Goal: Task Accomplishment & Management: Manage account settings

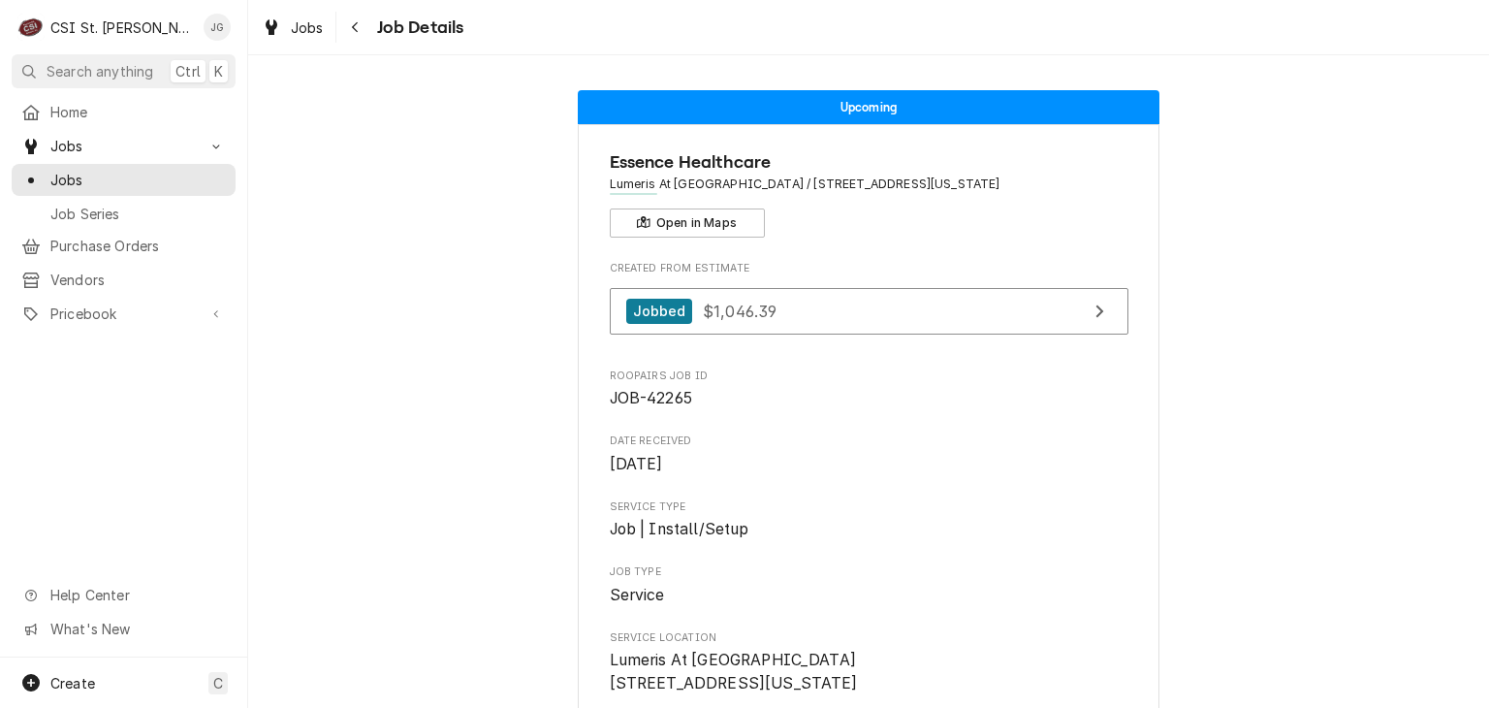
scroll to position [194, 0]
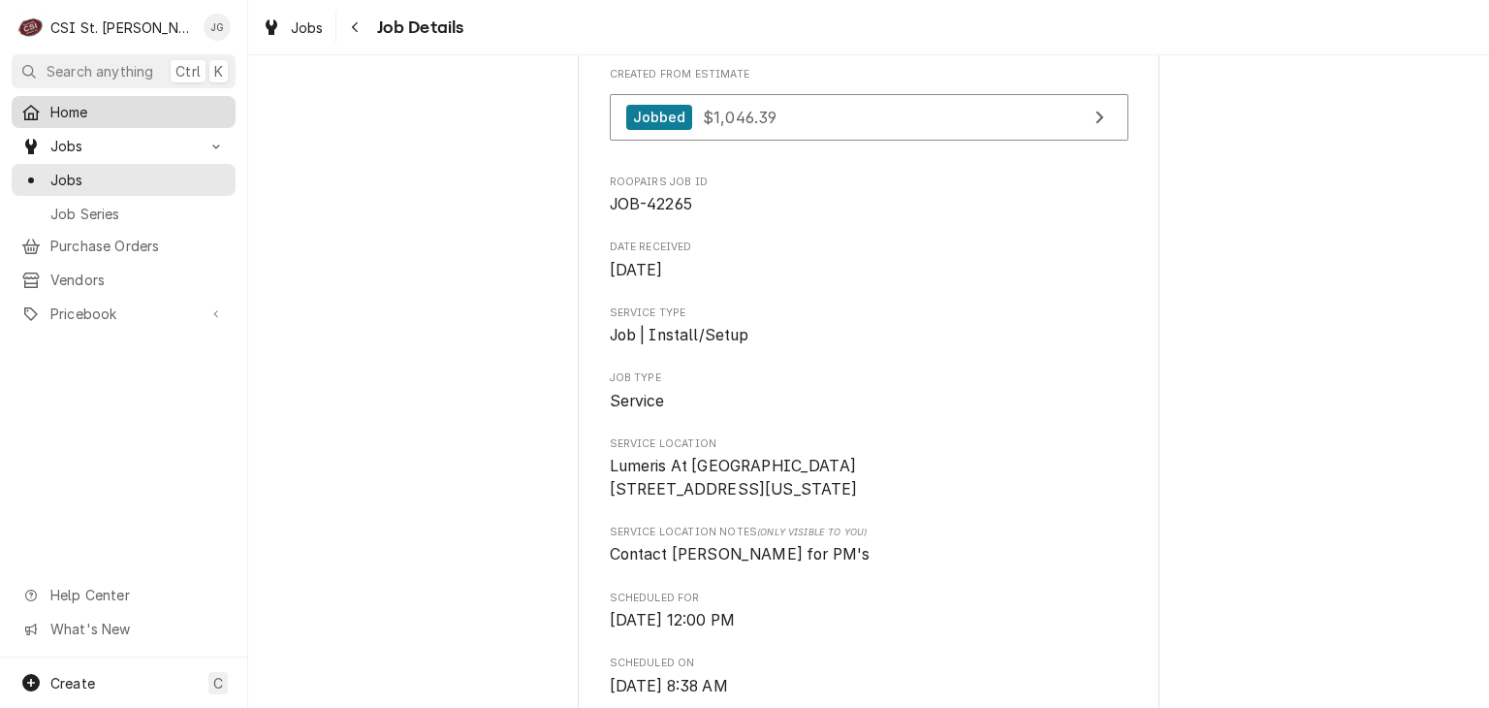
click at [102, 116] on span "Home" at bounding box center [138, 112] width 176 height 20
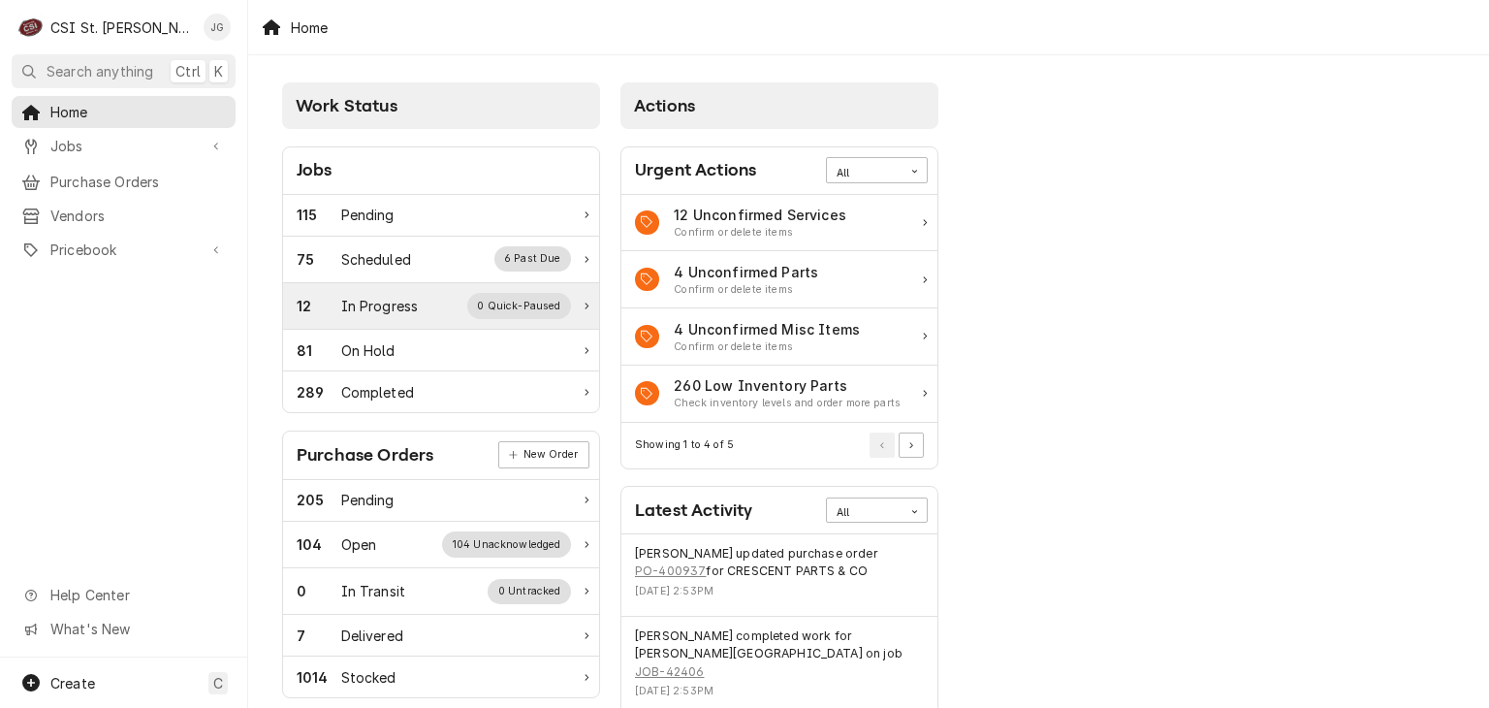
click at [385, 314] on div "In Progress" at bounding box center [380, 306] width 78 height 20
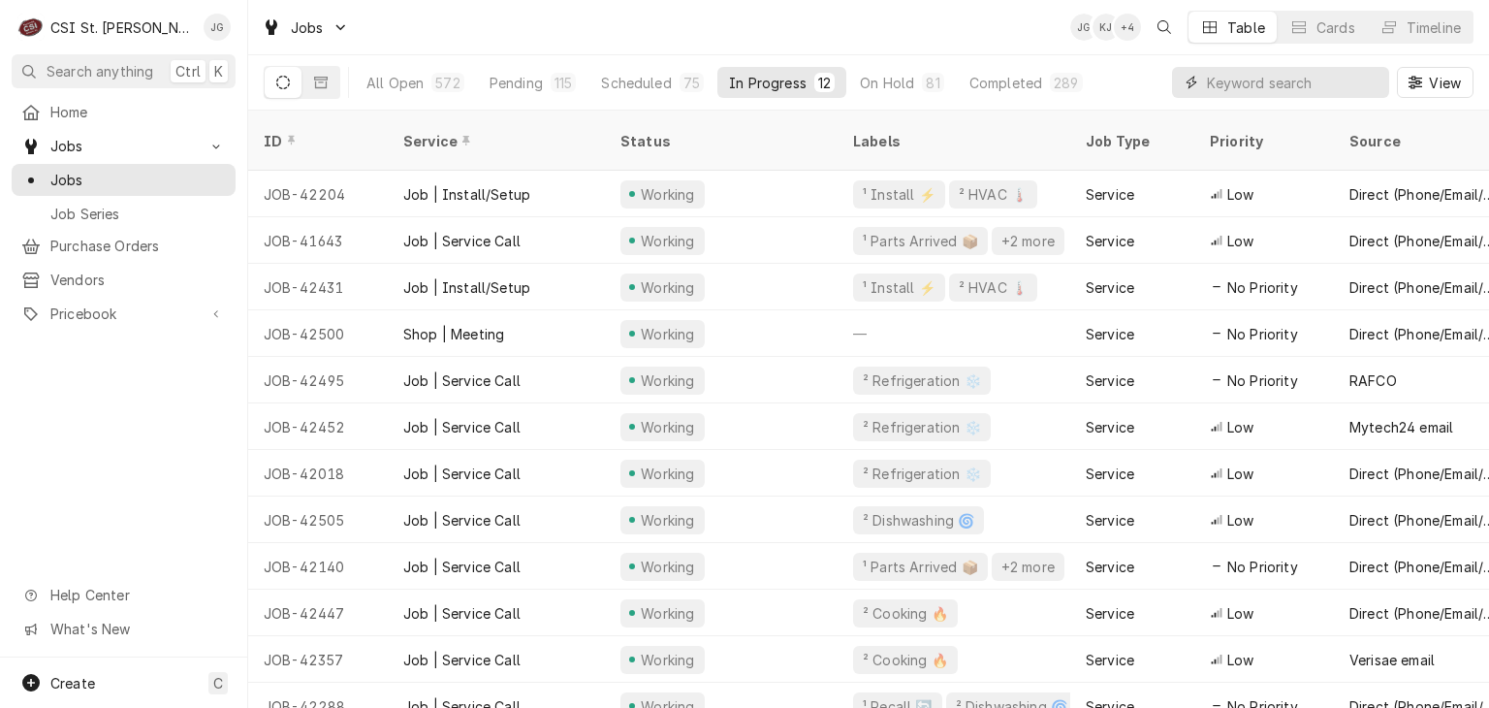
click at [1253, 76] on input "Dynamic Content Wrapper" at bounding box center [1293, 82] width 173 height 31
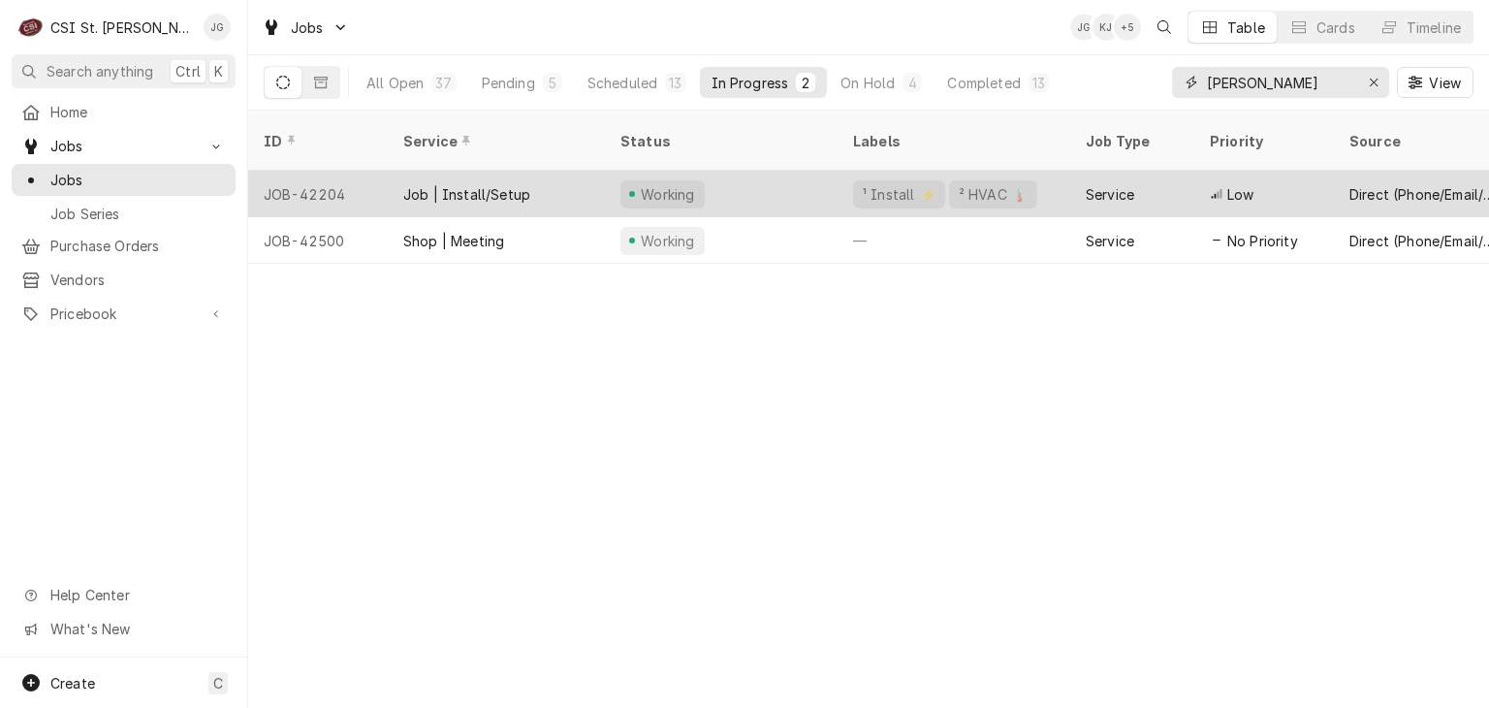
type input "jeff"
click at [504, 179] on div "Job | Install/Setup" at bounding box center [496, 194] width 217 height 47
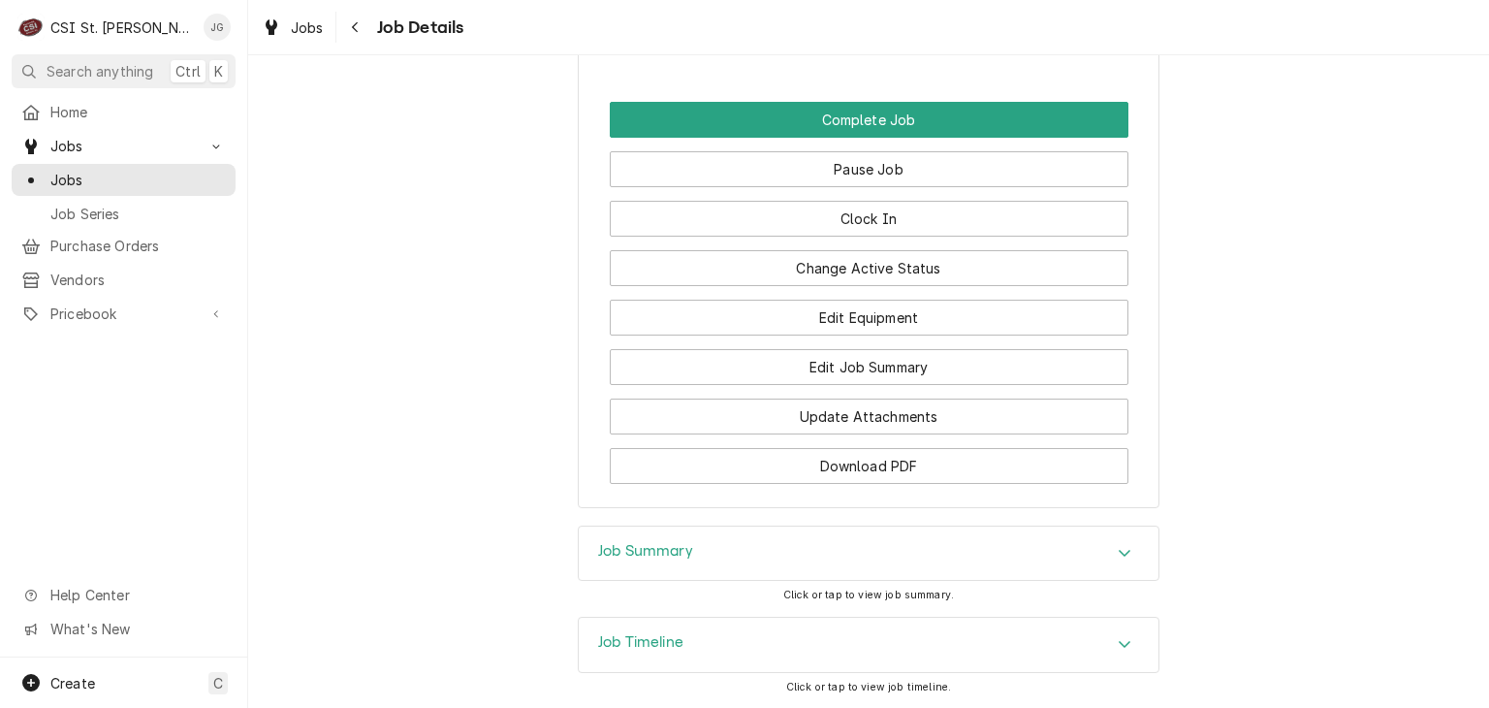
scroll to position [3394, 0]
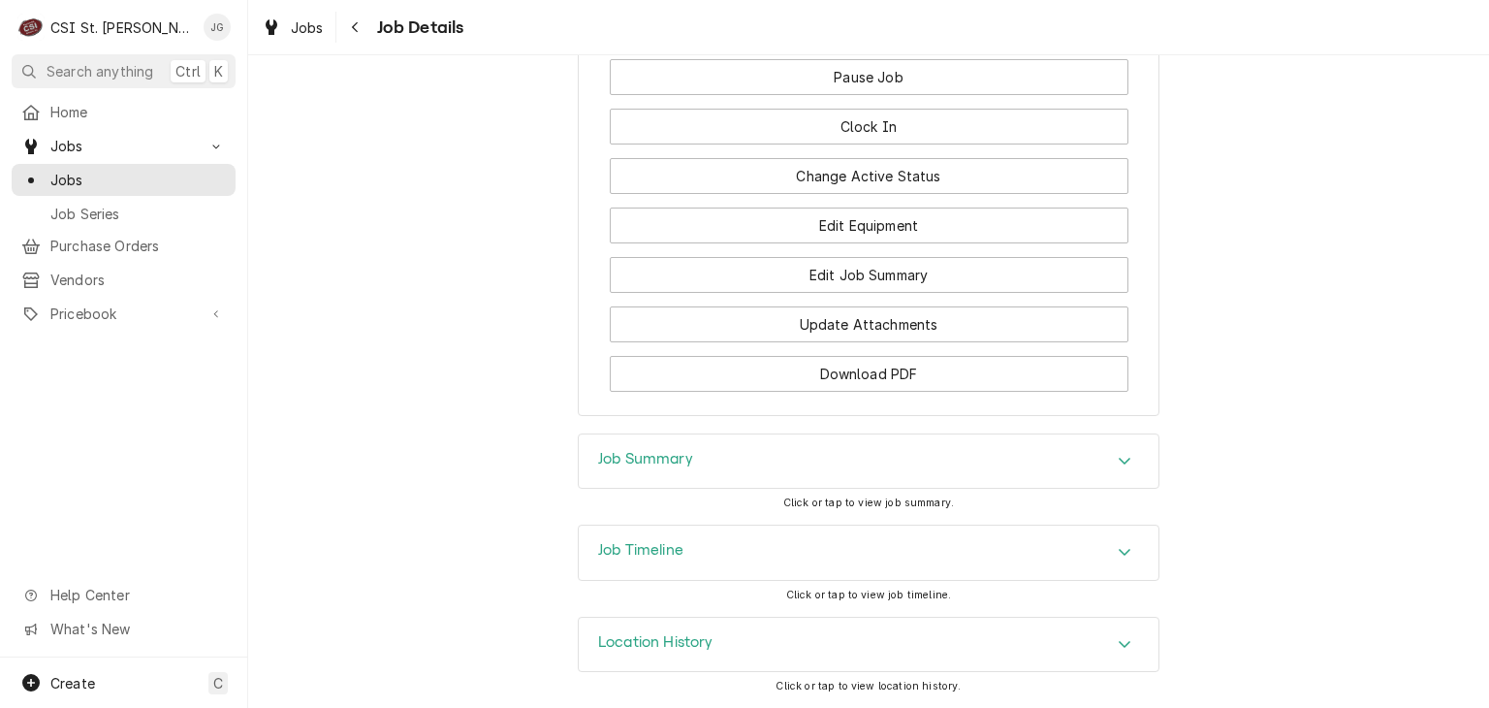
click at [872, 46] on button "Complete Job" at bounding box center [869, 28] width 519 height 36
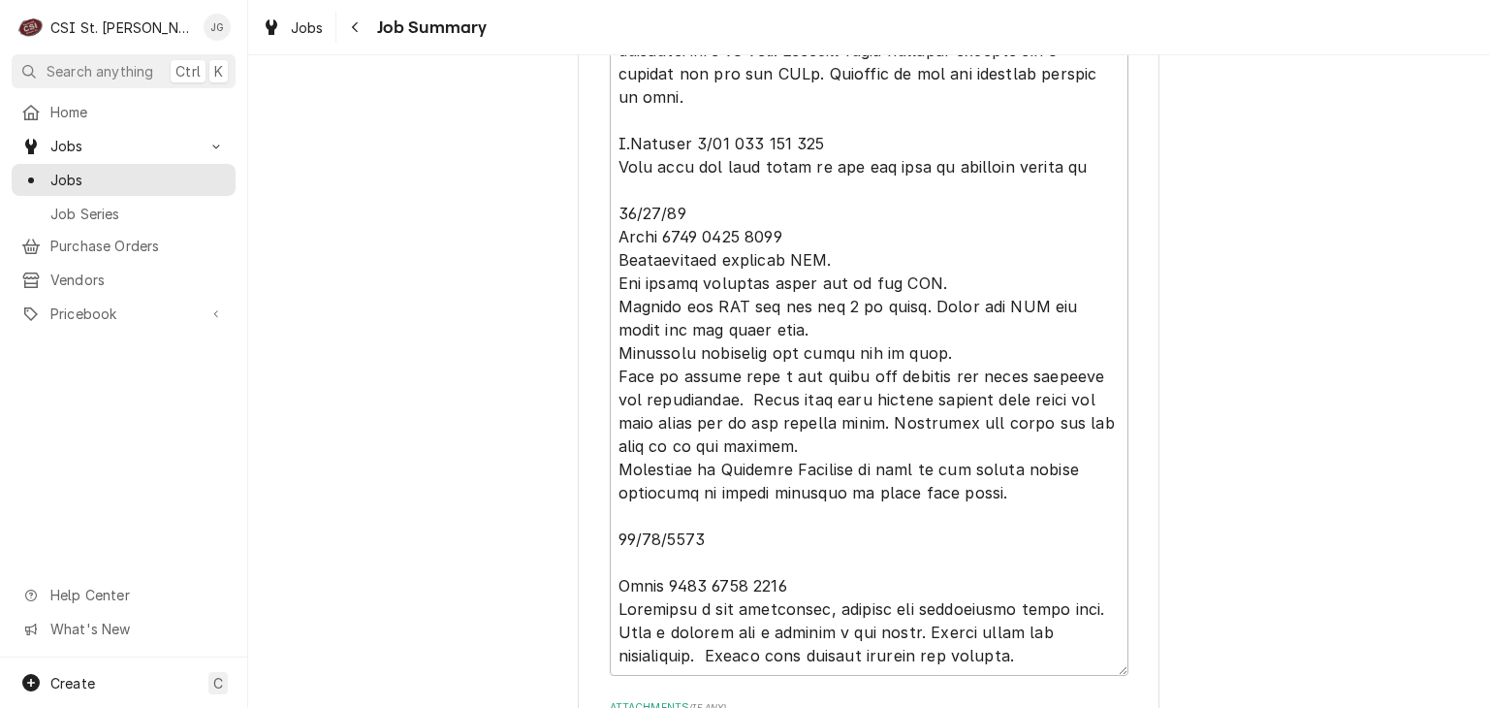
scroll to position [6327, 0]
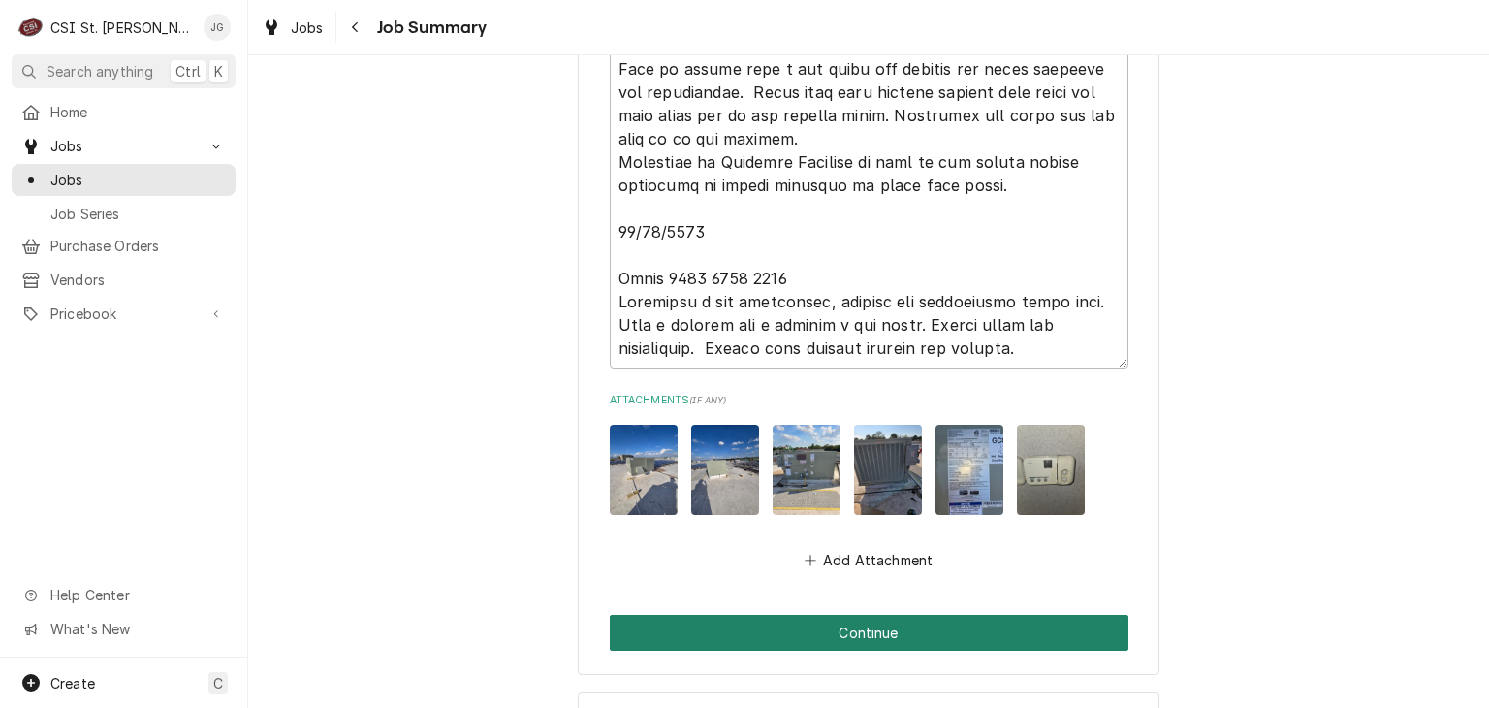
click at [834, 615] on button "Continue" at bounding box center [869, 633] width 519 height 36
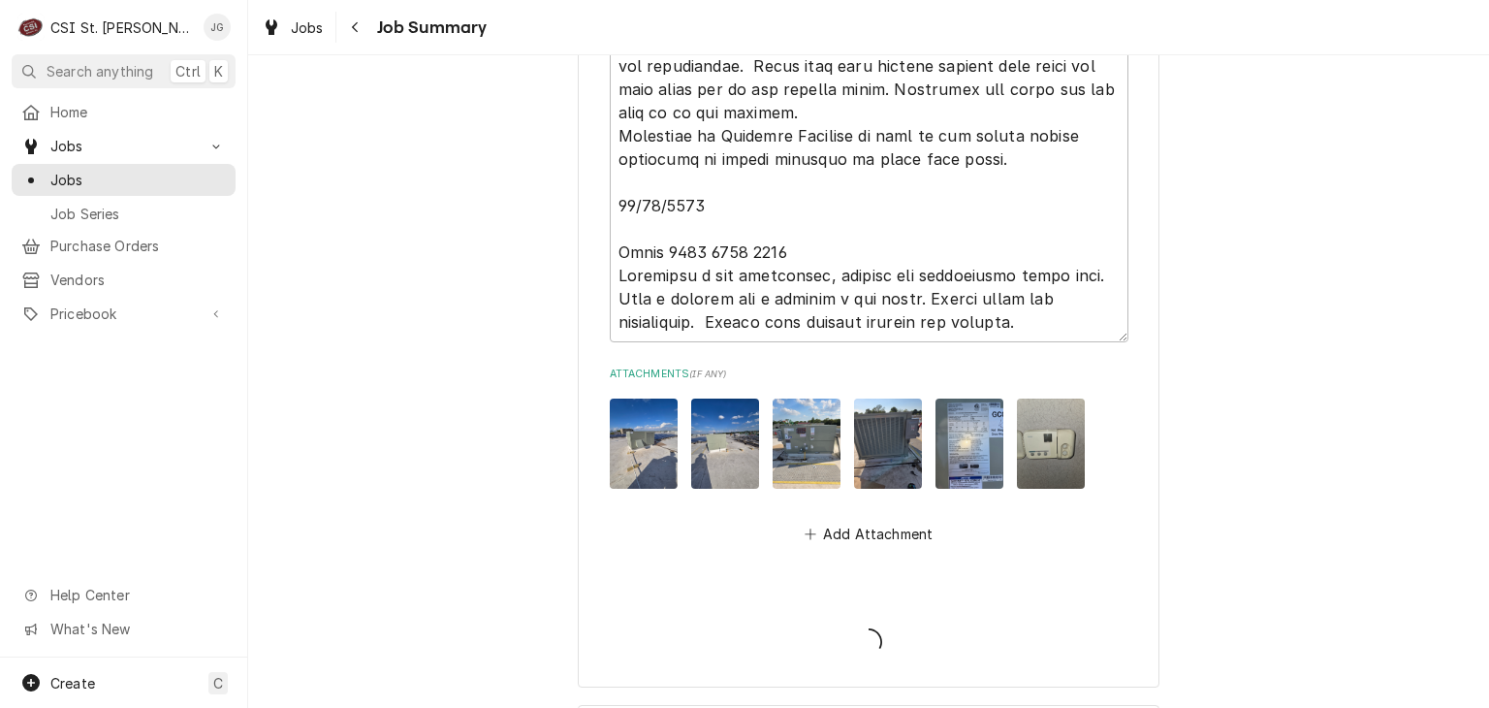
scroll to position [6367, 0]
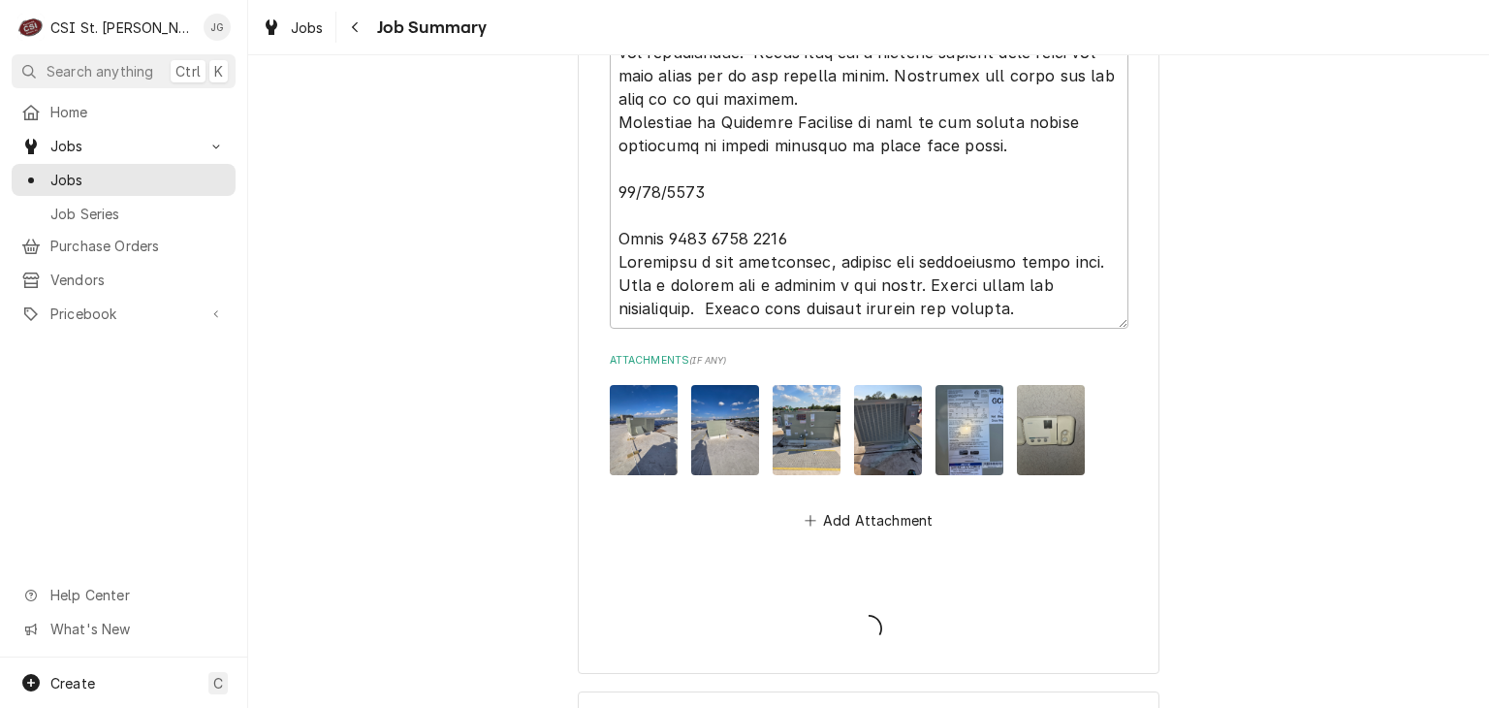
type textarea "x"
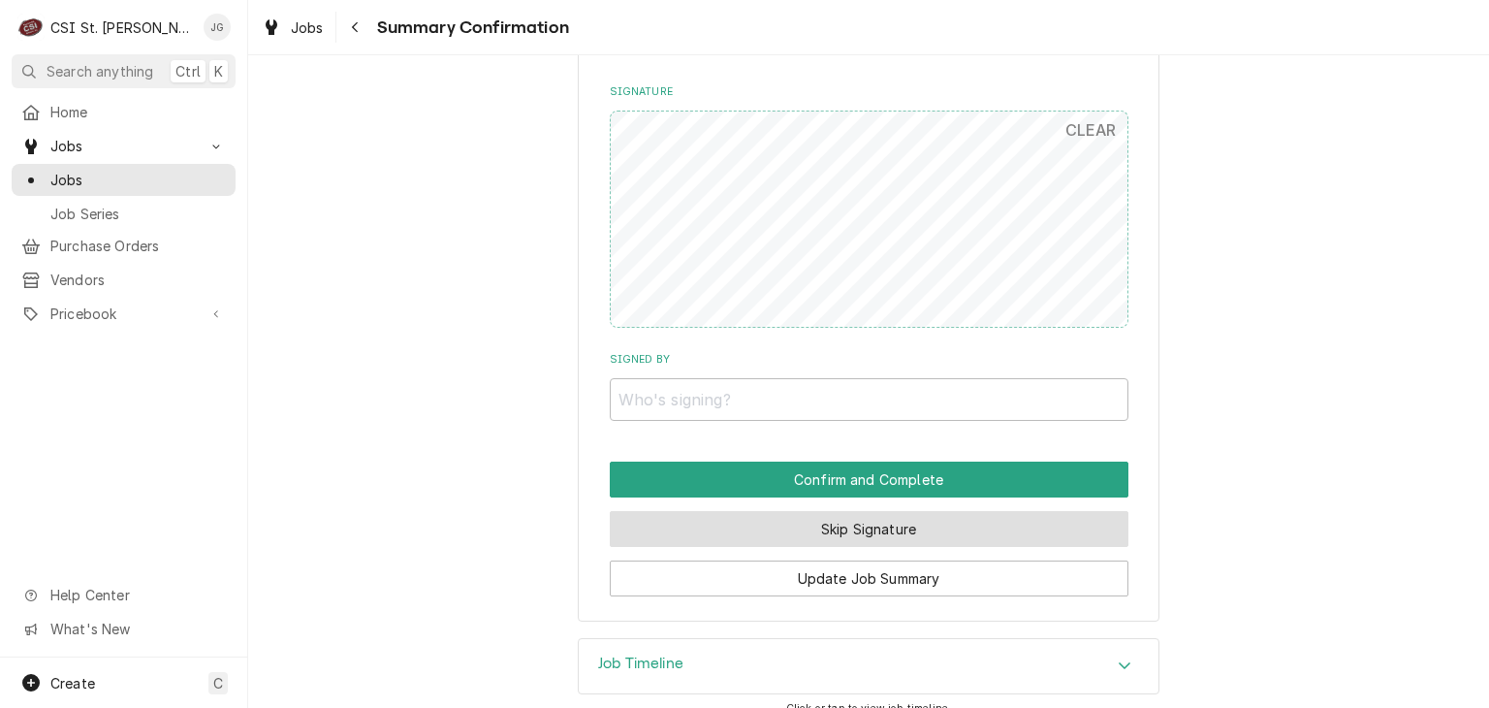
scroll to position [5052, 0]
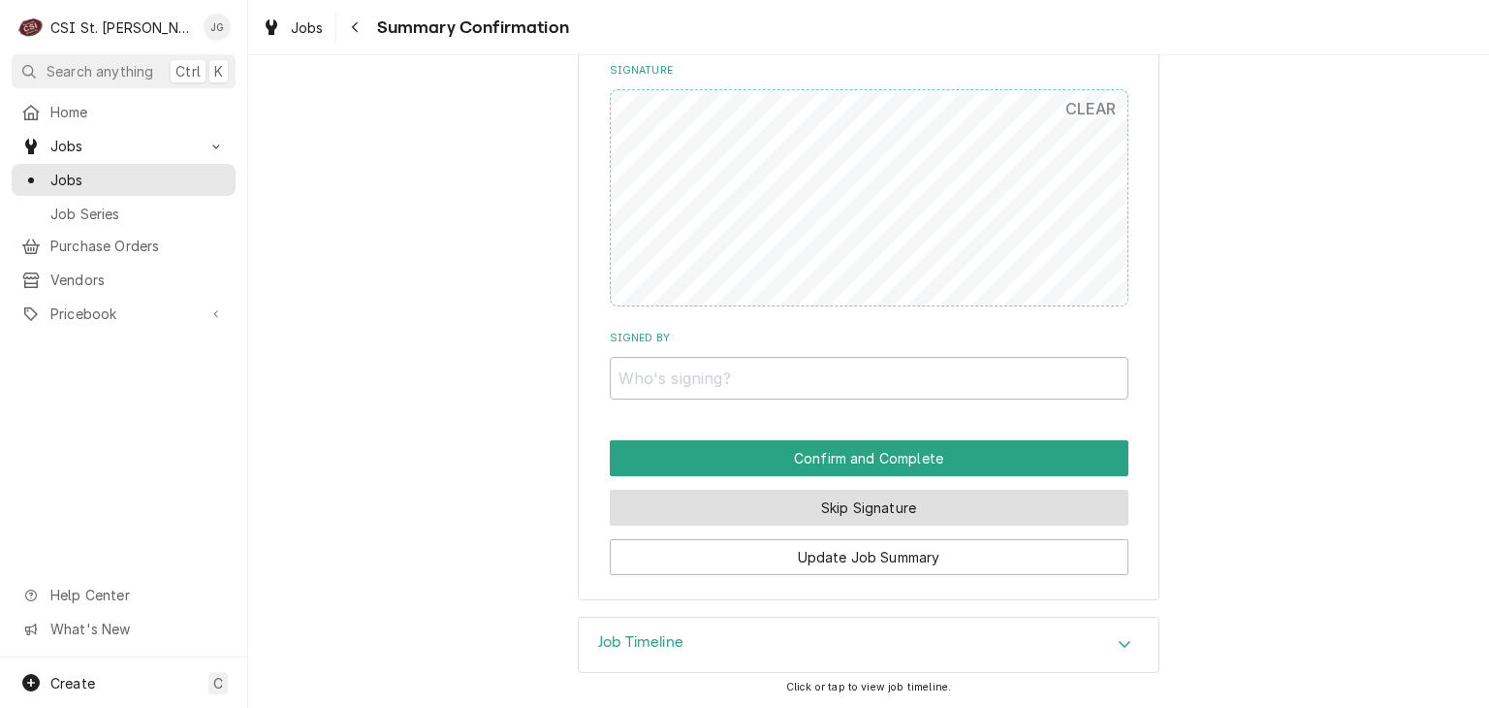
click at [833, 509] on button "Skip Signature" at bounding box center [869, 508] width 519 height 36
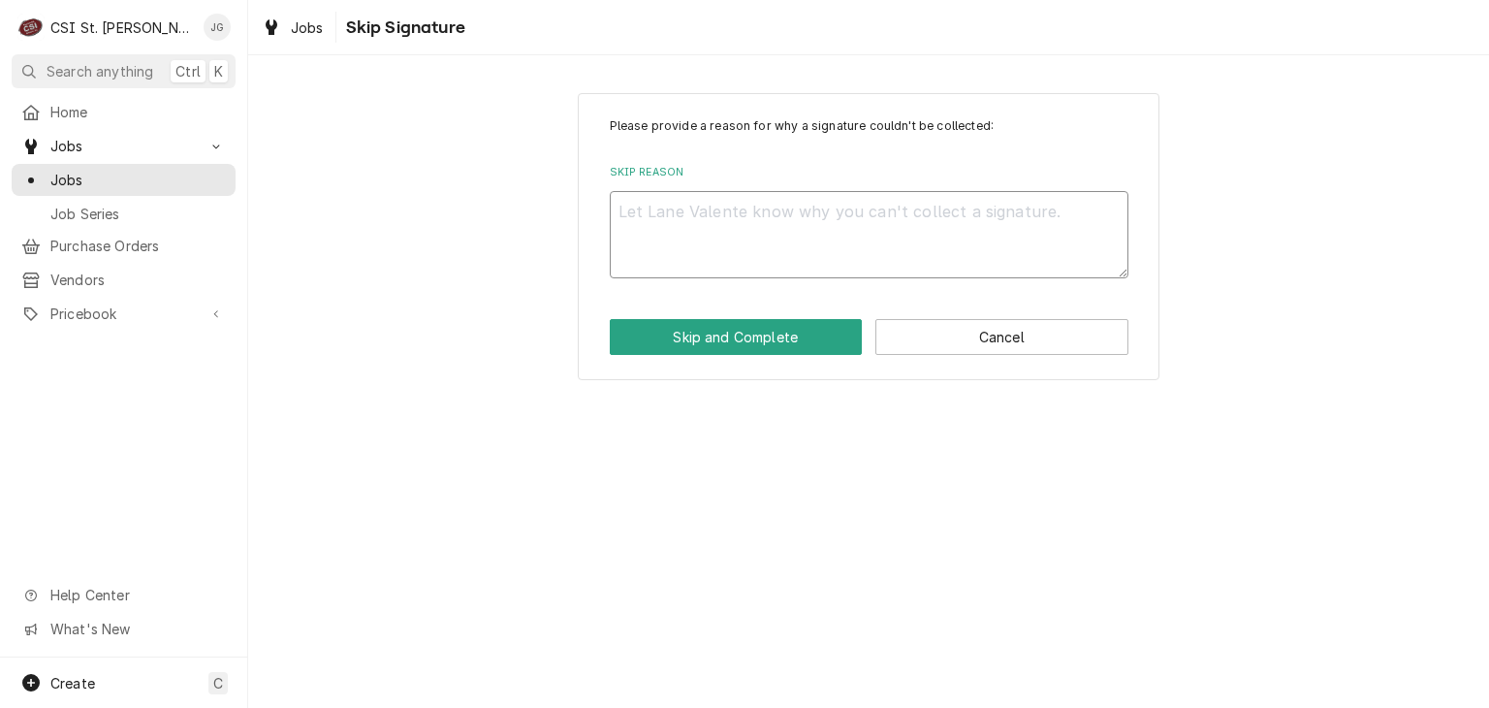
click at [680, 239] on textarea "Skip Reason" at bounding box center [869, 234] width 519 height 87
type textarea "x"
type textarea "N"
type textarea "x"
type textarea "NA"
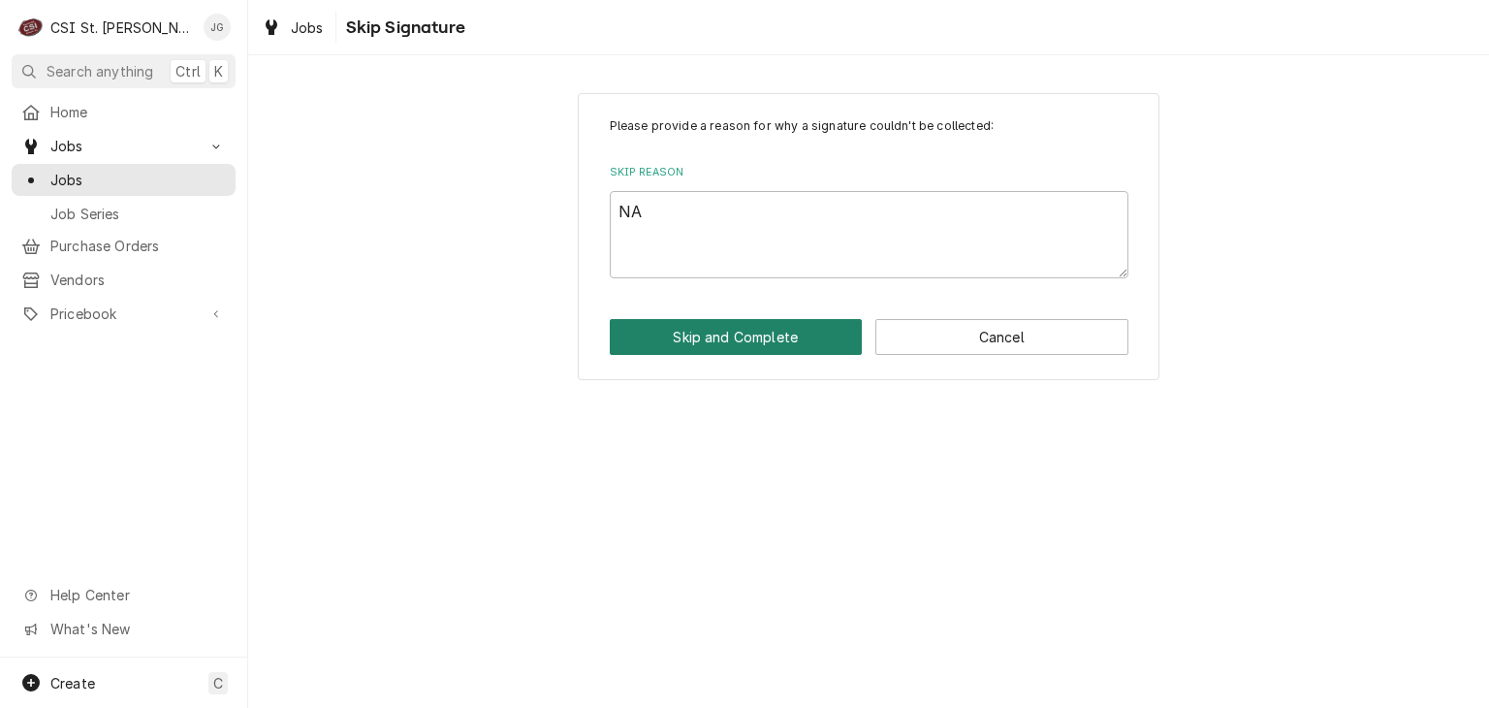
click at [726, 336] on button "Skip and Complete" at bounding box center [736, 337] width 253 height 36
type textarea "x"
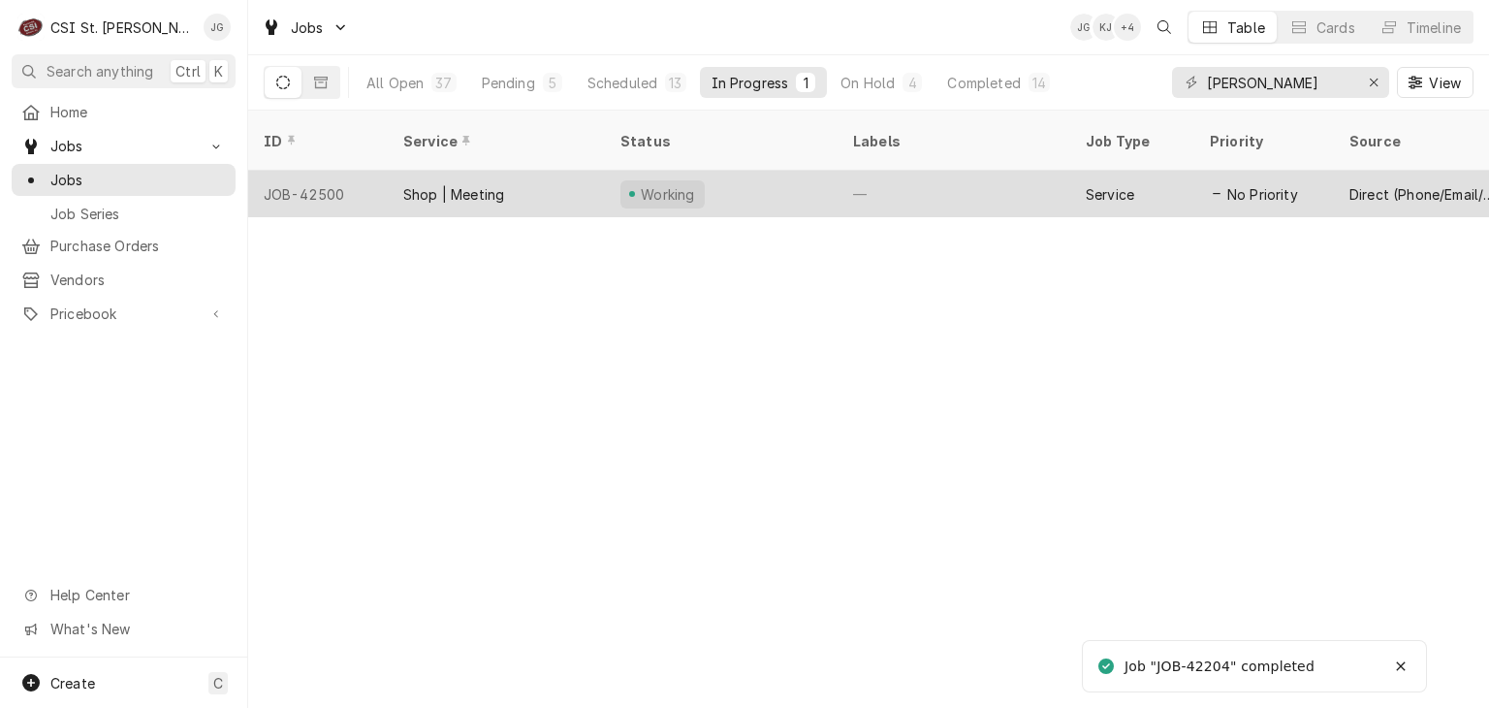
click at [482, 184] on div "Shop | Meeting" at bounding box center [453, 194] width 101 height 20
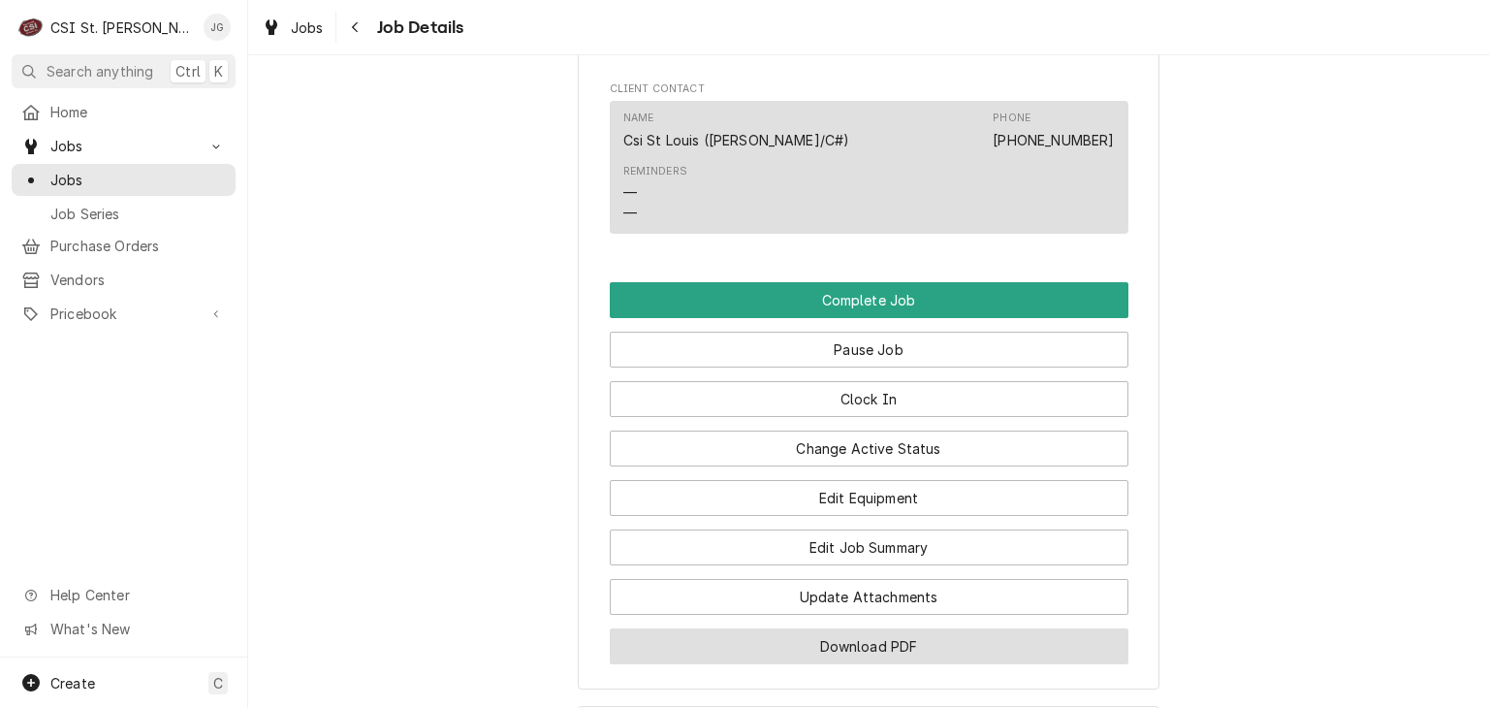
scroll to position [1261, 0]
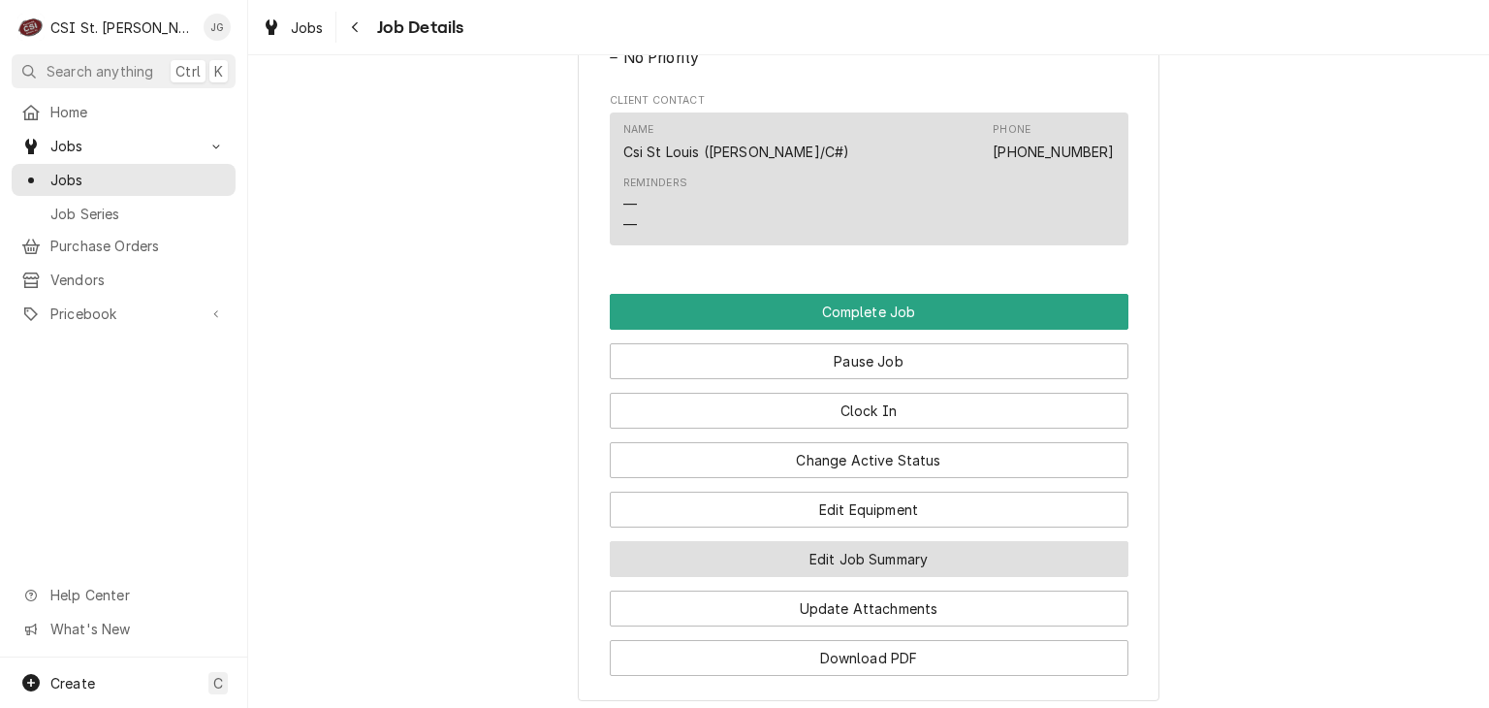
click at [889, 577] on button "Edit Job Summary" at bounding box center [869, 559] width 519 height 36
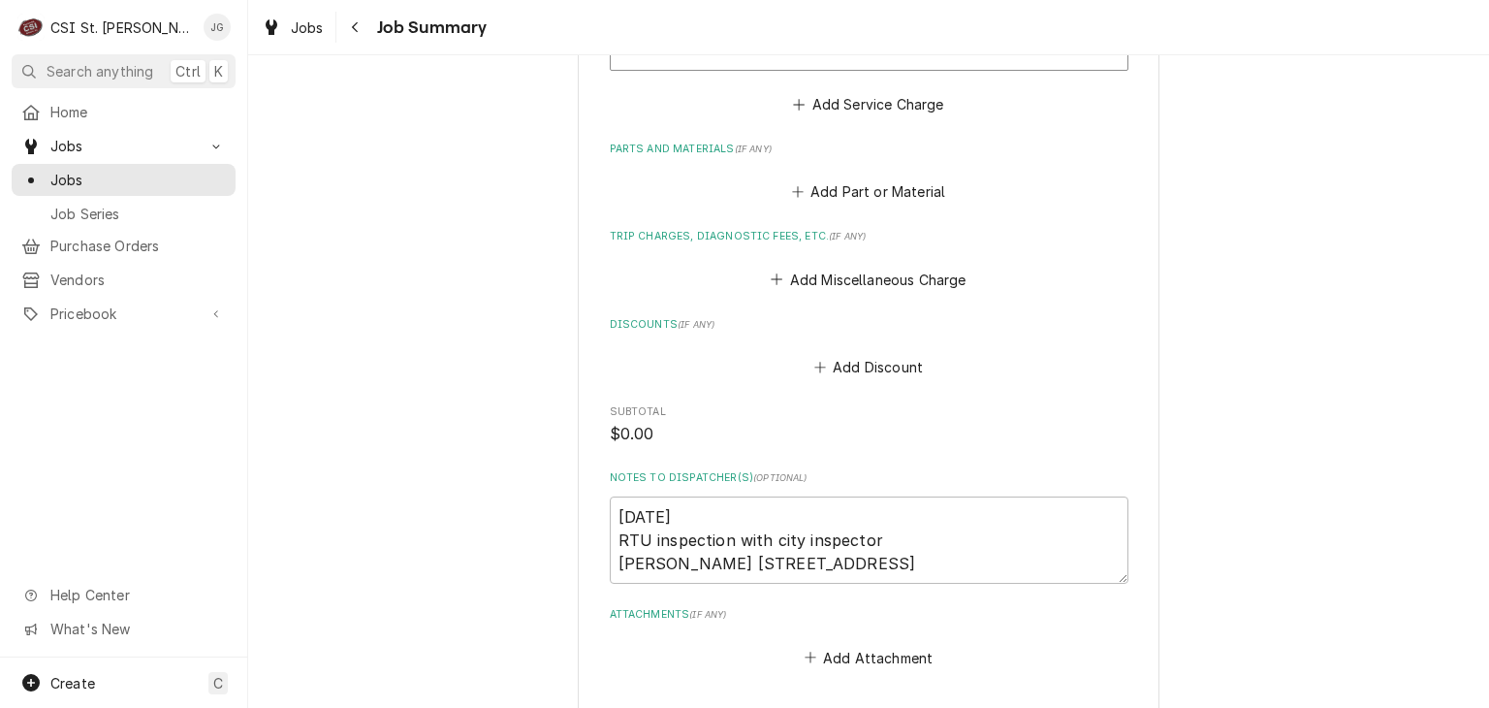
scroll to position [977, 0]
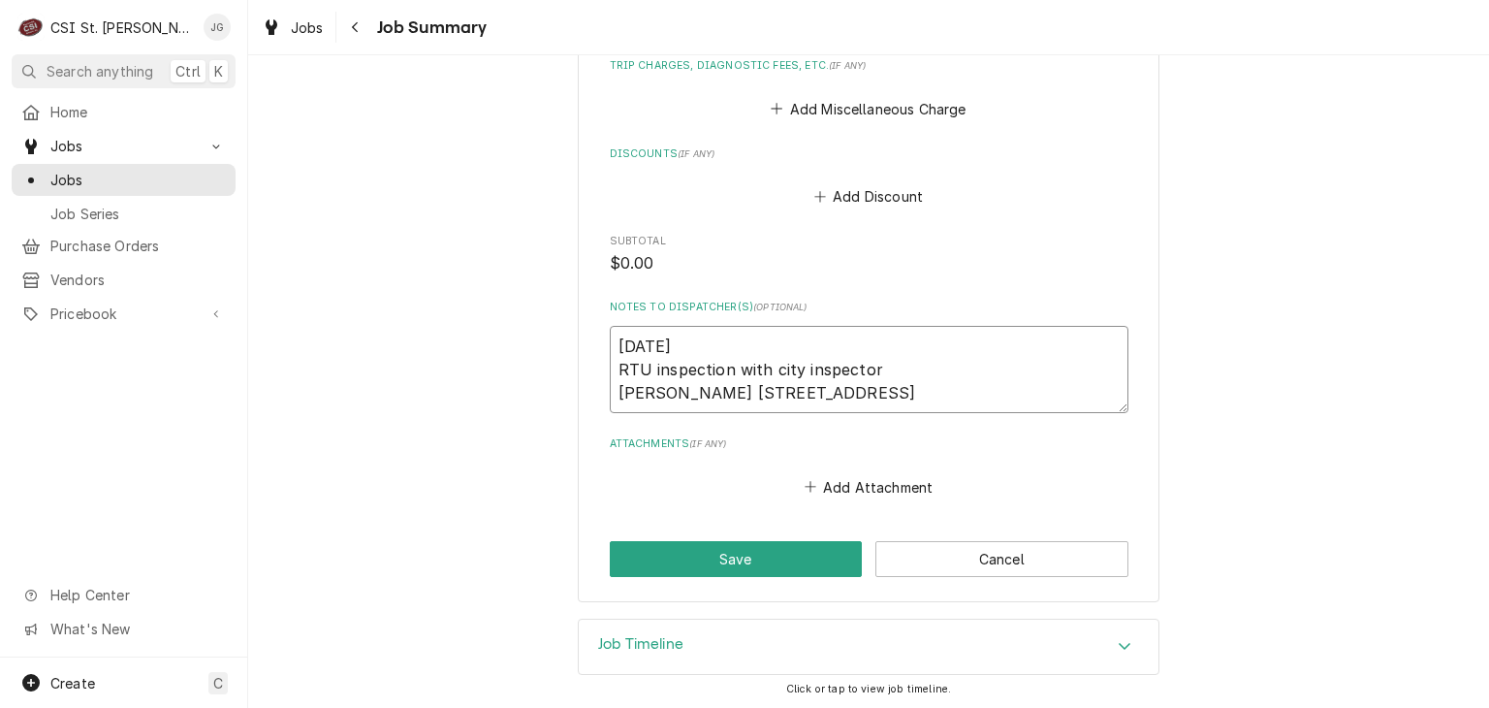
click at [892, 400] on textarea "9/4/25 RTU inspection with city inspector McAllisters 12101 Manchester Rd" at bounding box center [869, 369] width 519 height 87
click at [781, 342] on textarea "9/4/25 RTU inspection with city inspector McAllisters 12101 Manchester Rd" at bounding box center [869, 369] width 519 height 87
type textarea "x"
type textarea "9/4/2 RTU inspection with city inspector McAllisters 12101 Manchester Rd"
type textarea "x"
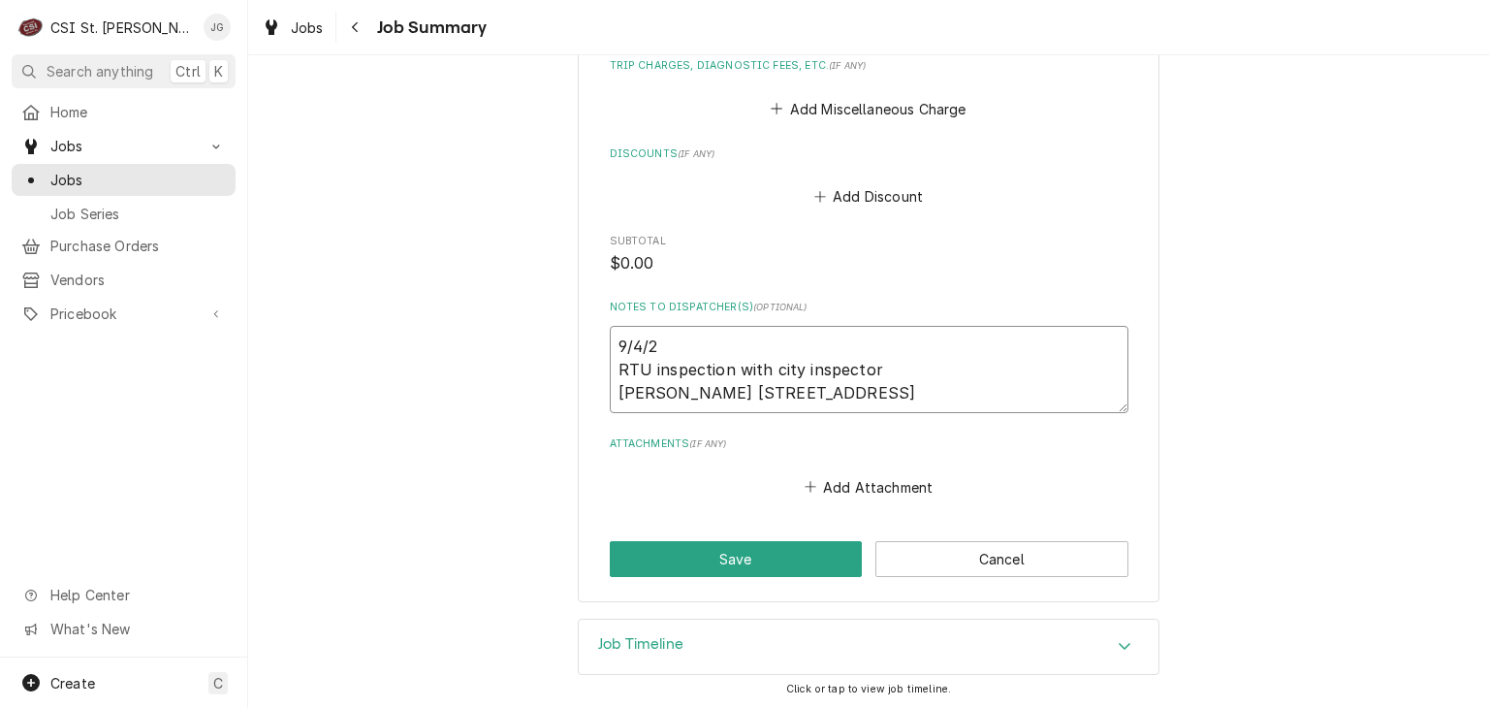
type textarea "9/4/ RTU inspection with city inspector McAllisters 12101 Manchester Rd"
type textarea "x"
type textarea "9/4 RTU inspection with city inspector McAllisters 12101 Manchester Rd"
type textarea "x"
type textarea "9/4 RTU inspection with city inspector McAllisters 12101 Manchester Rd"
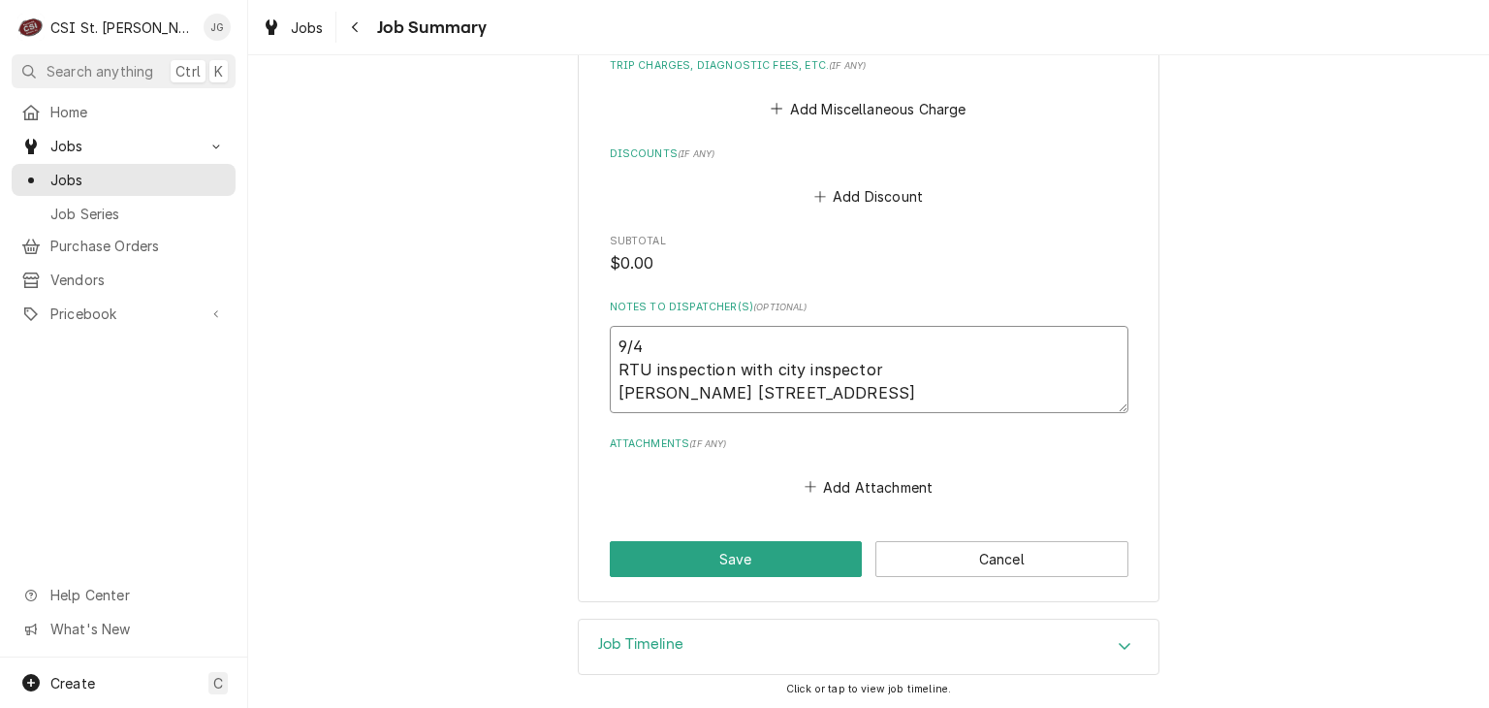
type textarea "x"
type textarea "9/4 J RTU inspection with city inspector McAllisters 12101 Manchester Rd"
type textarea "x"
type textarea "9/4 Je RTU inspection with city inspector McAllisters 12101 Manchester Rd"
type textarea "x"
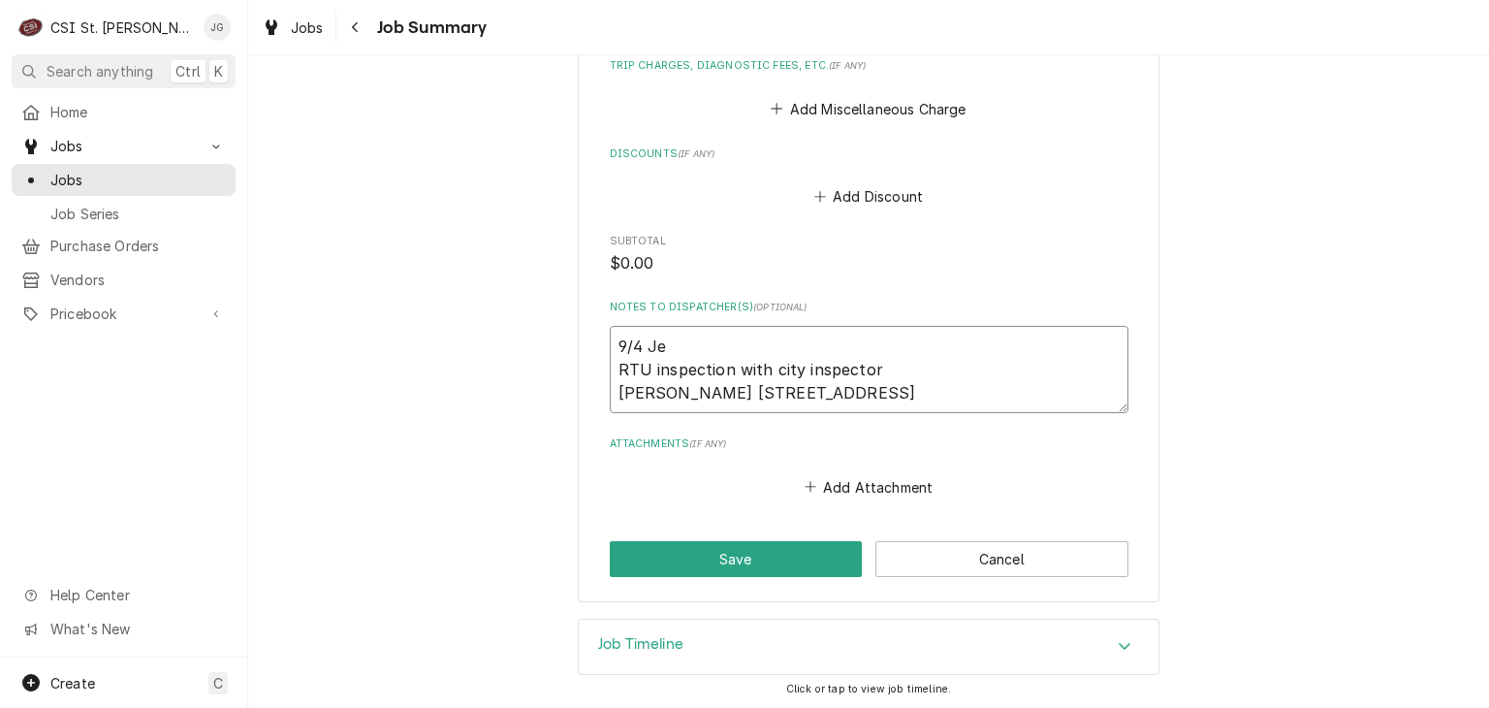
type textarea "9/4 Jef RTU inspection with city inspector McAllisters 12101 Manchester Rd"
type textarea "x"
type textarea "9/4 Jeff RTU inspection with city inspector McAllisters 12101 Manchester Rd"
type textarea "x"
type textarea "9/4 Jeff RTU inspection with city inspector McAllisters 12101 Manchester Rd"
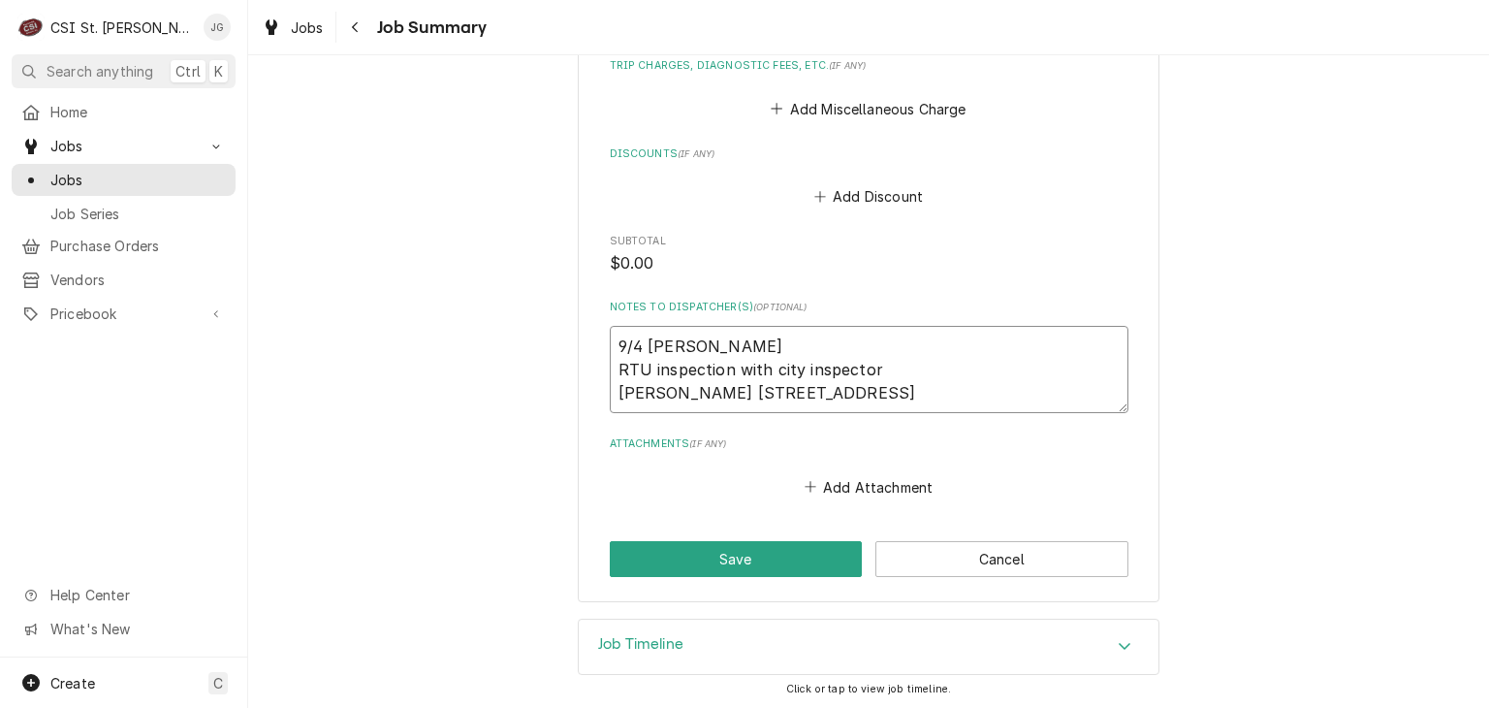
type textarea "x"
type textarea "9/4 Jeff G RTU inspection with city inspector McAllisters 12101 Manchester Rd"
type textarea "x"
type textarea "9/4 Jeff G RTU inspection with city inspector McAllisters 12101 Manchester Rd"
type textarea "x"
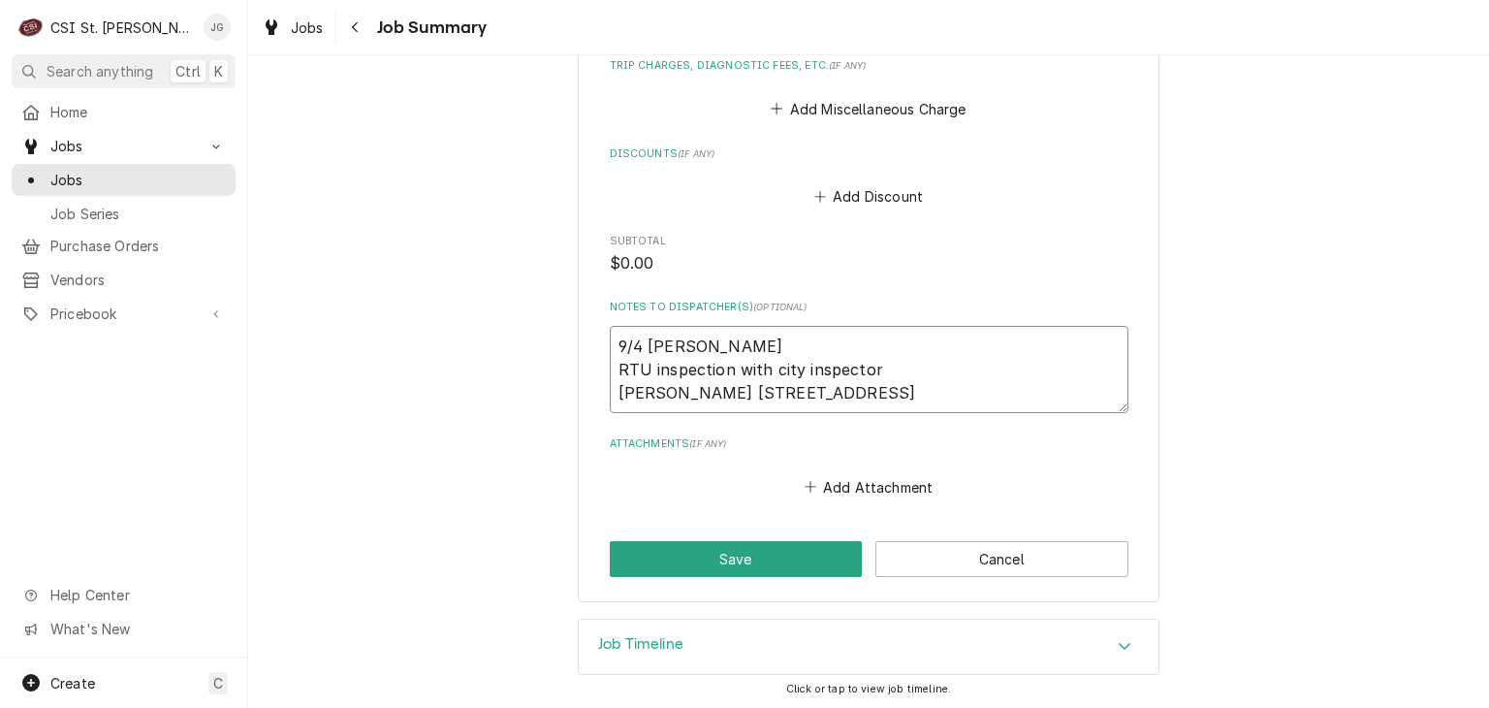
type textarea "9/4 Jeff G 0 RTU inspection with city inspector McAllisters 12101 Manchester Rd"
type textarea "x"
type textarea "9/4 Jeff G 06 RTU inspection with city inspector McAllisters 12101 Manchester Rd"
type textarea "x"
type textarea "9/4 Jeff G 0 RTU inspection with city inspector McAllisters 12101 Manchester Rd"
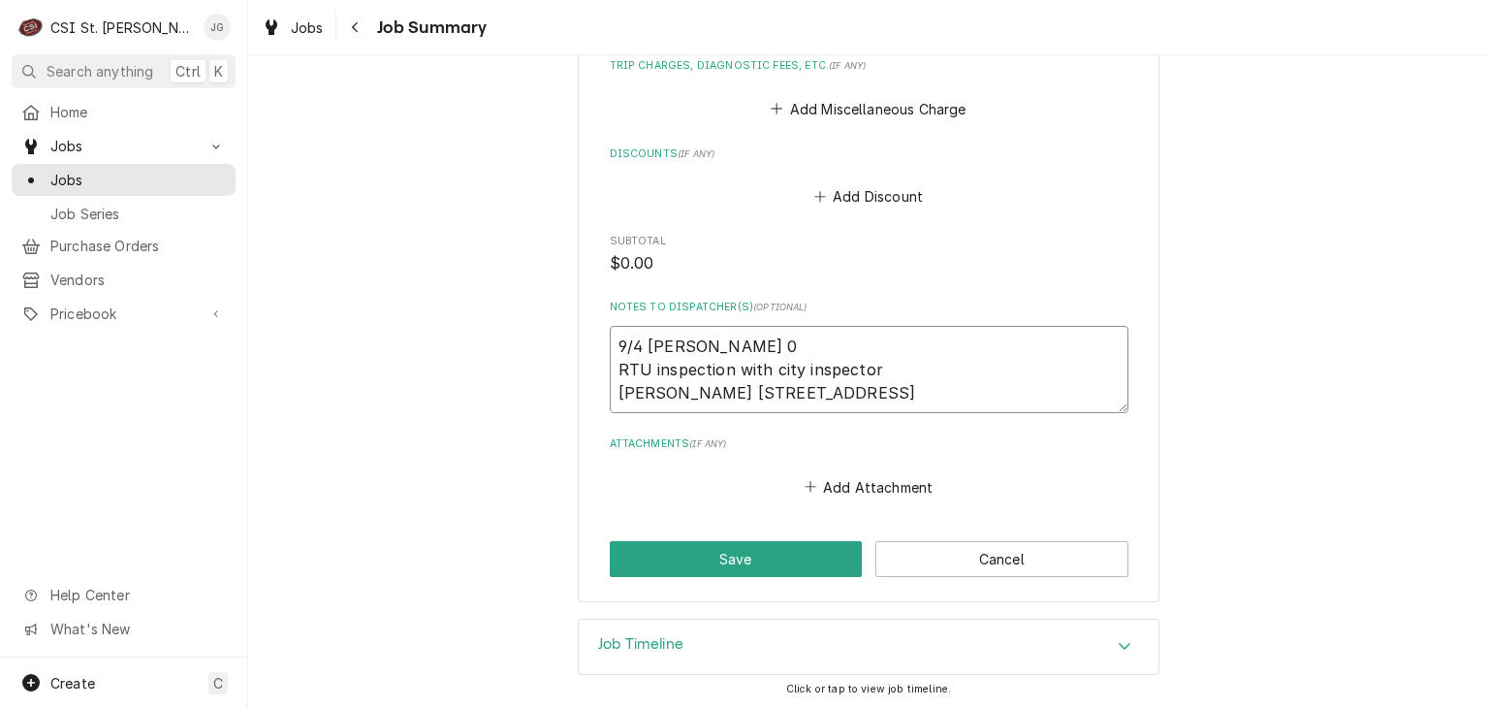
type textarea "x"
type textarea "9/4 Jeff G RTU inspection with city inspector McAllisters 12101 Manchester Rd"
type textarea "x"
type textarea "9/4 Jeff G 6 RTU inspection with city inspector McAllisters 12101 Manchester Rd"
type textarea "x"
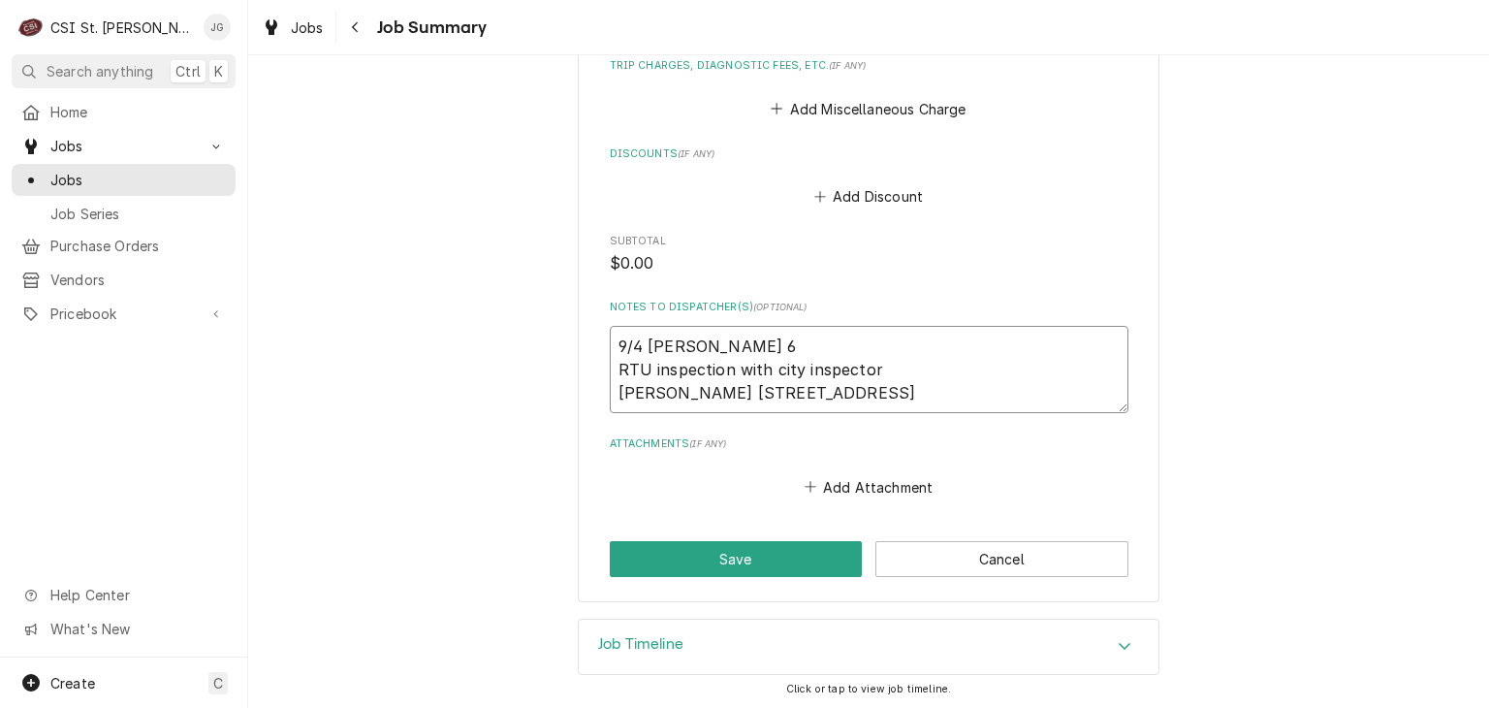
type textarea "9/4 Jeff G 60 RTU inspection with city inspector McAllisters 12101 Manchester Rd"
type textarea "x"
type textarea "9/4 Jeff G 600 RTU inspection with city inspector McAllisters 12101 Manchester …"
type textarea "x"
type textarea "9/4 Jeff G 600/ RTU inspection with city inspector McAllisters 12101 Manchester…"
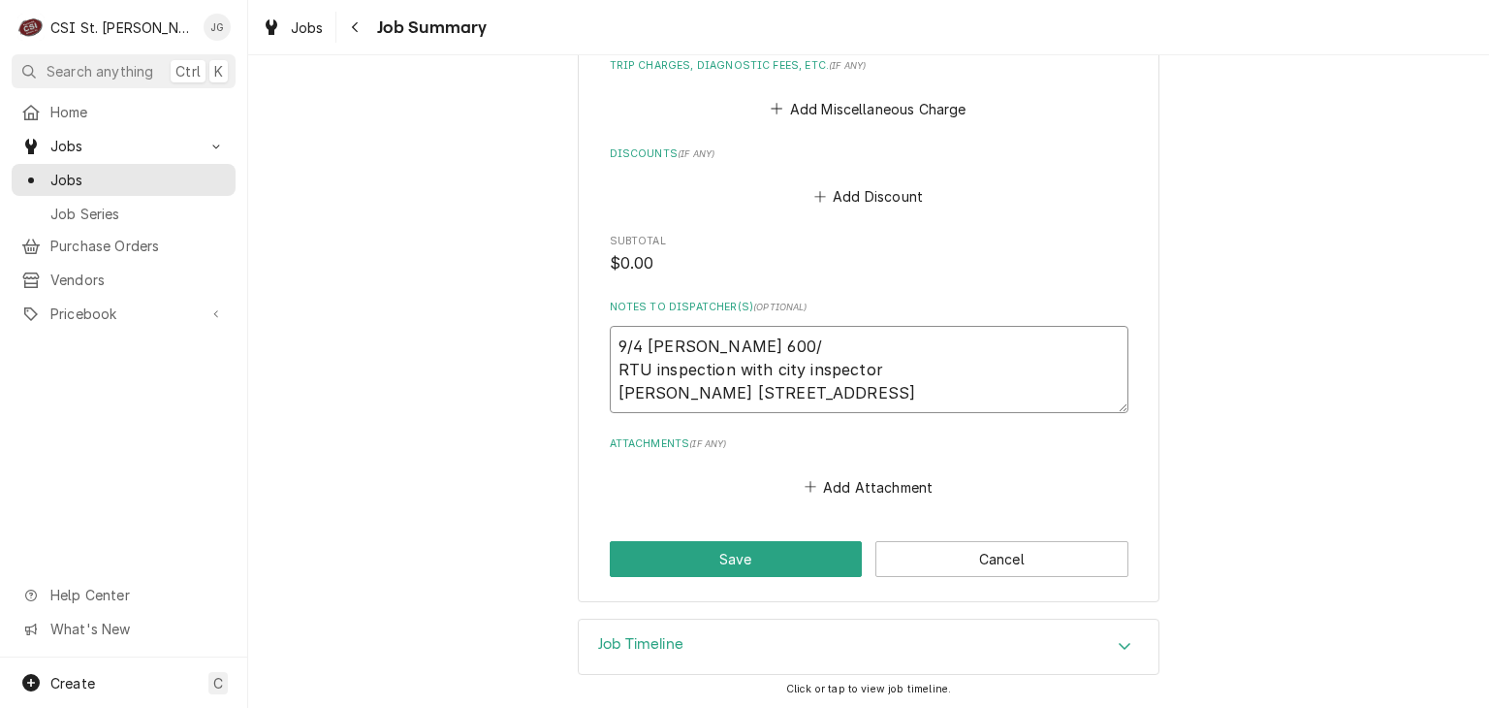
type textarea "x"
type textarea "9/4 Jeff G 600/7 RTU inspection with city inspector McAllisters 12101 Mancheste…"
type textarea "x"
type textarea "9/4 Jeff G 600/70 RTU inspection with city inspector McAllisters 12101 Manchest…"
type textarea "x"
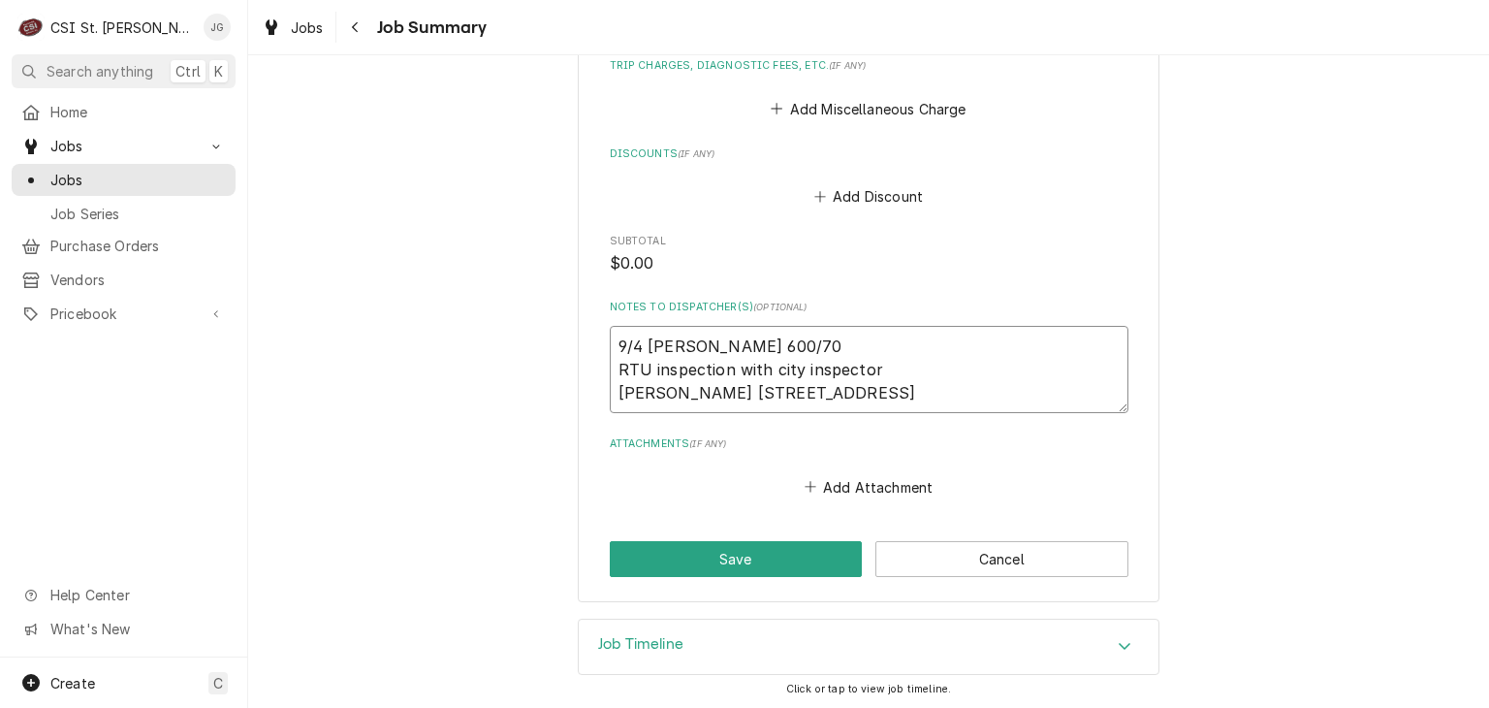
type textarea "9/4 Jeff G 600/700 RTU inspection with city inspector McAllisters 12101 Manches…"
type textarea "x"
type textarea "9/4 Jeff G 600/700/ RTU inspection with city inspector McAllisters 12101 Manche…"
type textarea "x"
type textarea "9/4 Jeff G 600/700/3 RTU inspection with city inspector McAllisters 12101 Manch…"
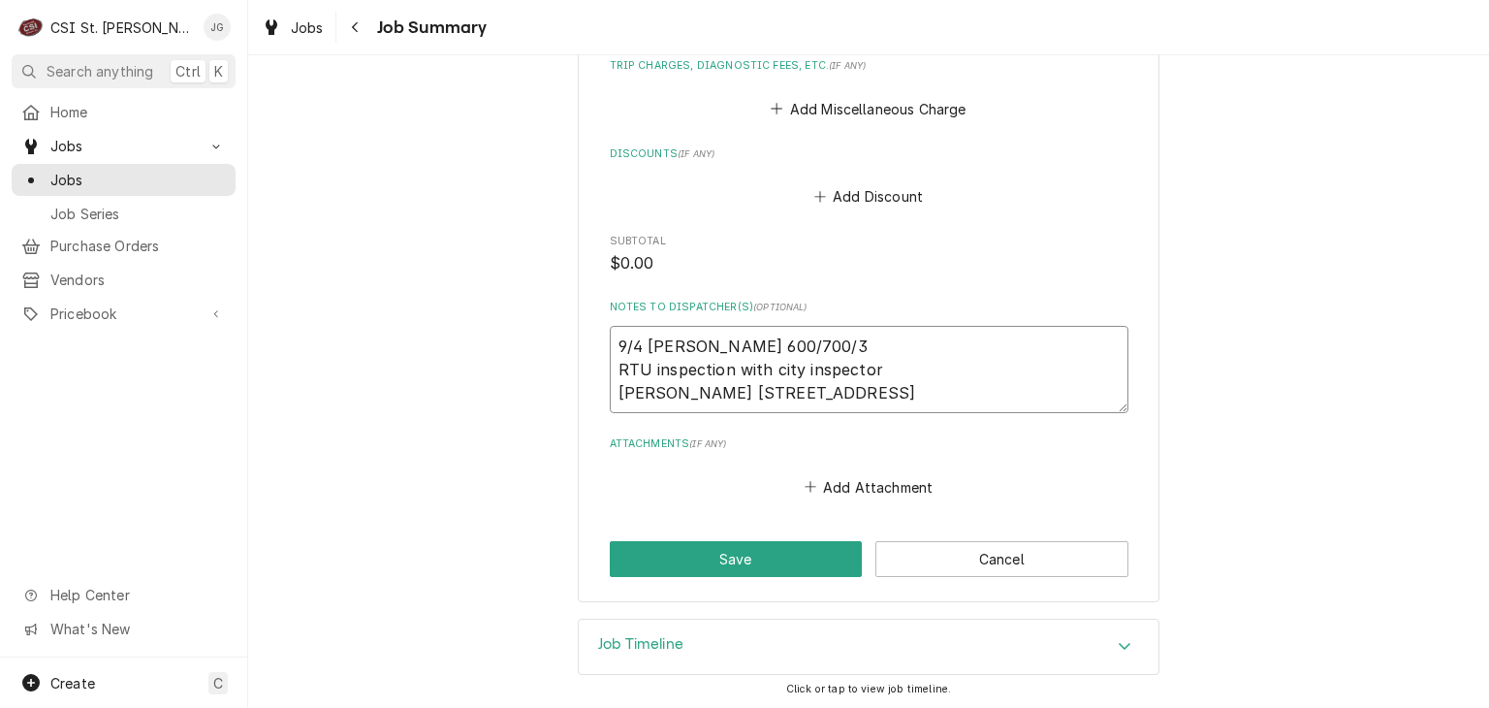
type textarea "x"
type textarea "9/4 Jeff G 600/700/30 RTU inspection with city inspector McAllisters 12101 Manc…"
type textarea "x"
type textarea "9/4 Jeff G 600/700/300 RTU inspection with city inspector McAllisters 12101 Man…"
click at [878, 369] on textarea "9/4 Jeff G 600/700/300 RTU inspection with city inspector McAllisters 12101 Man…" at bounding box center [869, 369] width 519 height 87
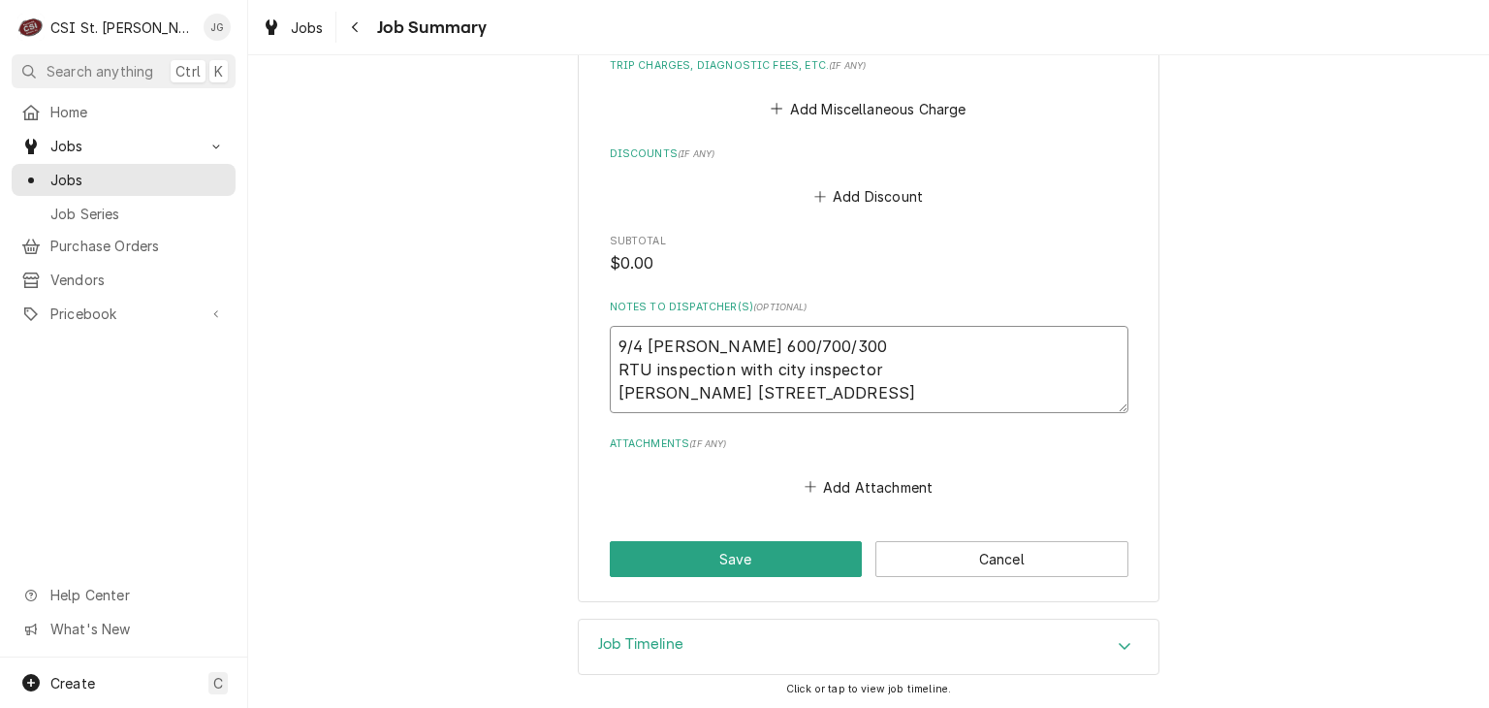
type textarea "x"
type textarea "9/4 Jeff G 600/700/300 RTU inspection with city inspector McAllisters 12101 Man…"
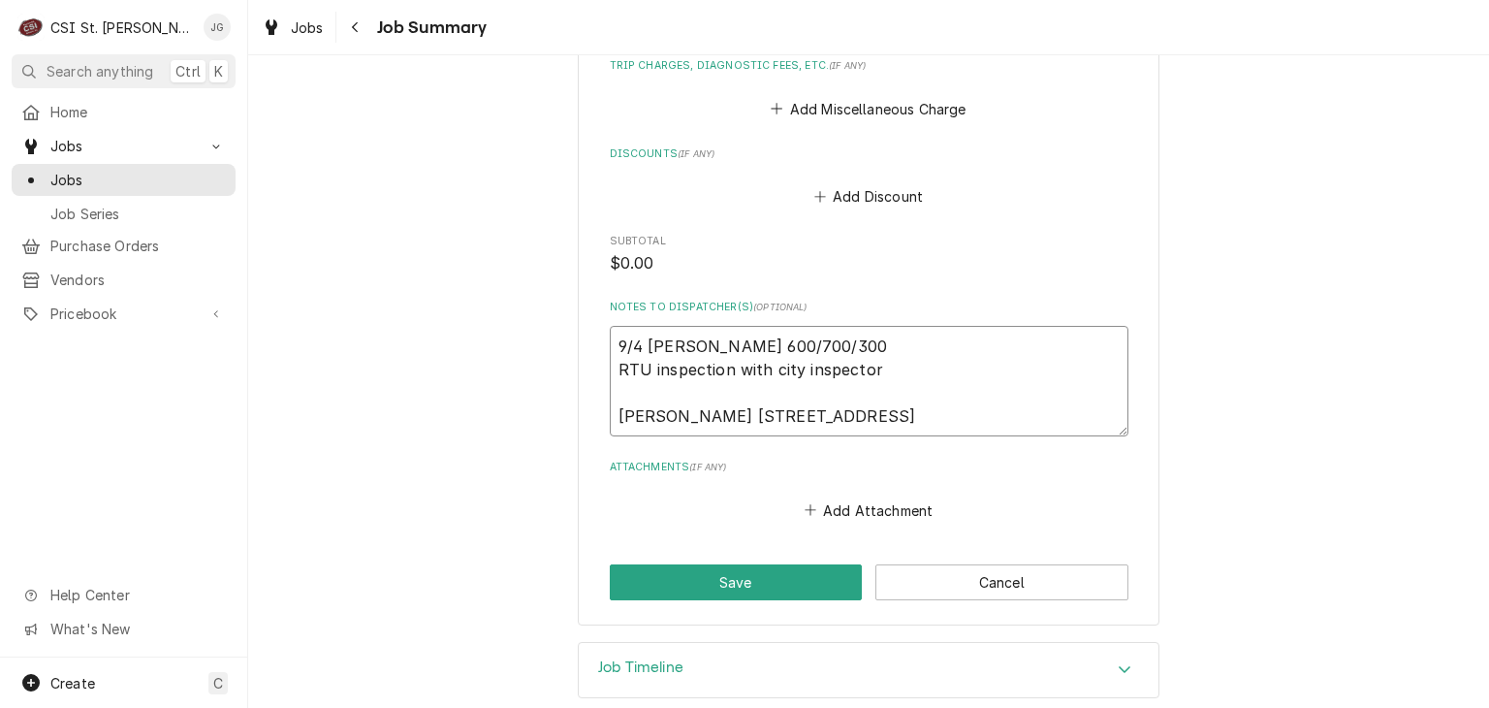
type textarea "x"
type textarea "9/4 Jeff G 600/700/300 RTU inspection with city inspector McAllisters 12101 Man…"
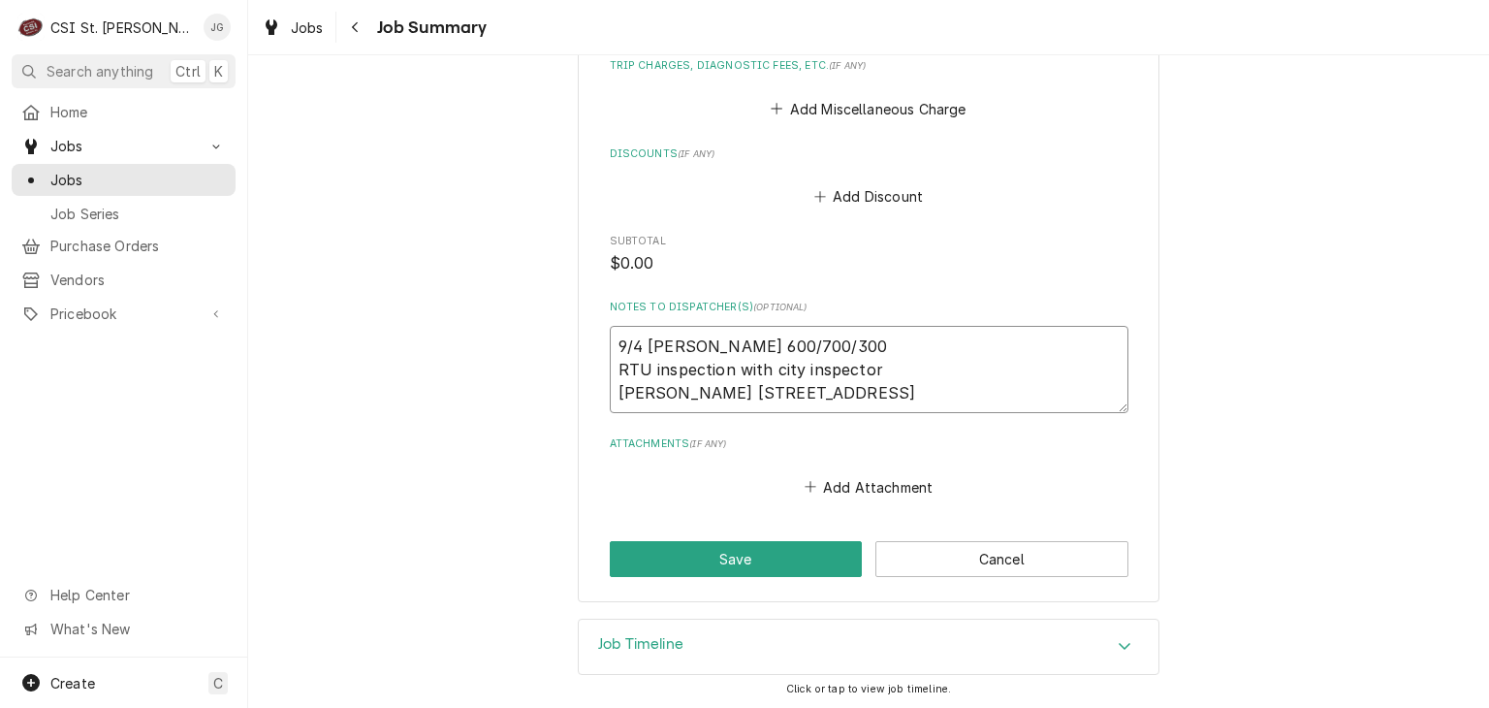
click at [882, 386] on textarea "9/4 Jeff G 600/700/300 RTU inspection with city inspector McAllisters 12101 Man…" at bounding box center [869, 369] width 519 height 87
type textarea "x"
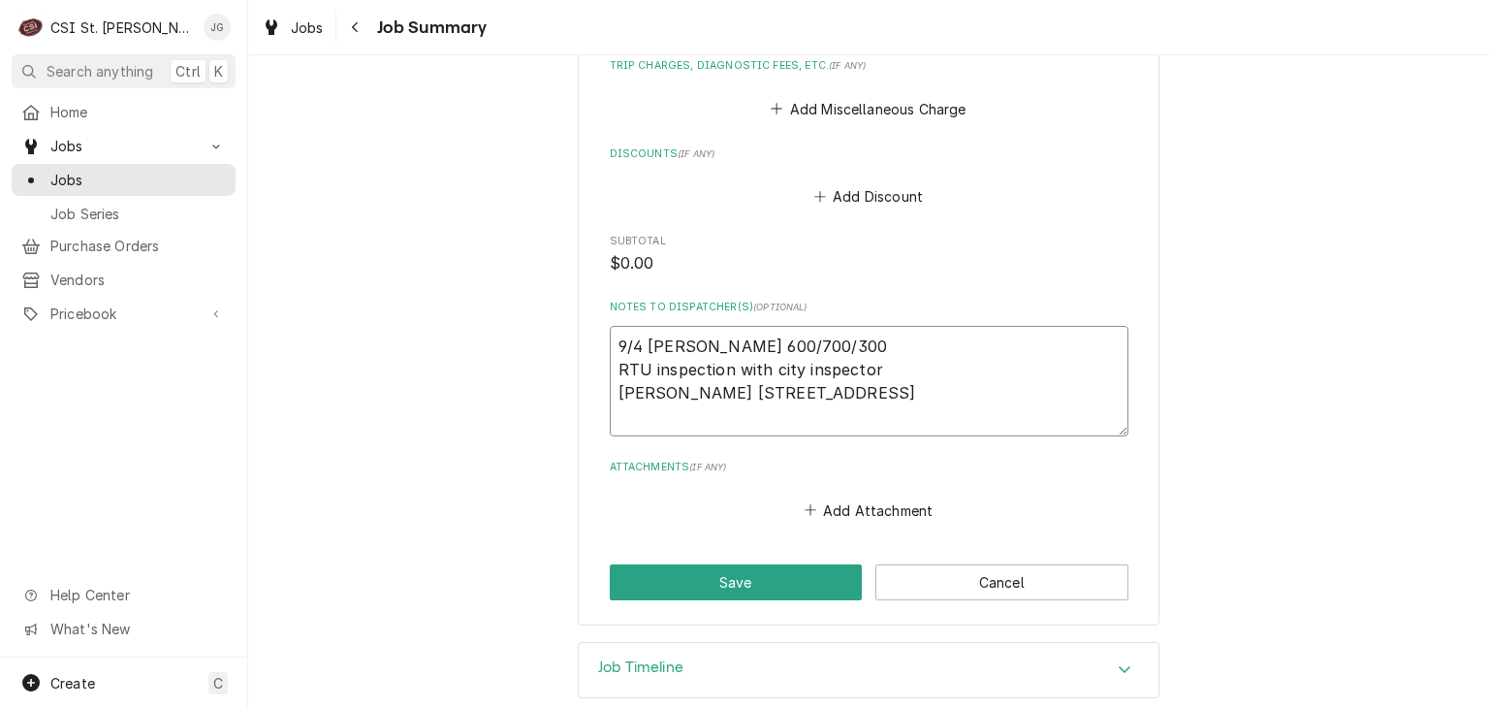
type textarea "9/4 Jeff G 600/700/300 RTU inspection with city inspector McAllisters 12101 Man…"
type textarea "x"
type textarea "9/4 Jeff G 600/700/300 RTU inspection with city inspector McAllisters 12101 Man…"
type textarea "x"
type textarea "9/4 Jeff G 600/700/300 RTU inspection with city inspector McAllisters 12101 Man…"
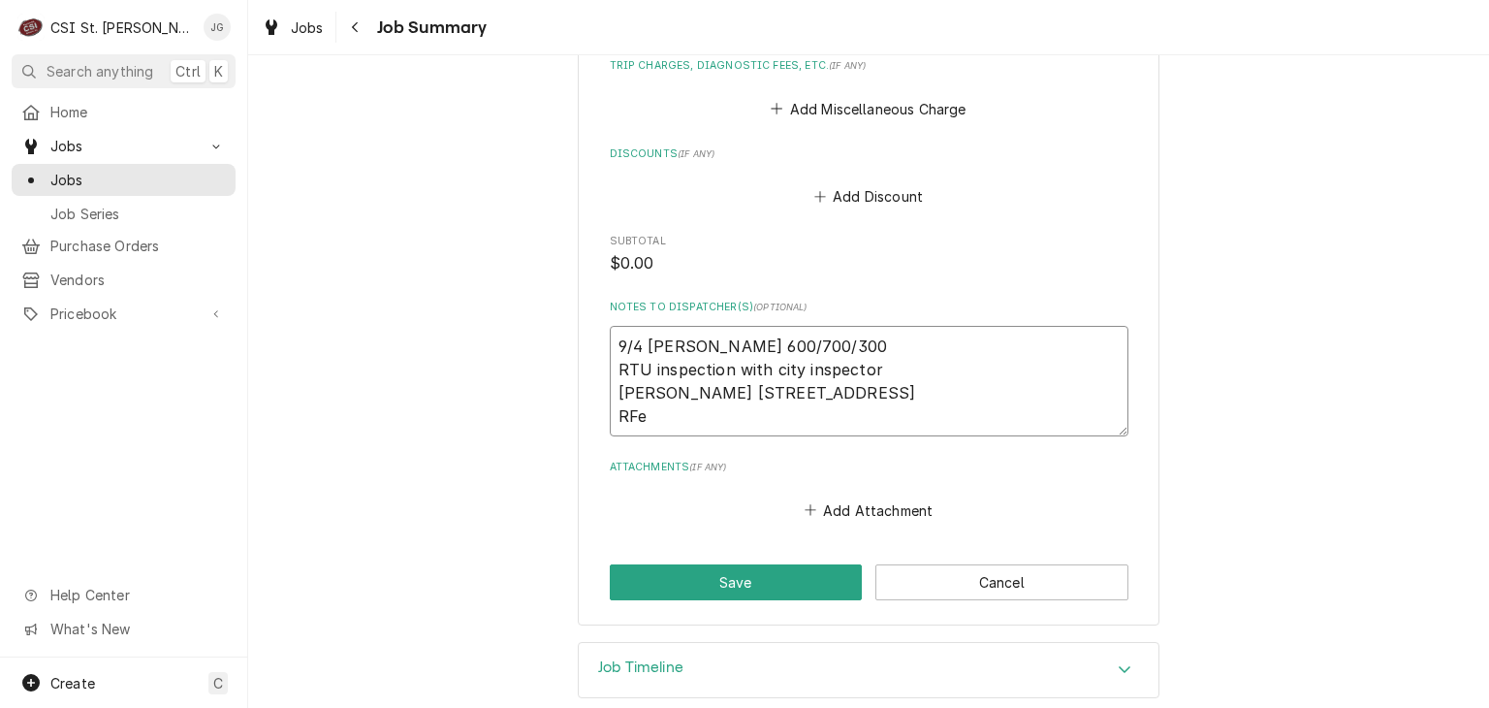
type textarea "x"
type textarea "9/4 Jeff G 600/700/300 RTU inspection with city inspector McAllisters 12101 Man…"
type textarea "x"
type textarea "9/4 Jeff G 600/700/300 RTU inspection with city inspector McAllisters 12101 Man…"
type textarea "x"
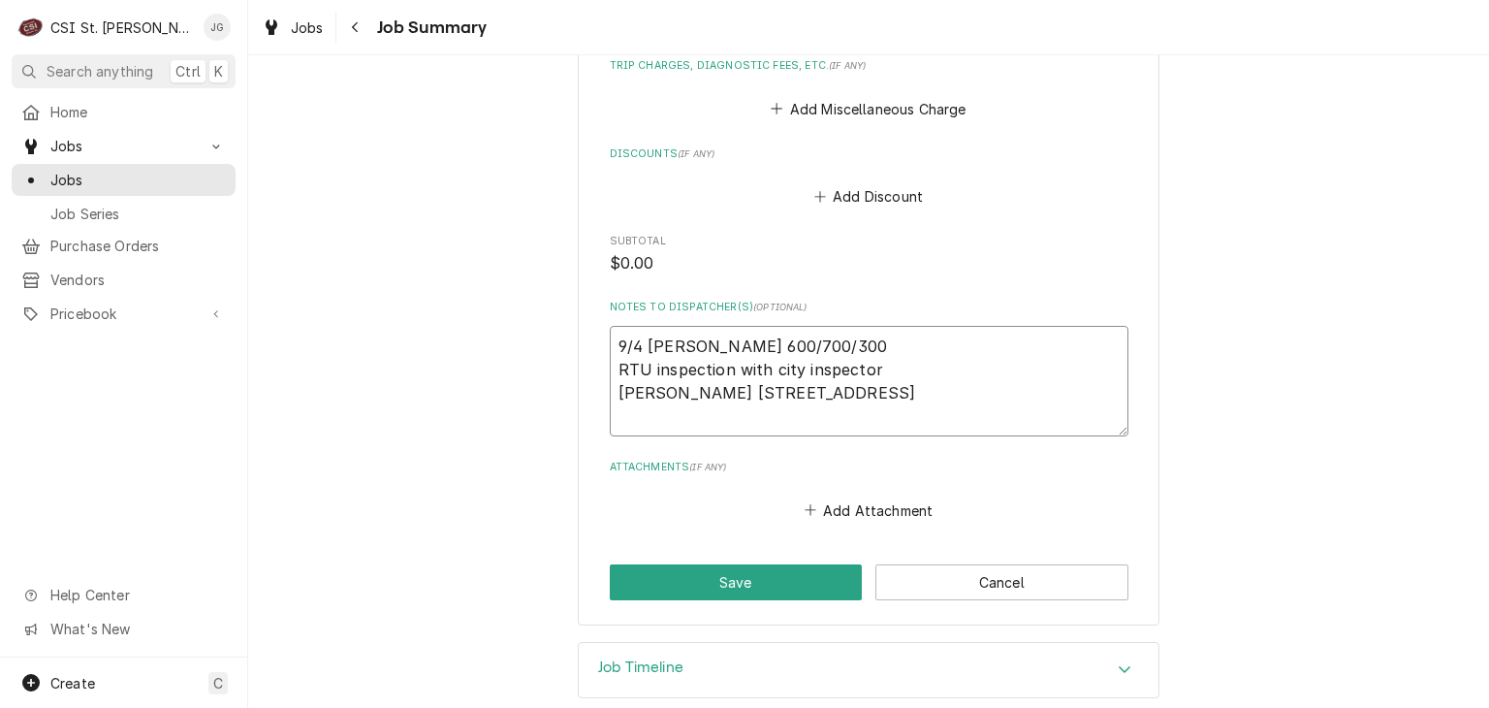
type textarea "9/4 Jeff G 600/700/300 RTU inspection with city inspector McAllisters 12101 Man…"
type textarea "x"
type textarea "9/4 Jeff G 600/700/300 RTU inspection with city inspector McAllisters 12101 Man…"
type textarea "x"
type textarea "9/4 Jeff G 600/700/300 RTU inspection with city inspector McAllisters 12101 Man…"
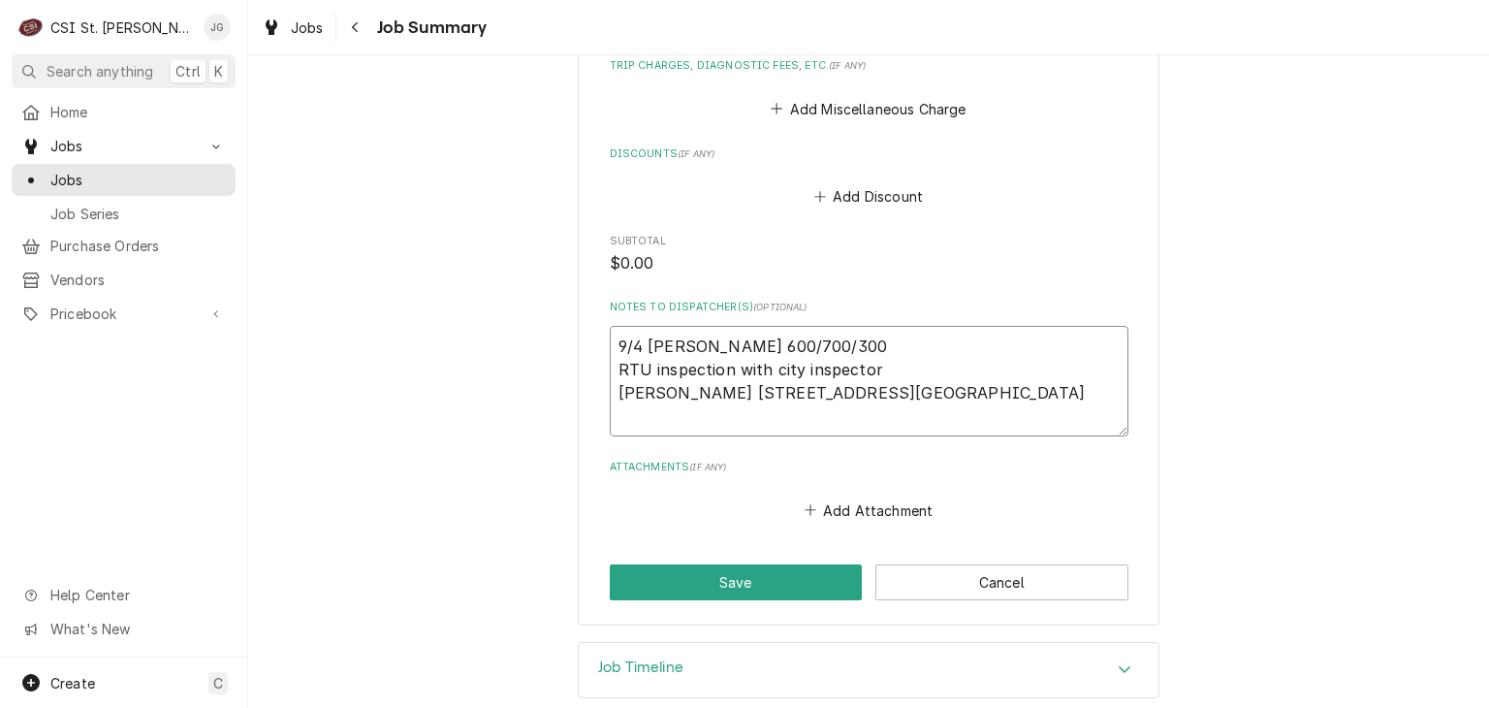
type textarea "x"
type textarea "9/4 Jeff G 600/700/300 RTU inspection with city inspector McAllisters 12101 Man…"
type textarea "x"
type textarea "9/4 Jeff G 600/700/300 RTU inspection with city inspector McAllisters 12101 Man…"
type textarea "x"
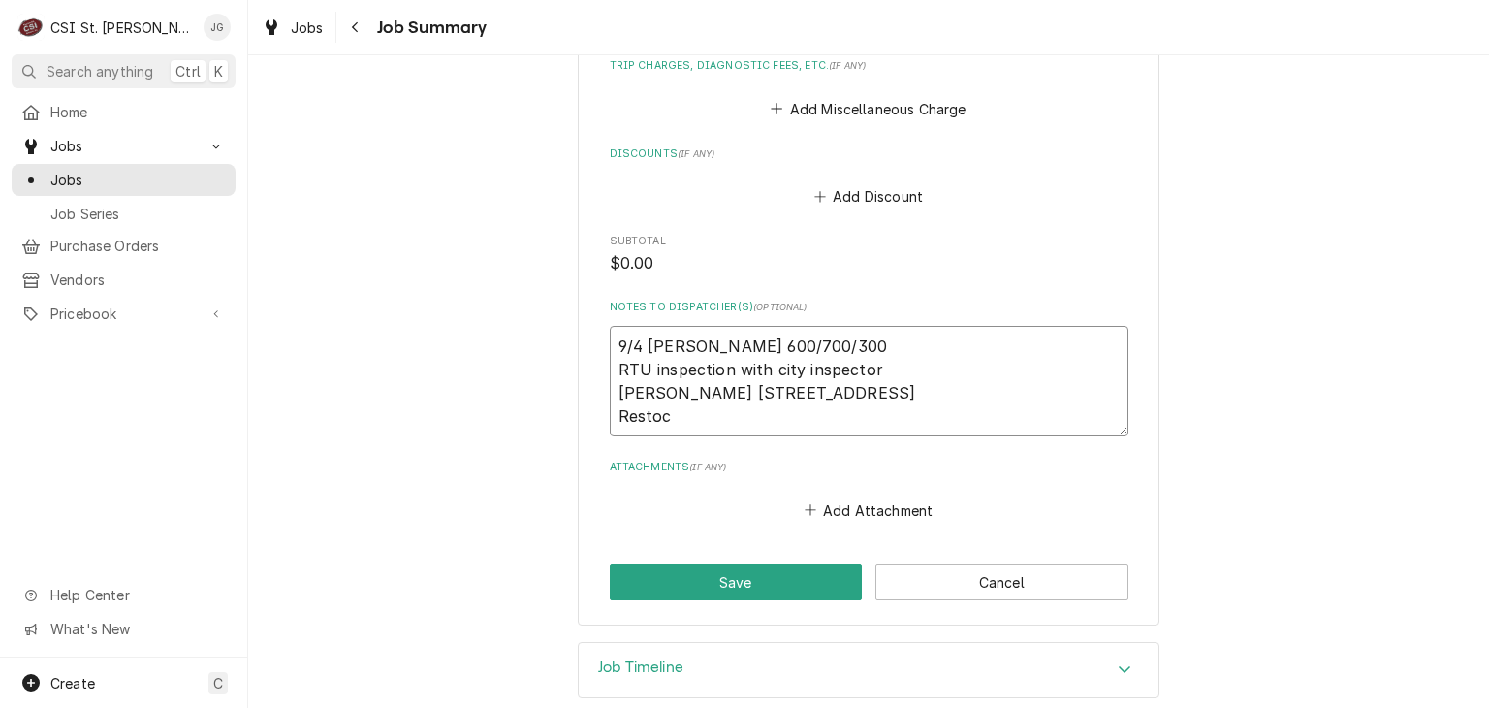
type textarea "9/4 Jeff G 600/700/300 RTU inspection with city inspector McAllisters 12101 Man…"
type textarea "x"
type textarea "9/4 Jeff G 600/700/300 RTU inspection with city inspector McAllisters 12101 Man…"
type textarea "x"
type textarea "9/4 Jeff G 600/700/300 RTU inspection with city inspector McAllisters 12101 Man…"
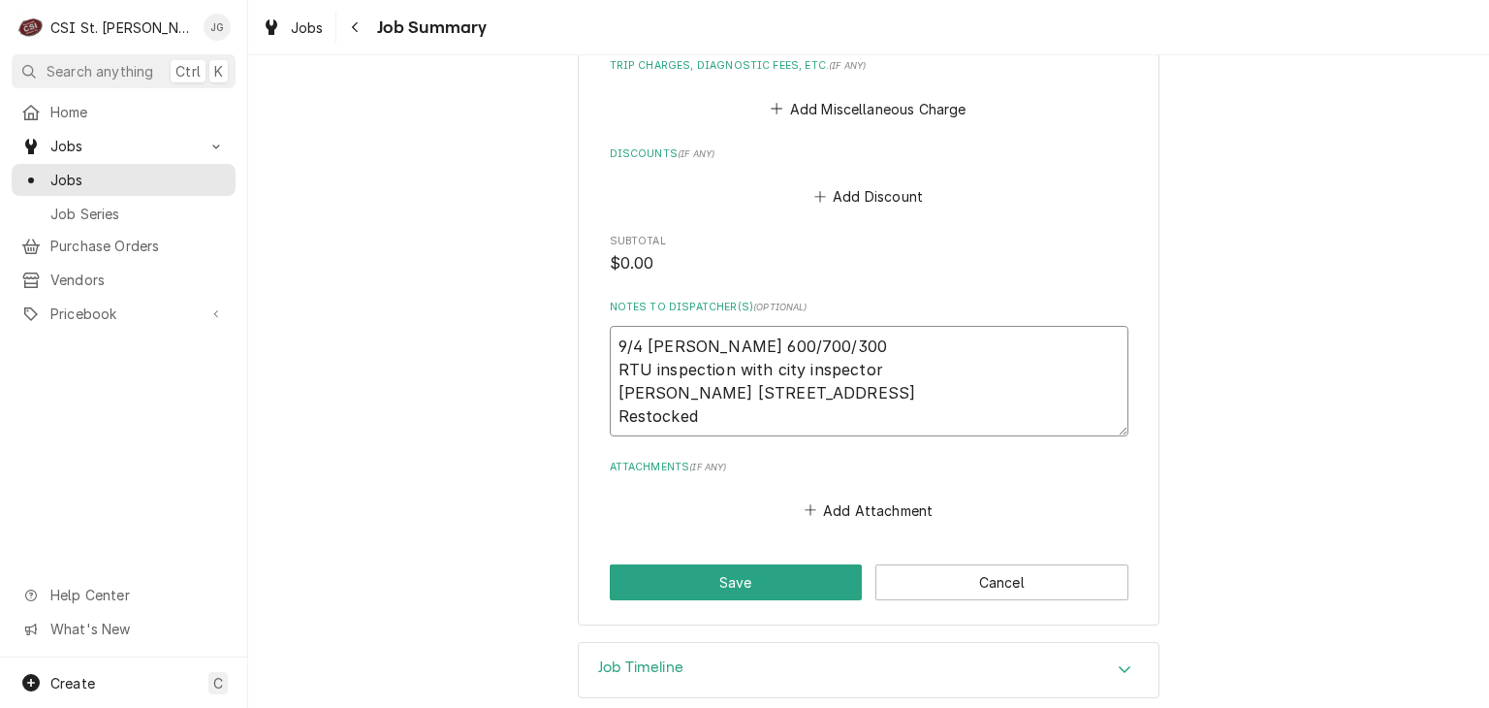
type textarea "x"
type textarea "9/4 Jeff G 600/700/300 RTU inspection with city inspector McAllisters 12101 Man…"
type textarea "x"
type textarea "9/4 Jeff G 600/700/300 RTU inspection with city inspector McAllisters 12101 Man…"
type textarea "x"
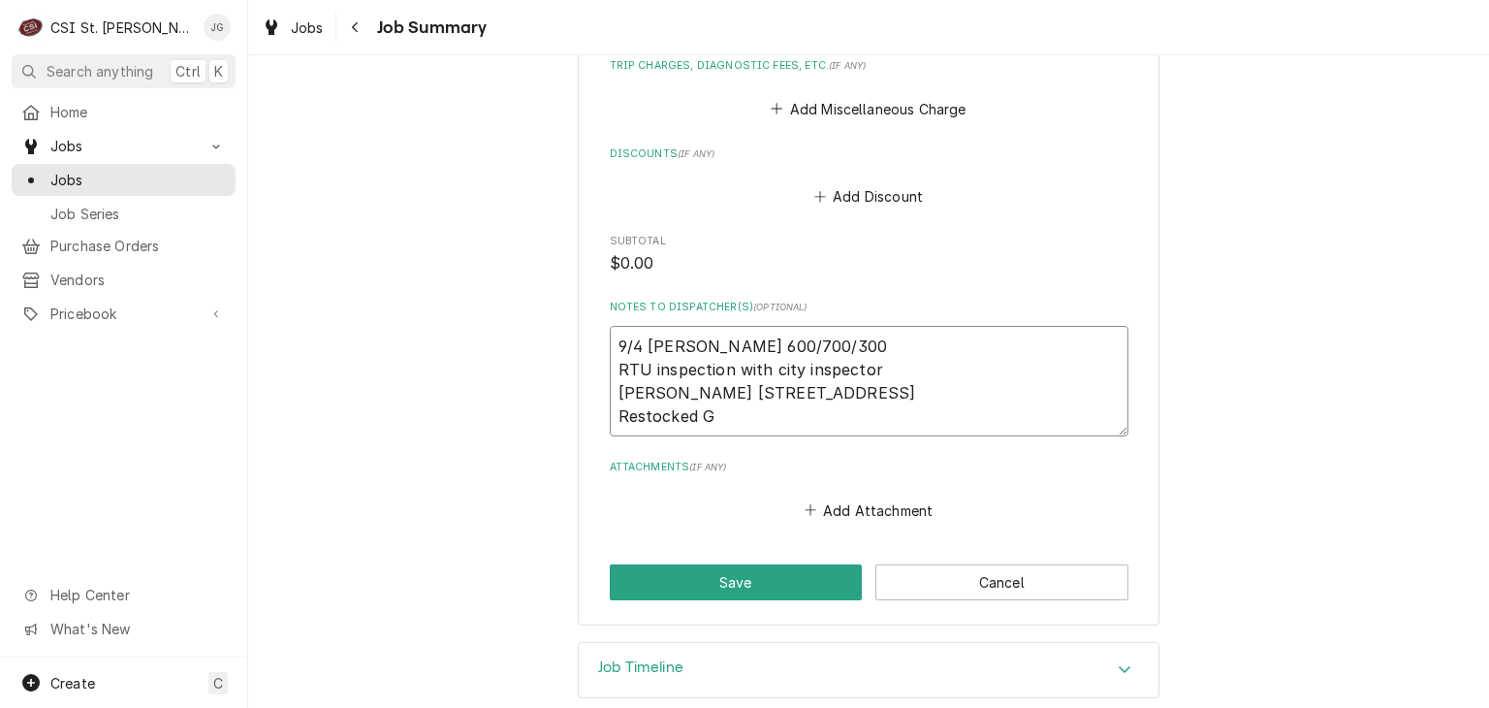
type textarea "9/4 Jeff G 600/700/300 RTU inspection with city inspector McAllisters 12101 Man…"
type textarea "x"
type textarea "9/4 Jeff G 600/700/300 RTU inspection with city inspector McAllisters 12101 Man…"
type textarea "x"
type textarea "9/4 Jeff G 600/700/300 RTU inspection with city inspector McAllisters 12101 Man…"
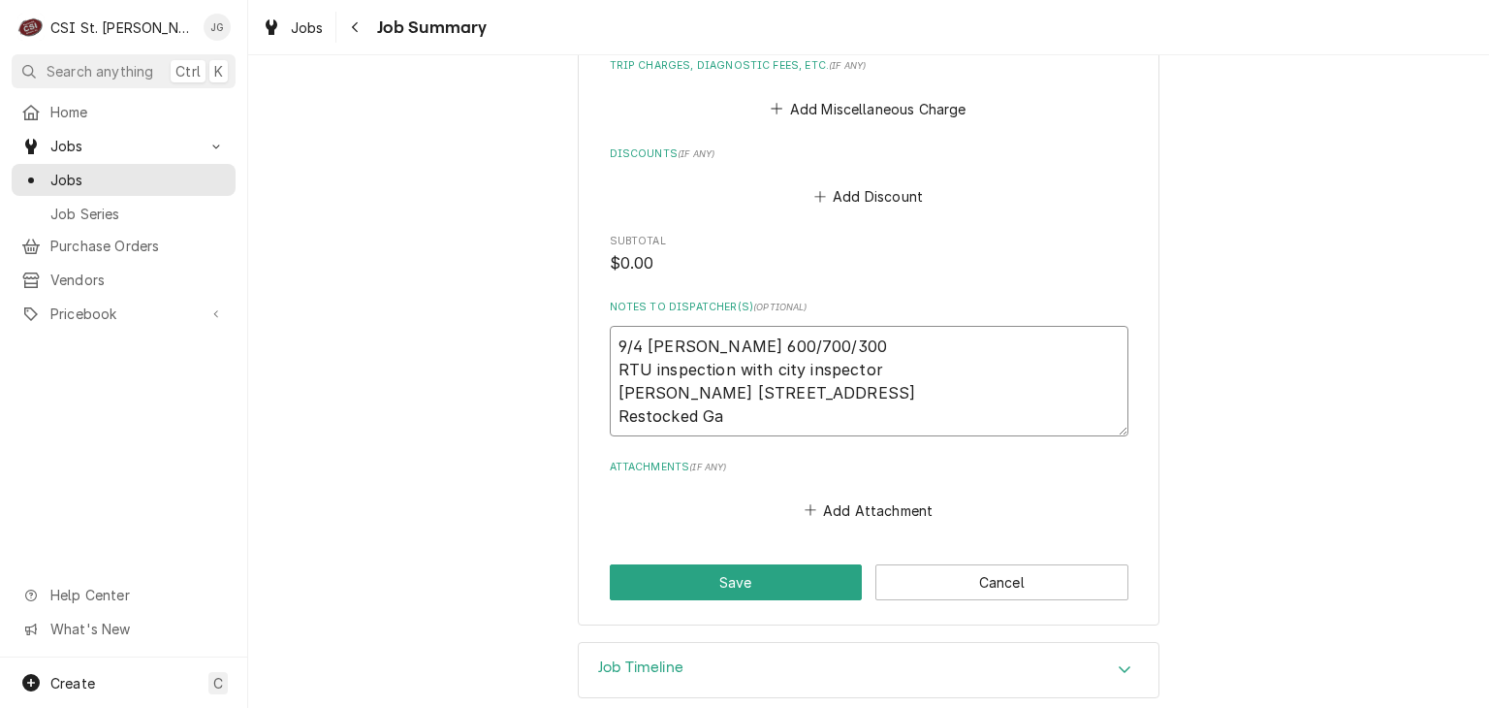
type textarea "x"
type textarea "9/4 Jeff G 600/700/300 RTU inspection with city inspector McAllisters 12101 Man…"
type textarea "x"
type textarea "9/4 Jeff G 600/700/300 RTU inspection with city inspector McAllisters 12101 Man…"
type textarea "x"
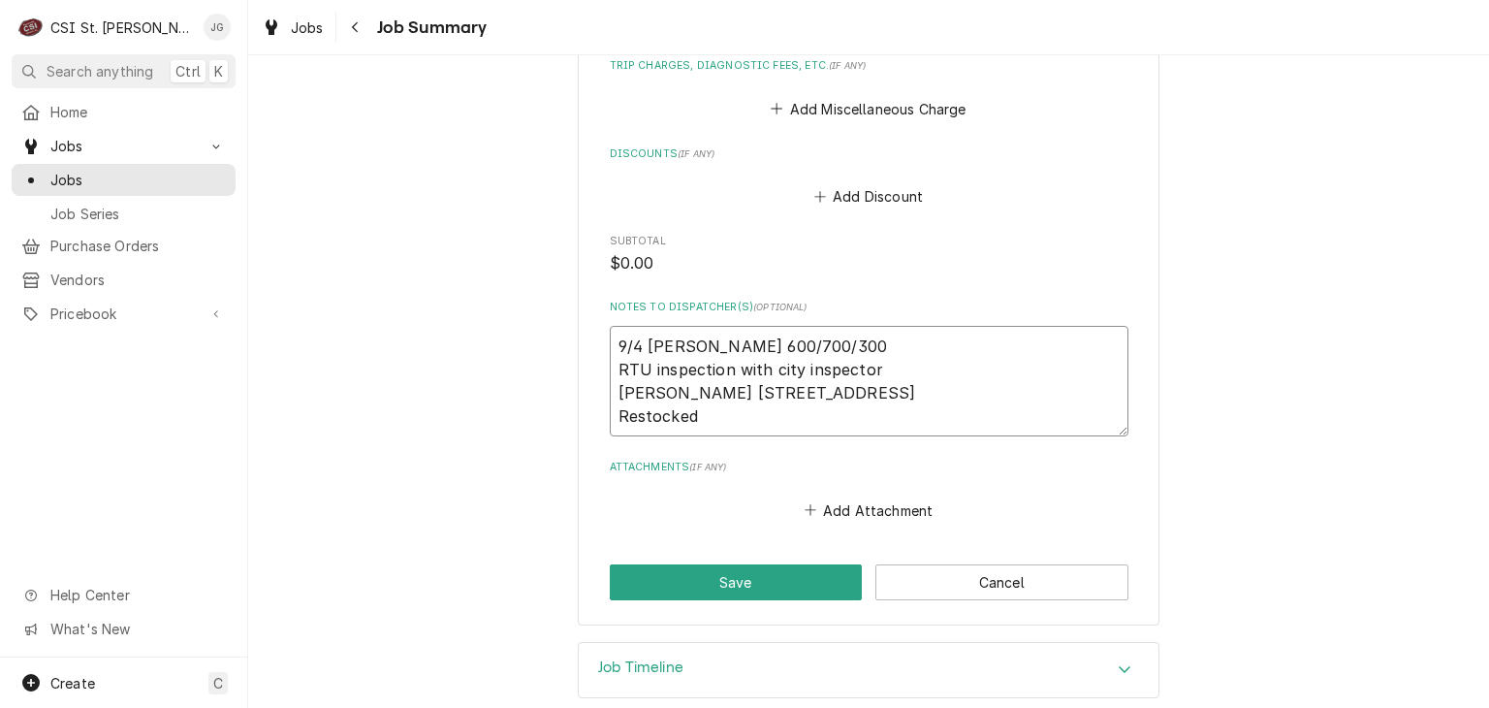
type textarea "9/4 Jeff G 600/700/300 RTU inspection with city inspector McAllisters 12101 Man…"
type textarea "x"
type textarea "9/4 Jeff G 600/700/300 RTU inspection with city inspector McAllisters 12101 Man…"
type textarea "x"
type textarea "9/4 Jeff G 600/700/300 RTU inspection with city inspector McAllisters 12101 Man…"
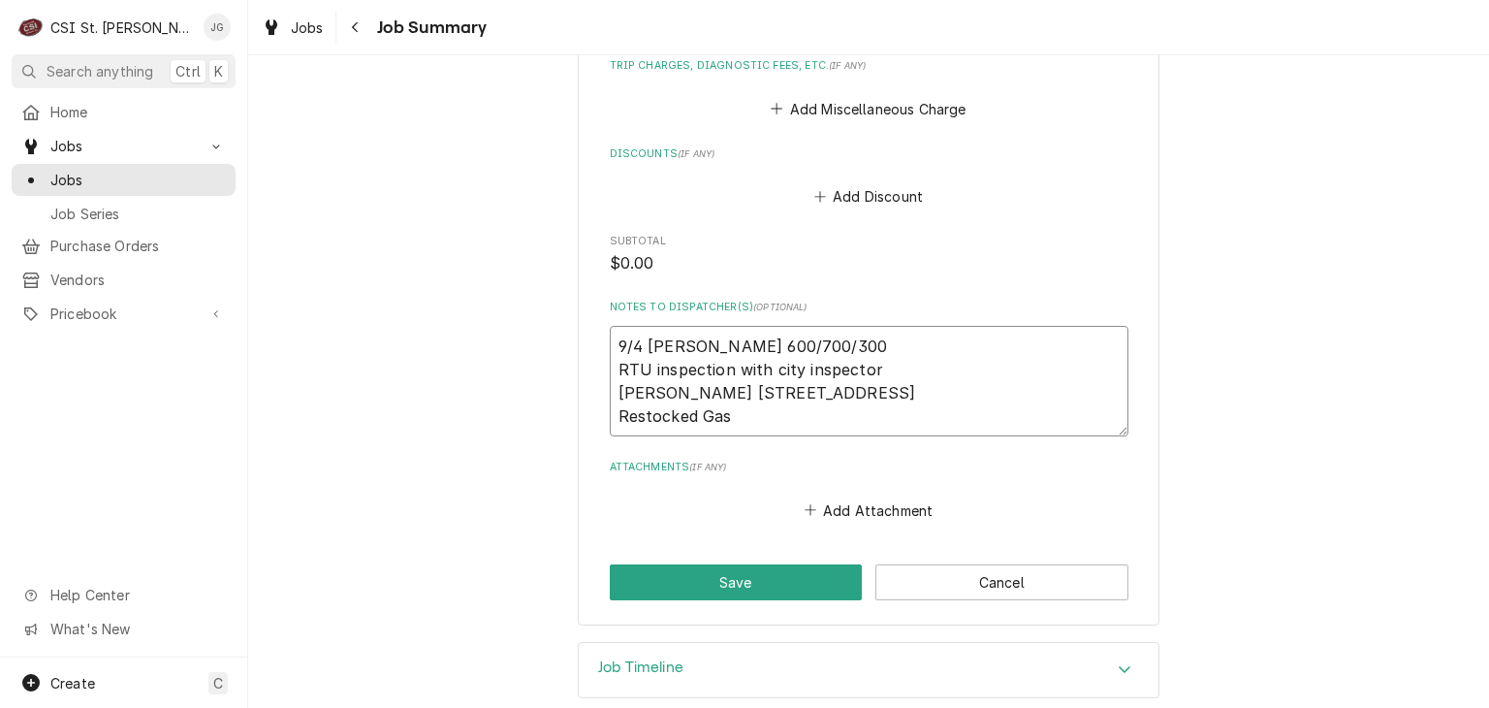
type textarea "x"
type textarea "9/4 Jeff G 600/700/300 RTU inspection with city inspector McAllisters 12101 Man…"
type textarea "x"
type textarea "9/4 Jeff G 600/700/300 RTU inspection with city inspector McAllisters 12101 Man…"
type textarea "x"
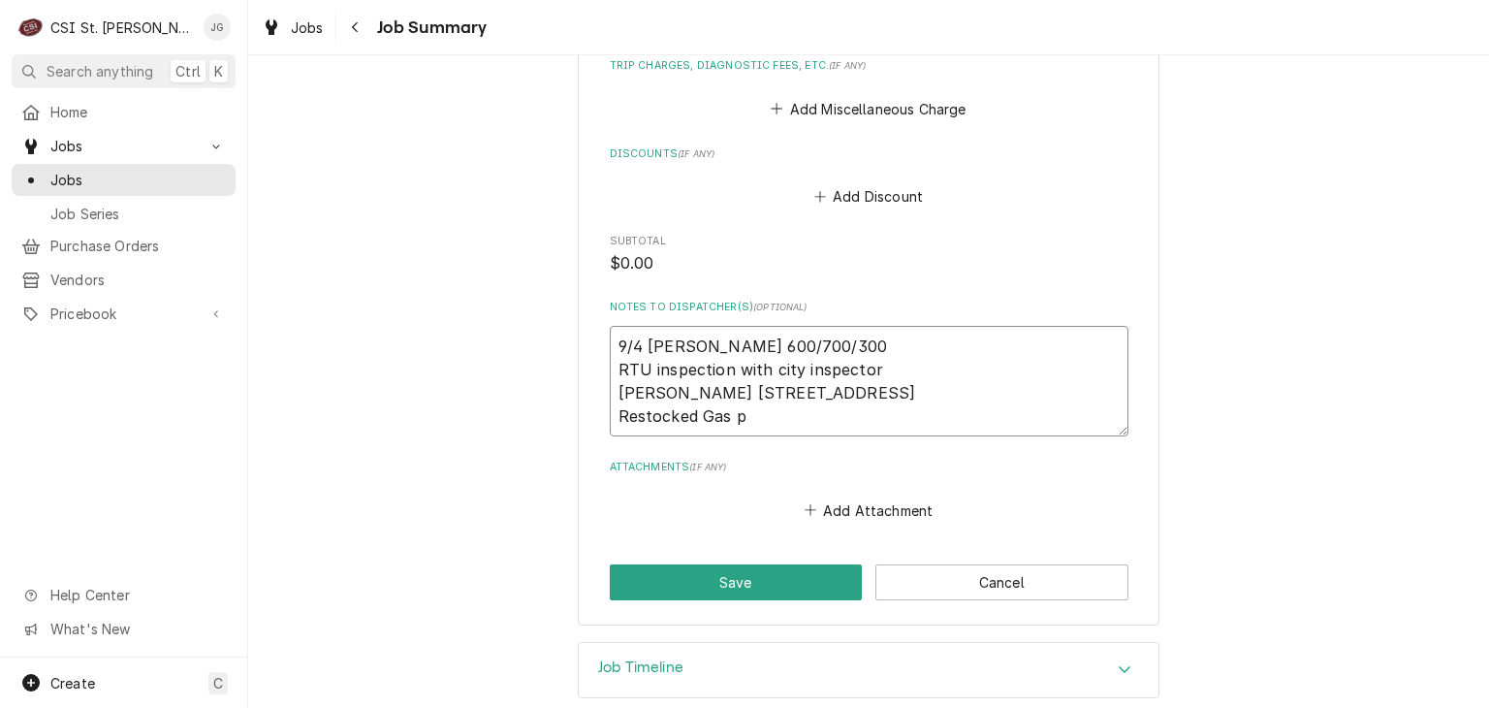
type textarea "9/4 Jeff G 600/700/300 RTU inspection with city inspector McAllisters 12101 Man…"
type textarea "x"
type textarea "9/4 Jeff G 600/700/300 RTU inspection with city inspector McAllisters 12101 Man…"
type textarea "x"
type textarea "9/4 Jeff G 600/700/300 RTU inspection with city inspector McAllisters 12101 Man…"
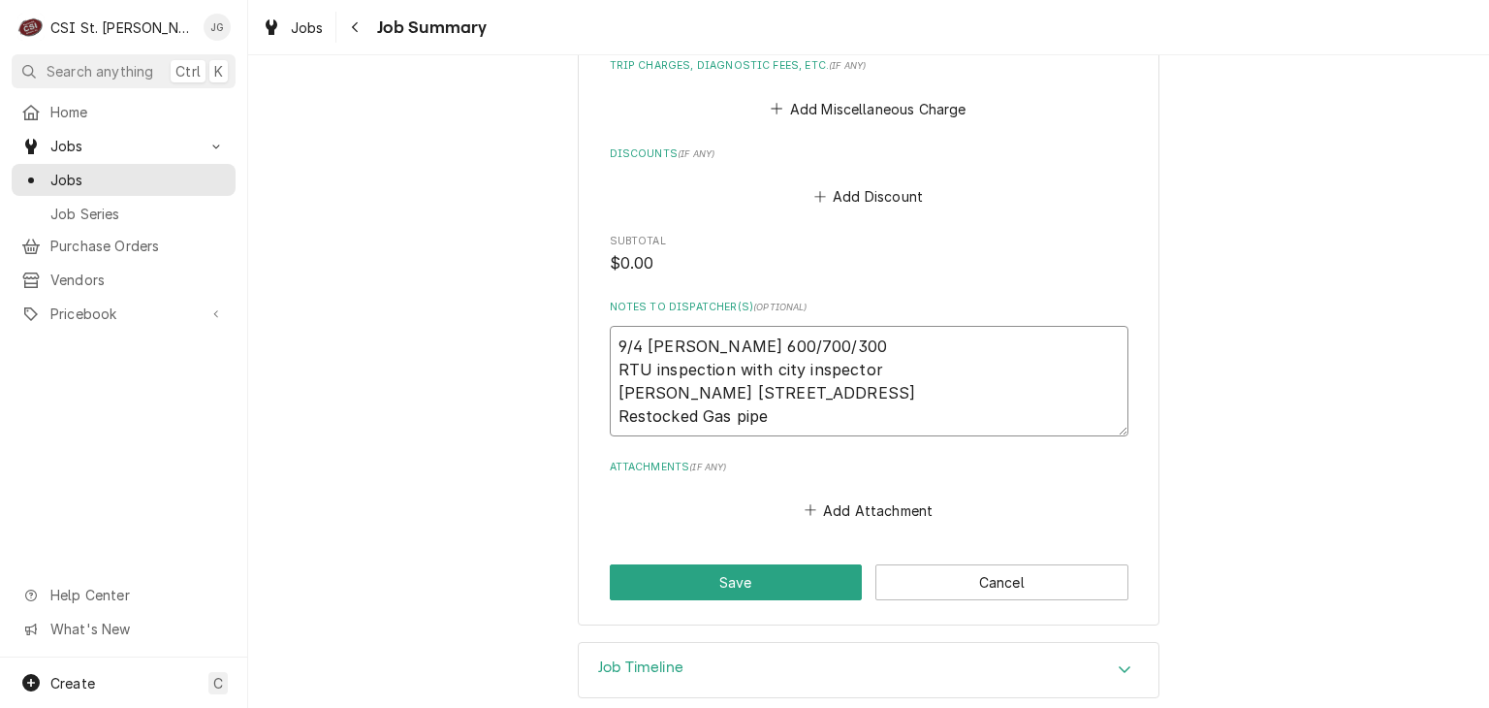
type textarea "x"
type textarea "9/4 Jeff G 600/700/300 RTU inspection with city inspector McAllisters 12101 Man…"
type textarea "x"
type textarea "9/4 Jeff G 600/700/300 RTU inspection with city inspector McAllisters 12101 Man…"
type textarea "x"
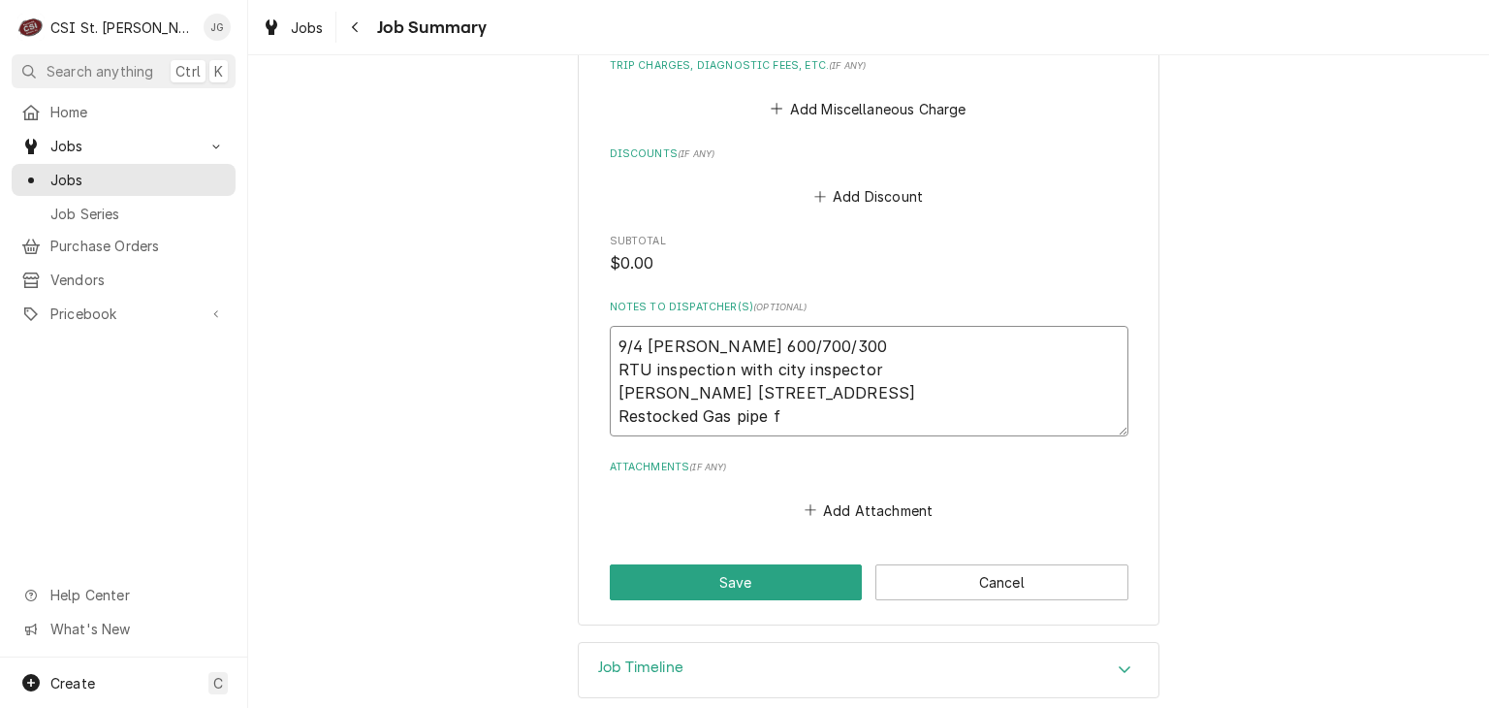
type textarea "9/4 Jeff G 600/700/300 RTU inspection with city inspector McAllisters 12101 Man…"
type textarea "x"
type textarea "9/4 Jeff G 600/700/300 RTU inspection with city inspector McAllisters 12101 Man…"
type textarea "x"
type textarea "9/4 Jeff G 600/700/300 RTU inspection with city inspector McAllisters 12101 Man…"
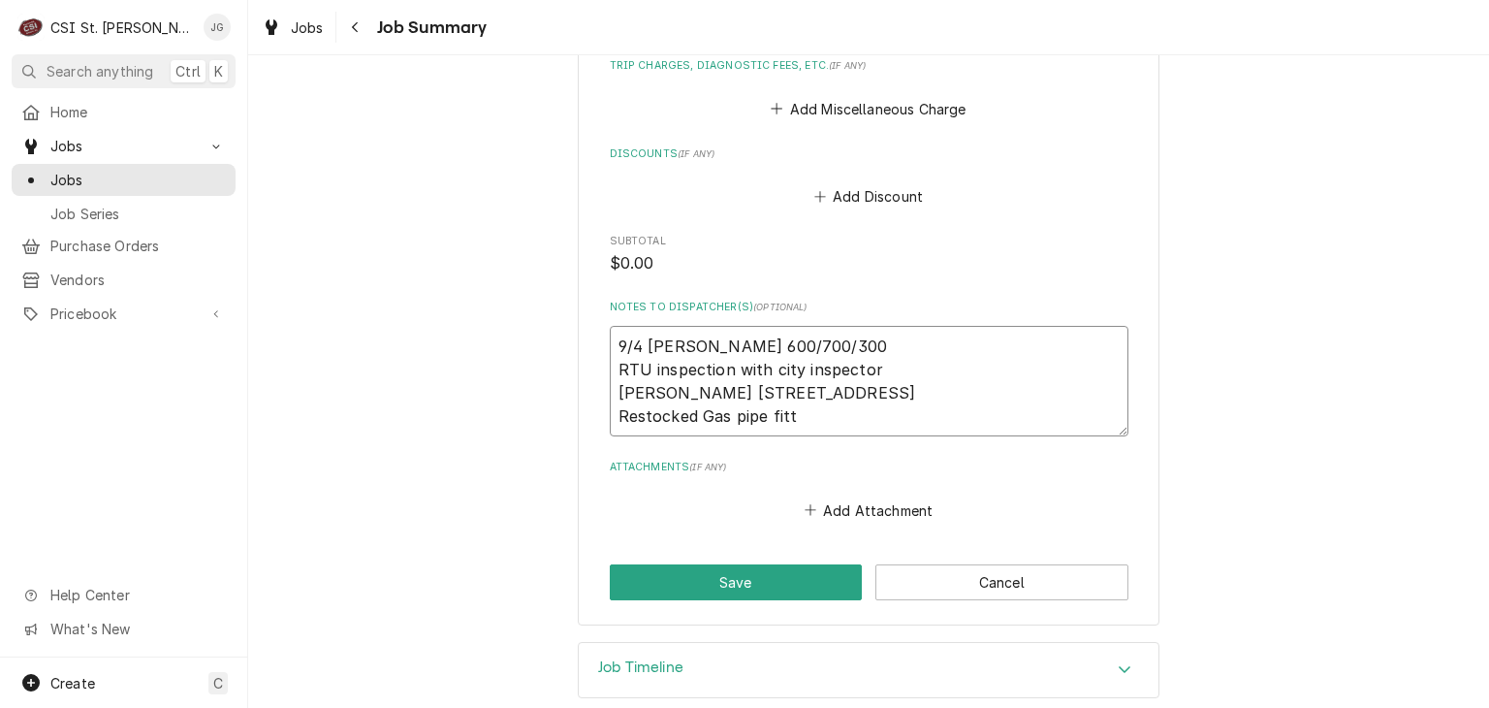
type textarea "x"
type textarea "9/4 Jeff G 600/700/300 RTU inspection with city inspector McAllisters 12101 Man…"
type textarea "x"
type textarea "9/4 Jeff G 600/700/300 RTU inspection with city inspector McAllisters 12101 Man…"
type textarea "x"
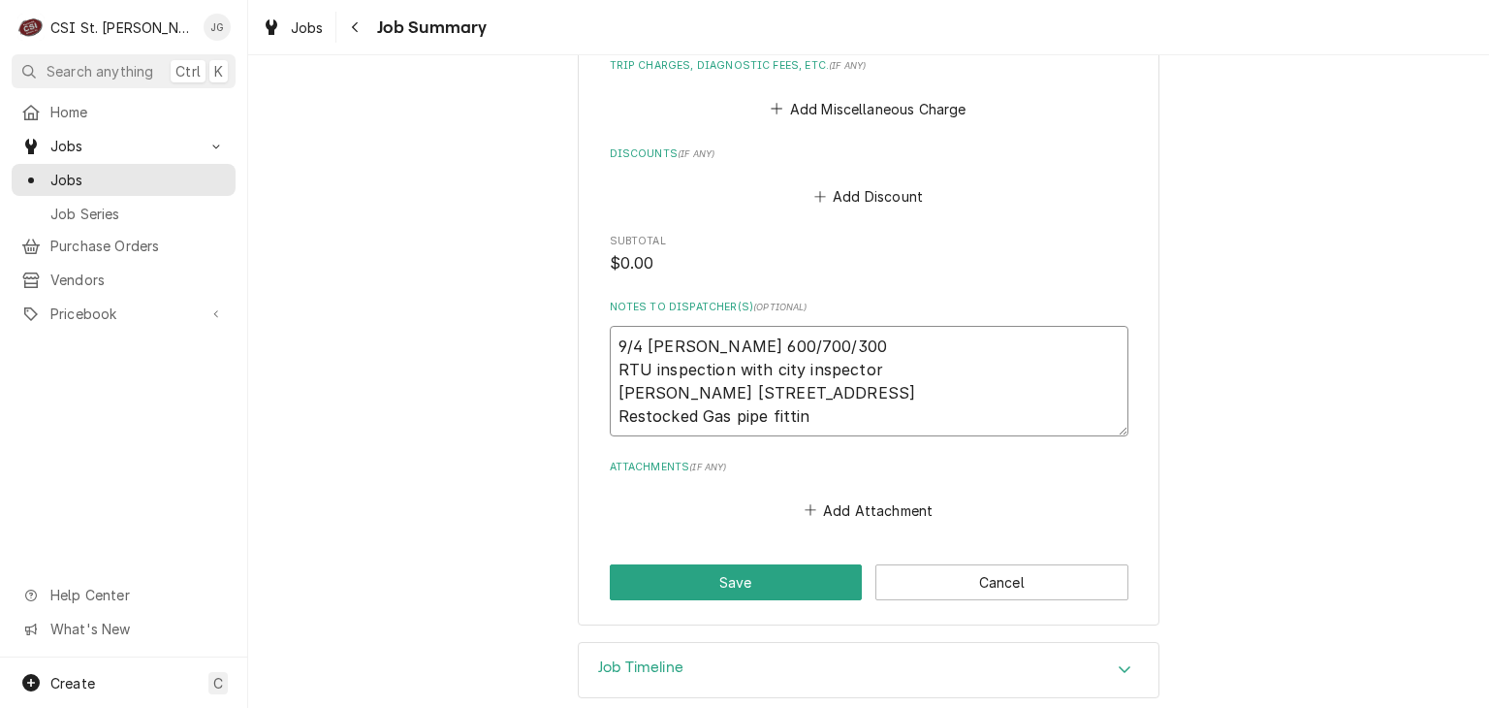
type textarea "9/4 Jeff G 600/700/300 RTU inspection with city inspector McAllisters 12101 Man…"
type textarea "x"
type textarea "9/4 Jeff G 600/700/300 RTU inspection with city inspector McAllisters 12101 Man…"
type textarea "x"
type textarea "9/4 Jeff G 600/700/300 RTU inspection with city inspector McAllisters 12101 Man…"
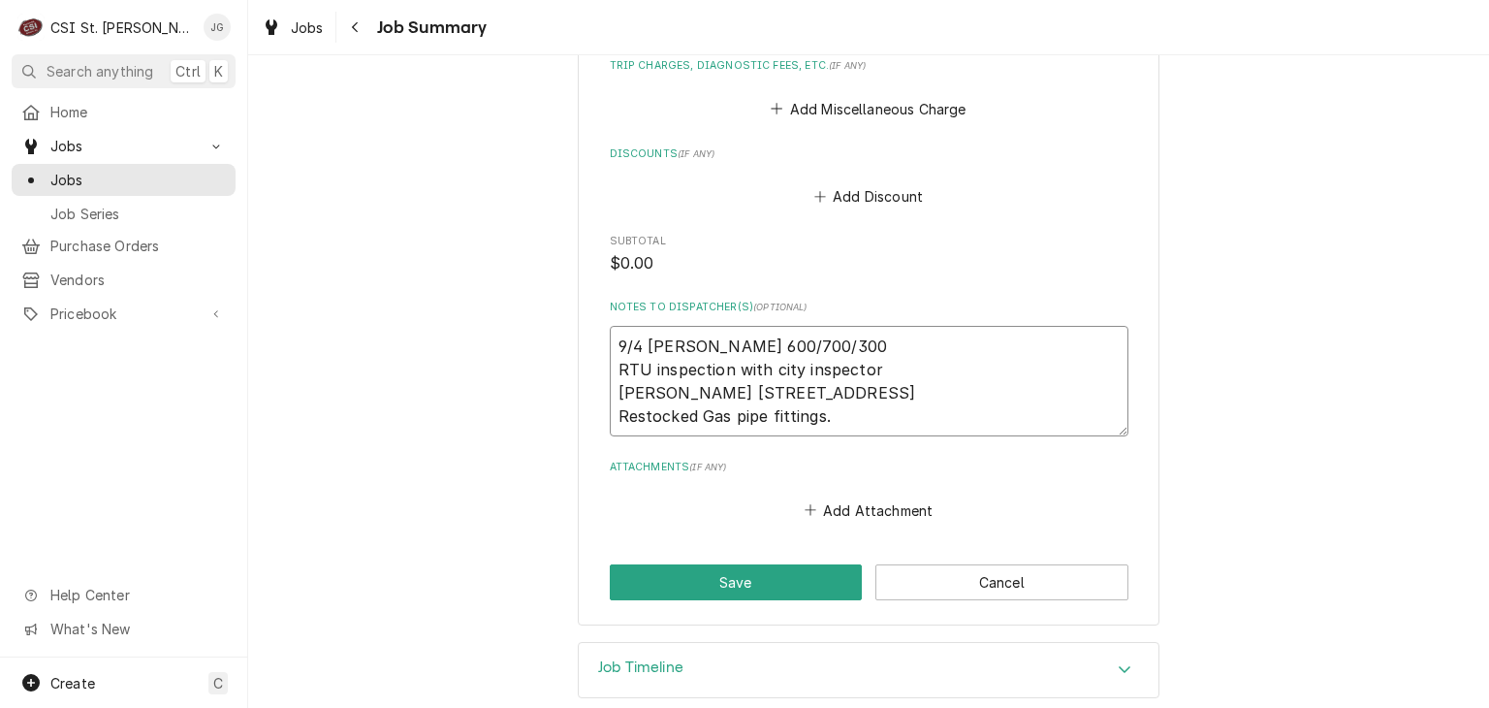
type textarea "x"
type textarea "9/4 Jeff G 600/700/300 RTU inspection with city inspector McAllisters 12101 Man…"
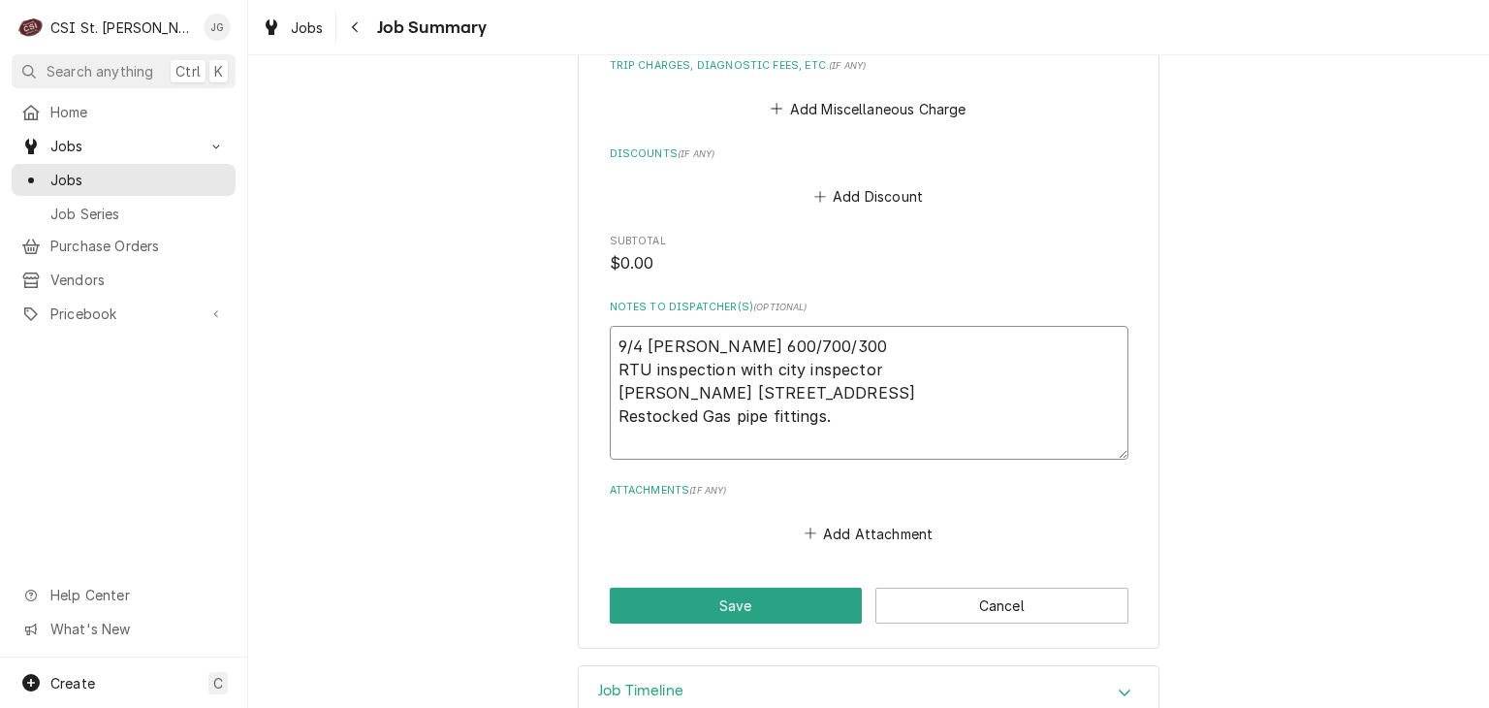
type textarea "x"
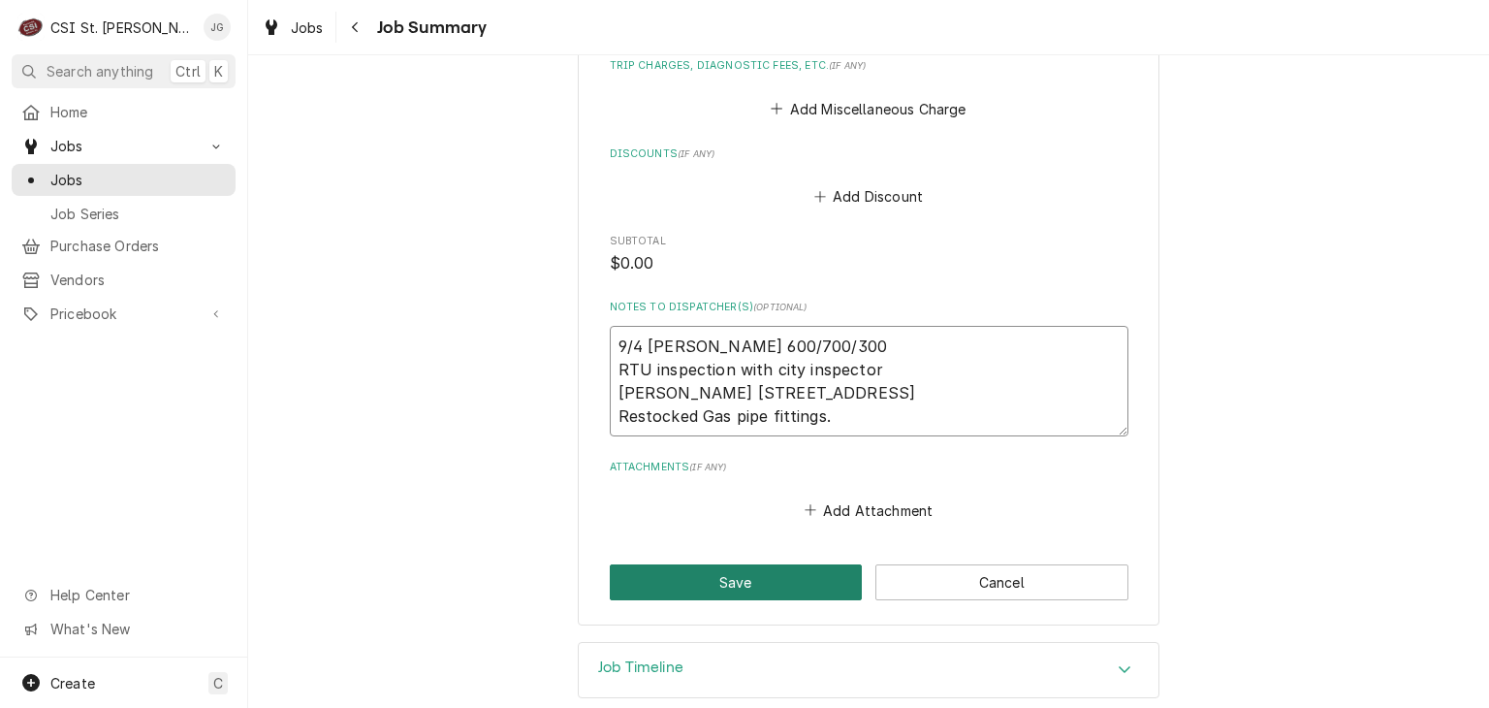
type textarea "9/4 Jeff G 600/700/300 RTU inspection with city inspector McAllisters 12101 Man…"
click at [772, 591] on button "Save" at bounding box center [736, 582] width 253 height 36
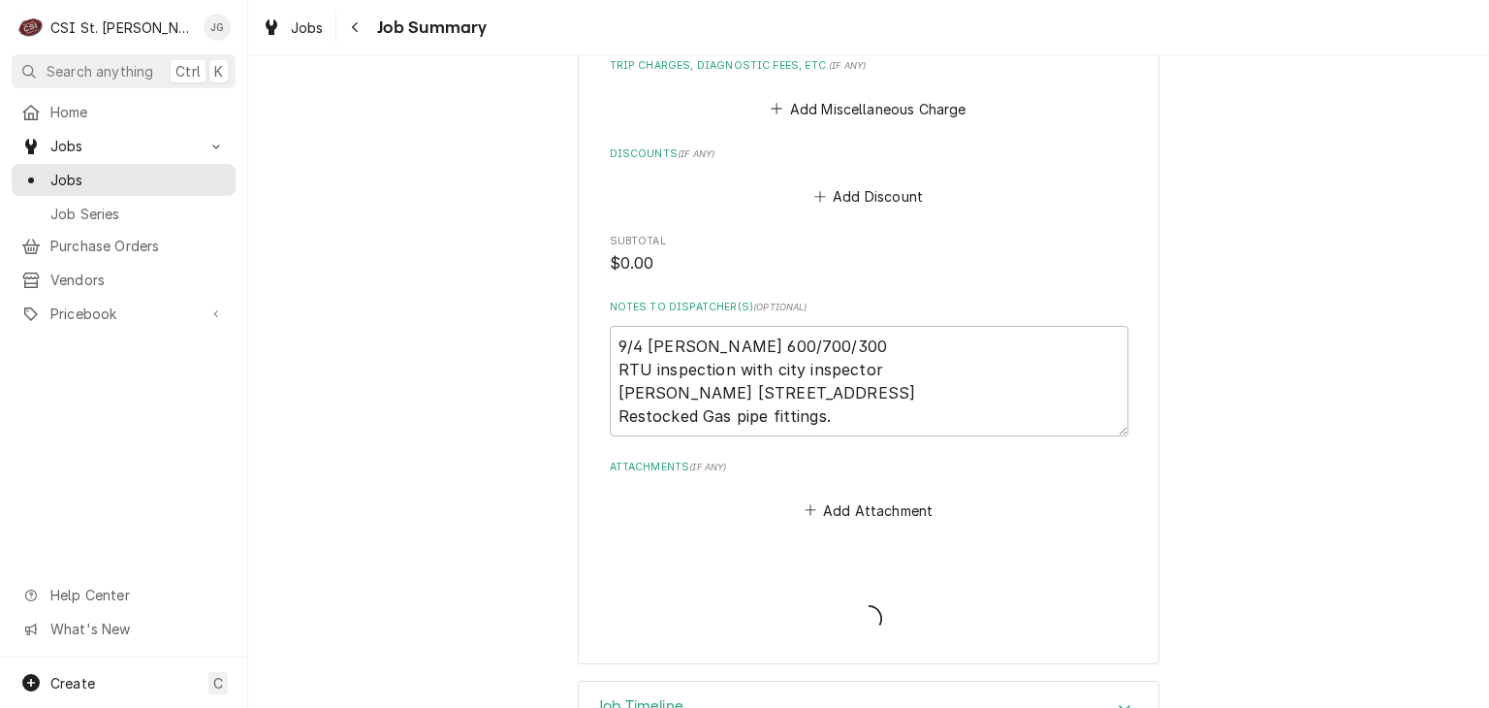
type textarea "x"
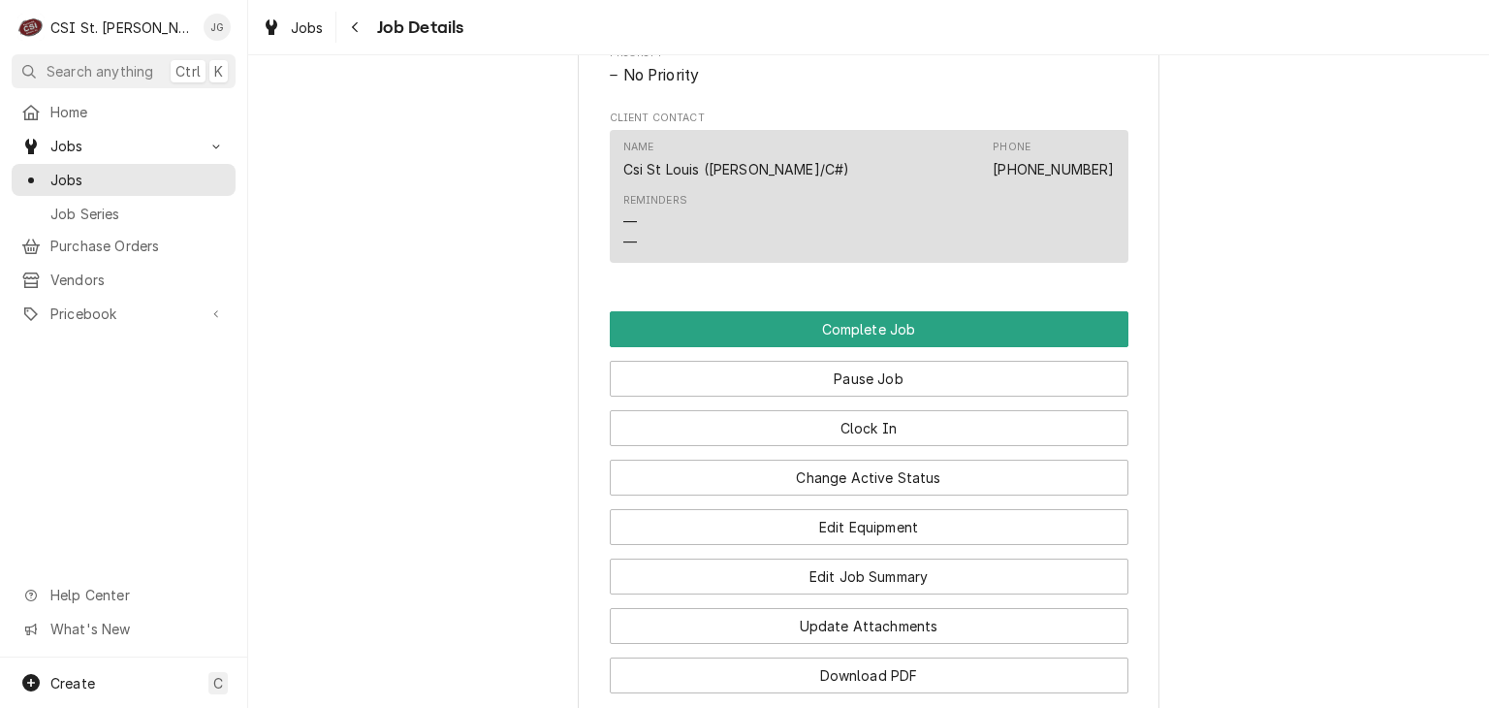
scroll to position [1251, 0]
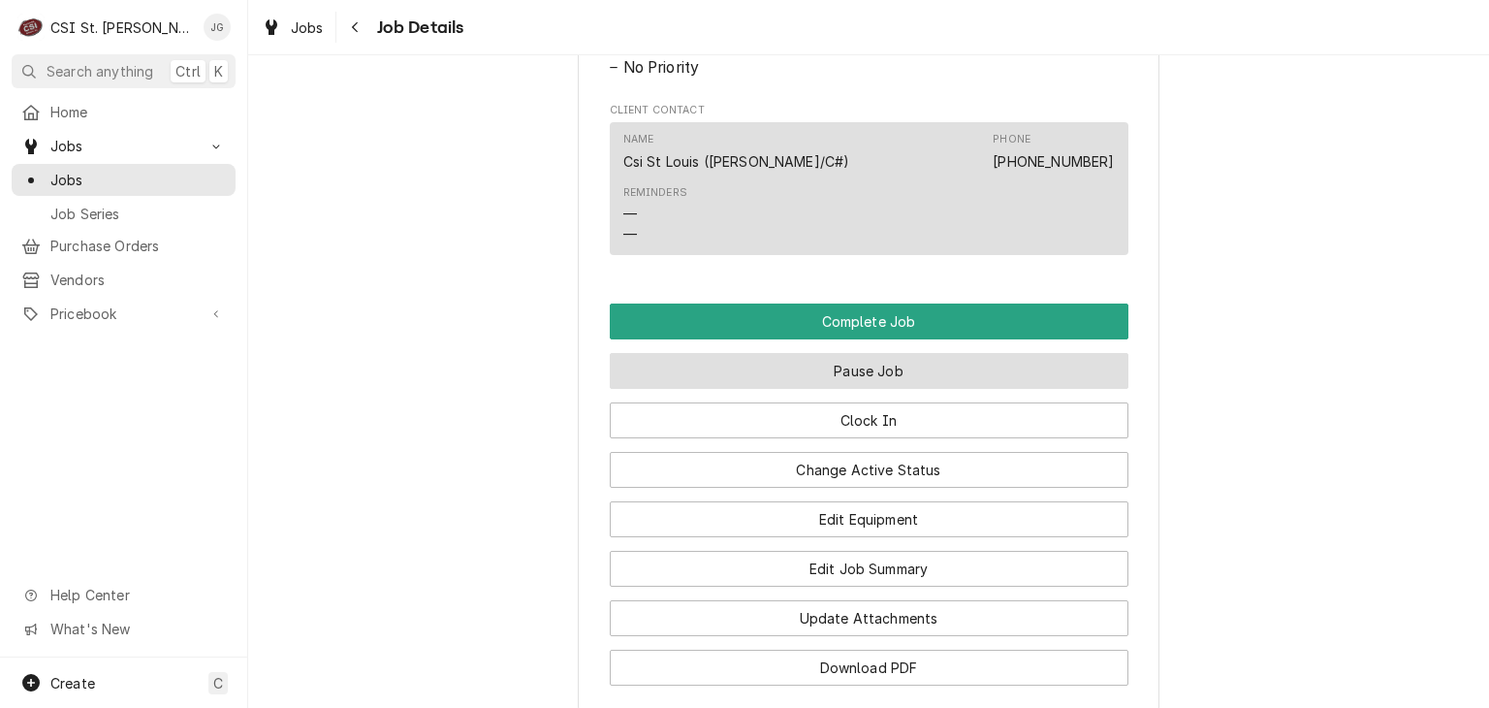
click at [911, 389] on button "Pause Job" at bounding box center [869, 371] width 519 height 36
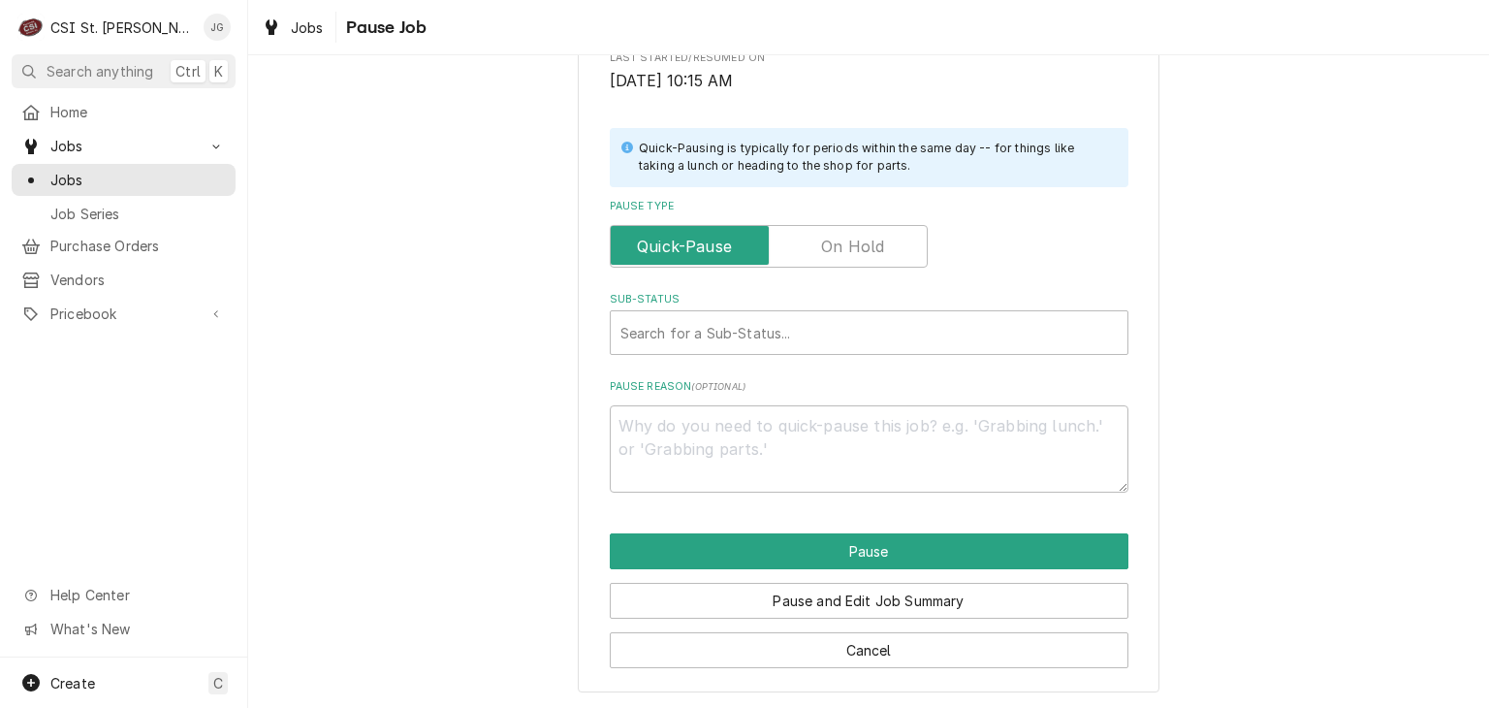
scroll to position [375, 0]
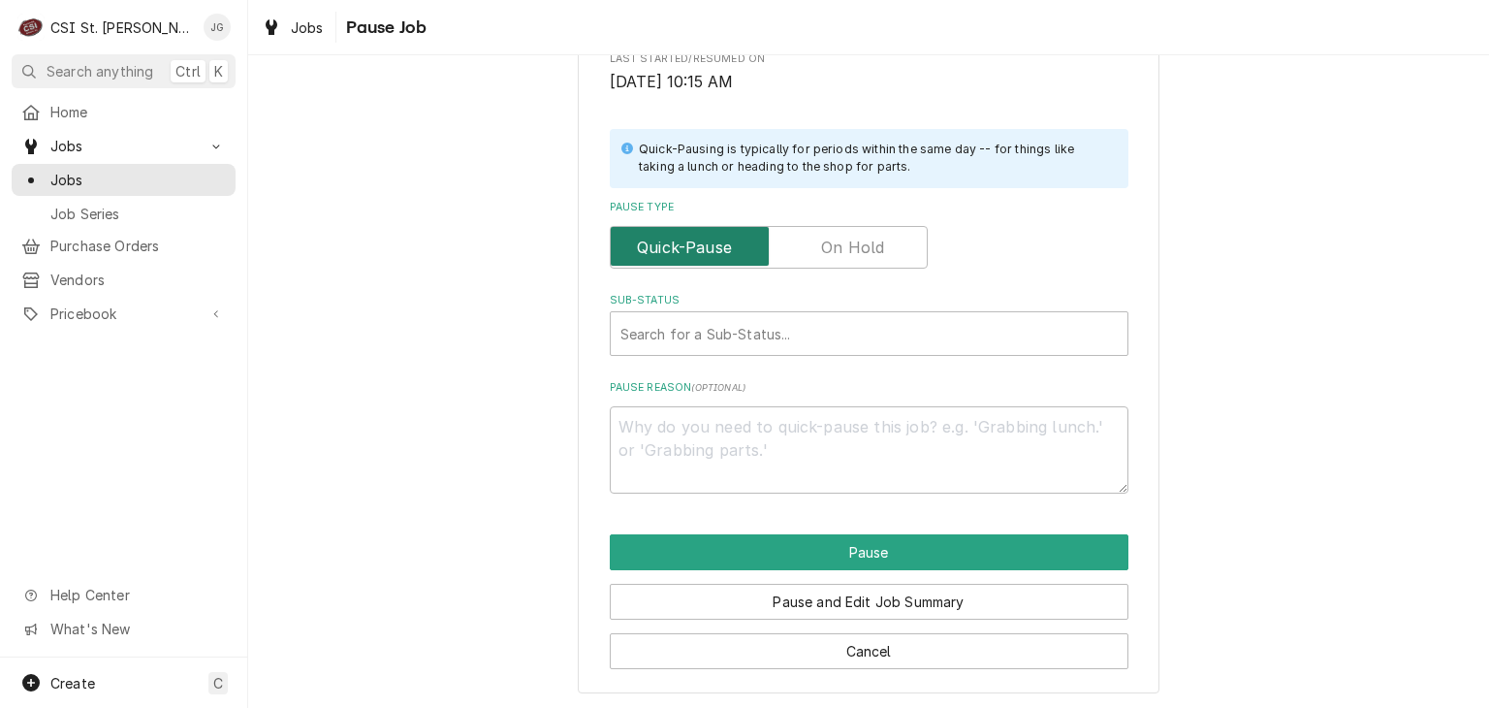
click at [869, 231] on input "Pause Type" at bounding box center [769, 247] width 301 height 43
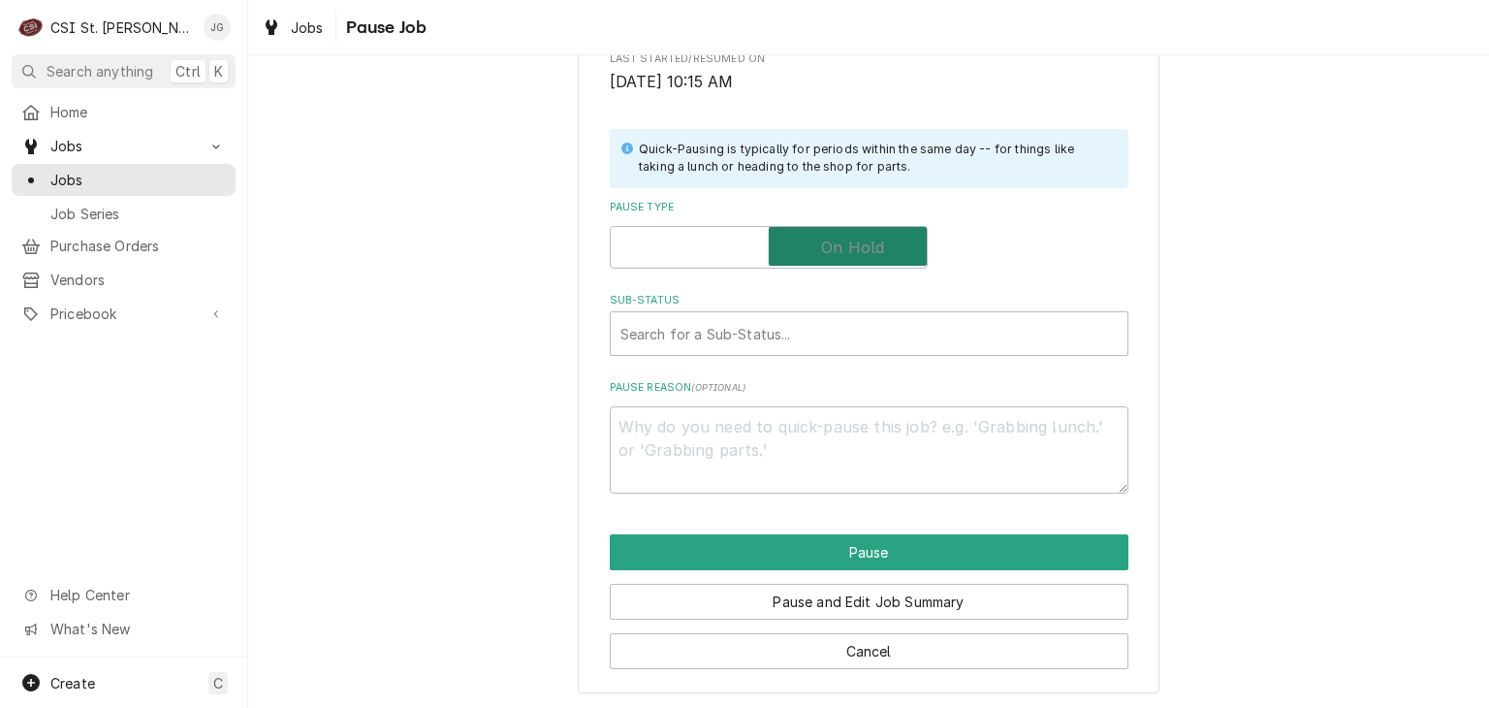
checkbox input "true"
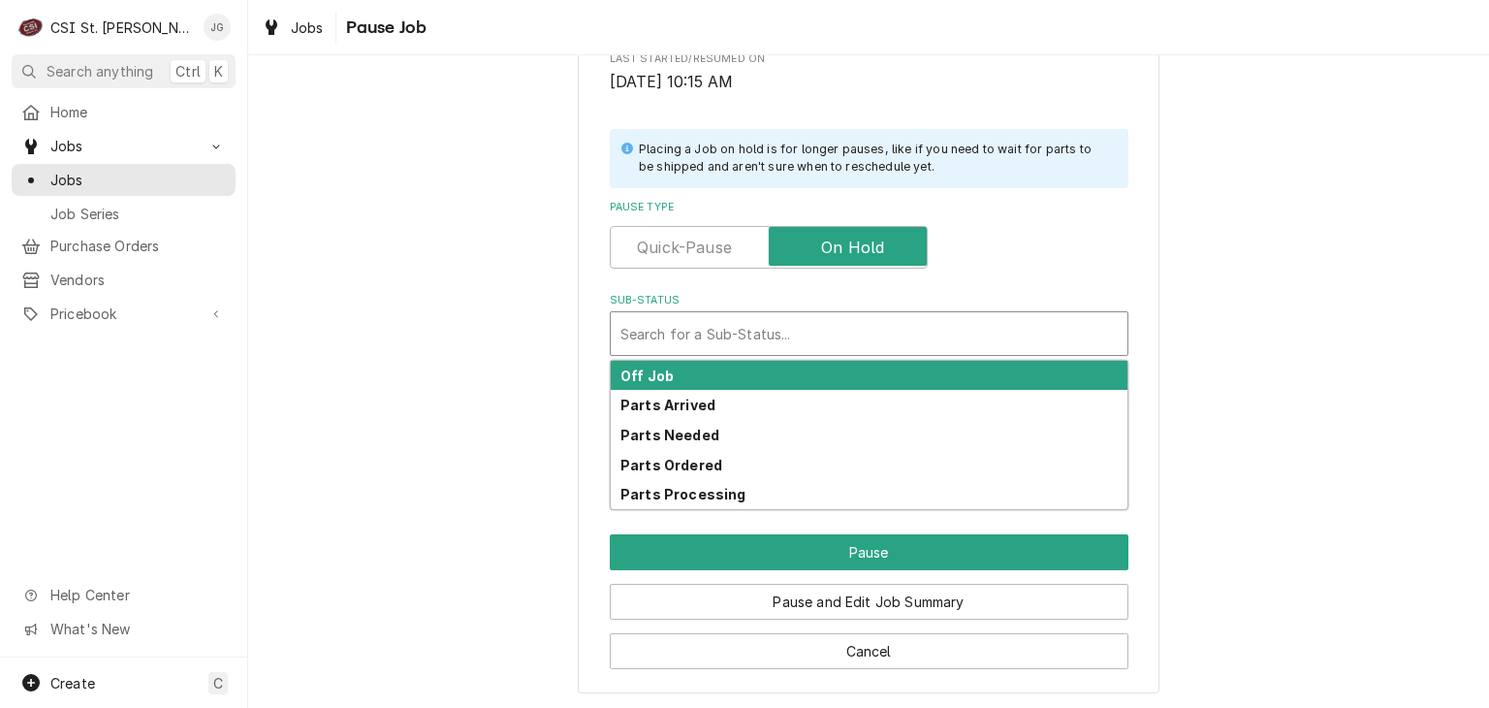
click at [821, 352] on div "Search for a Sub-Status..." at bounding box center [869, 333] width 517 height 43
click at [771, 374] on div "Off Job" at bounding box center [869, 376] width 517 height 30
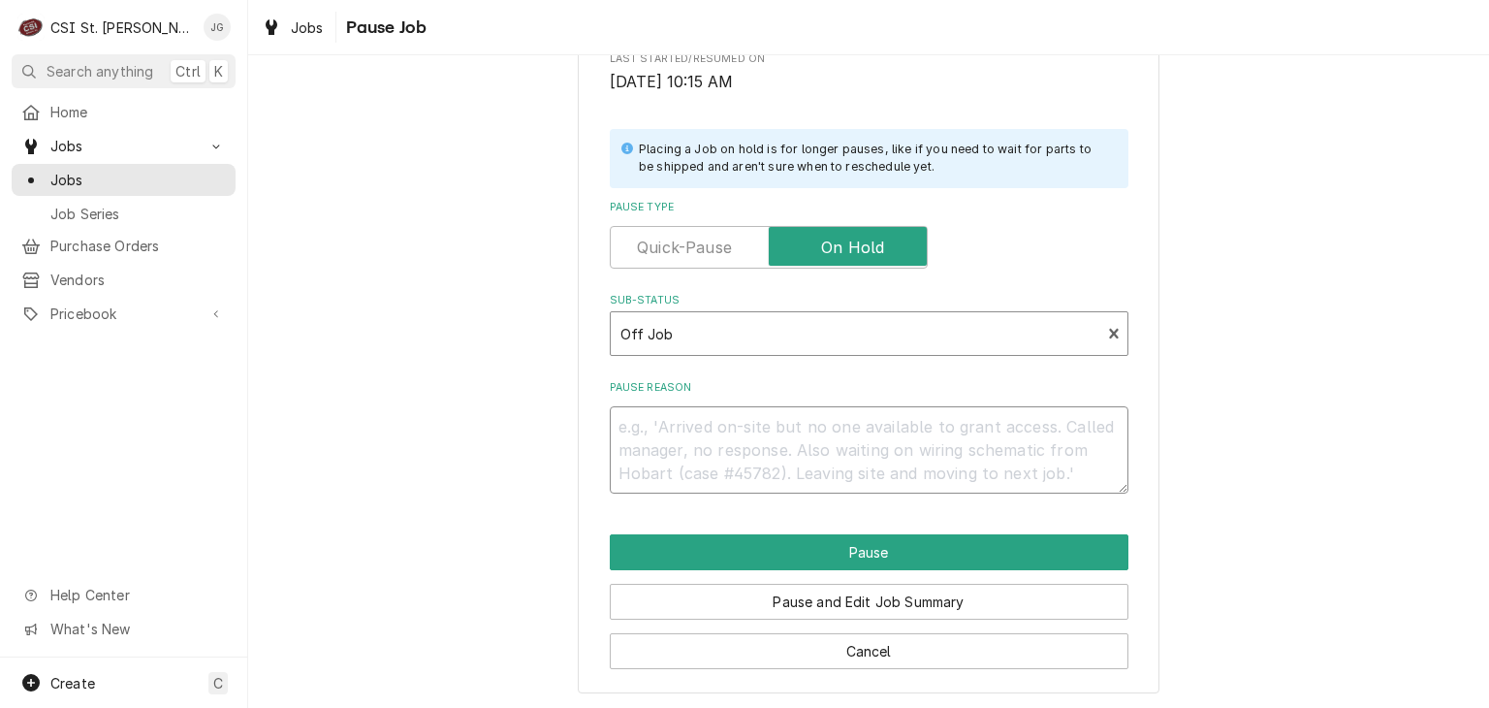
click at [842, 456] on textarea "Pause Reason" at bounding box center [869, 449] width 519 height 87
type textarea "x"
type textarea "n"
type textarea "x"
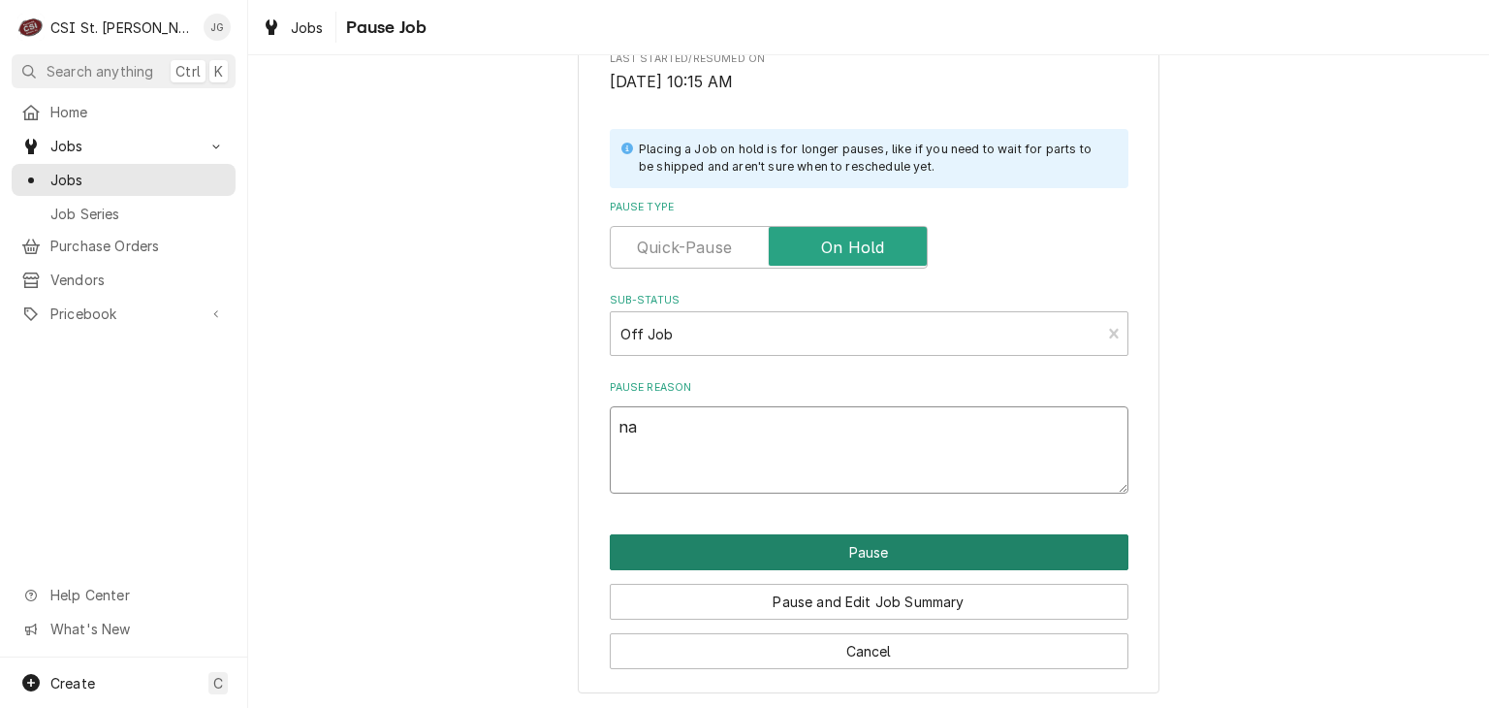
type textarea "na"
click at [872, 552] on button "Pause" at bounding box center [869, 552] width 519 height 36
type textarea "x"
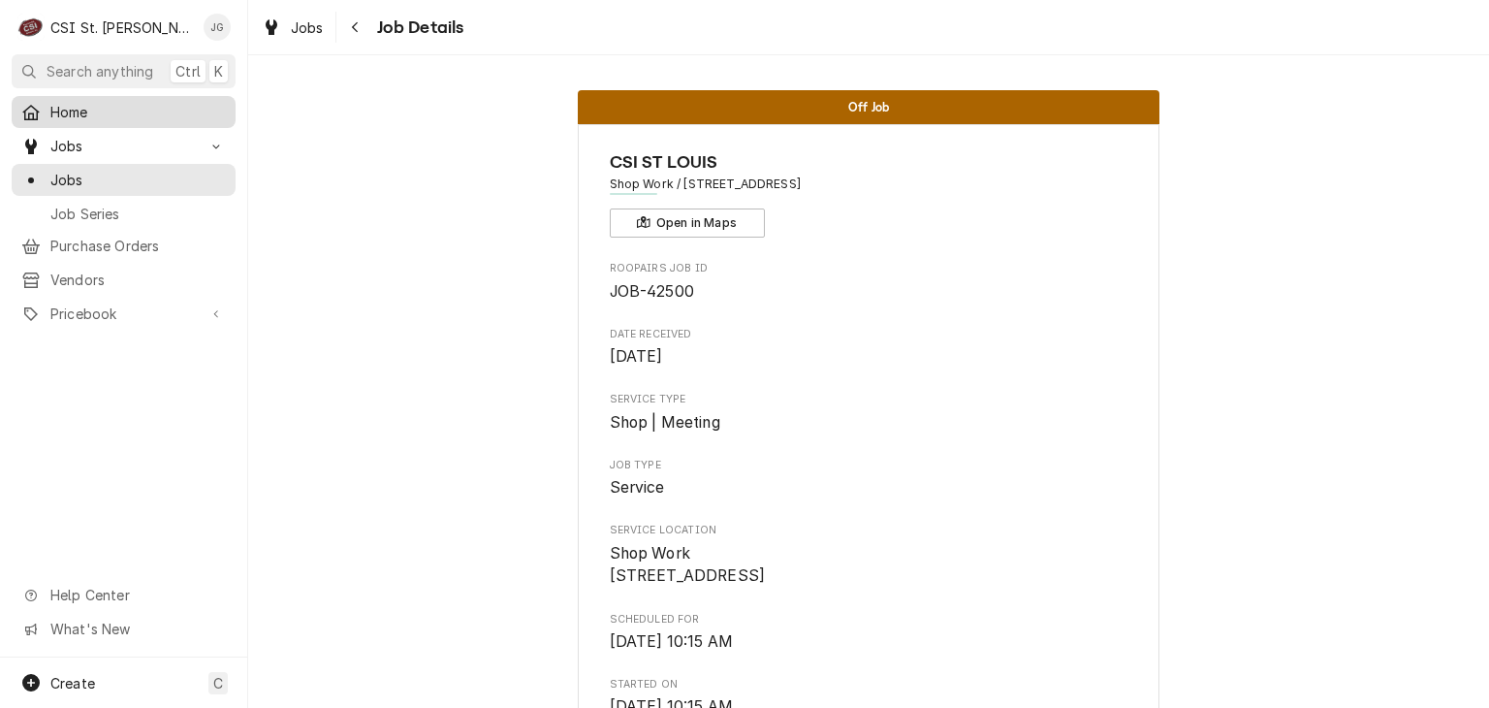
click at [97, 113] on span "Home" at bounding box center [138, 112] width 176 height 20
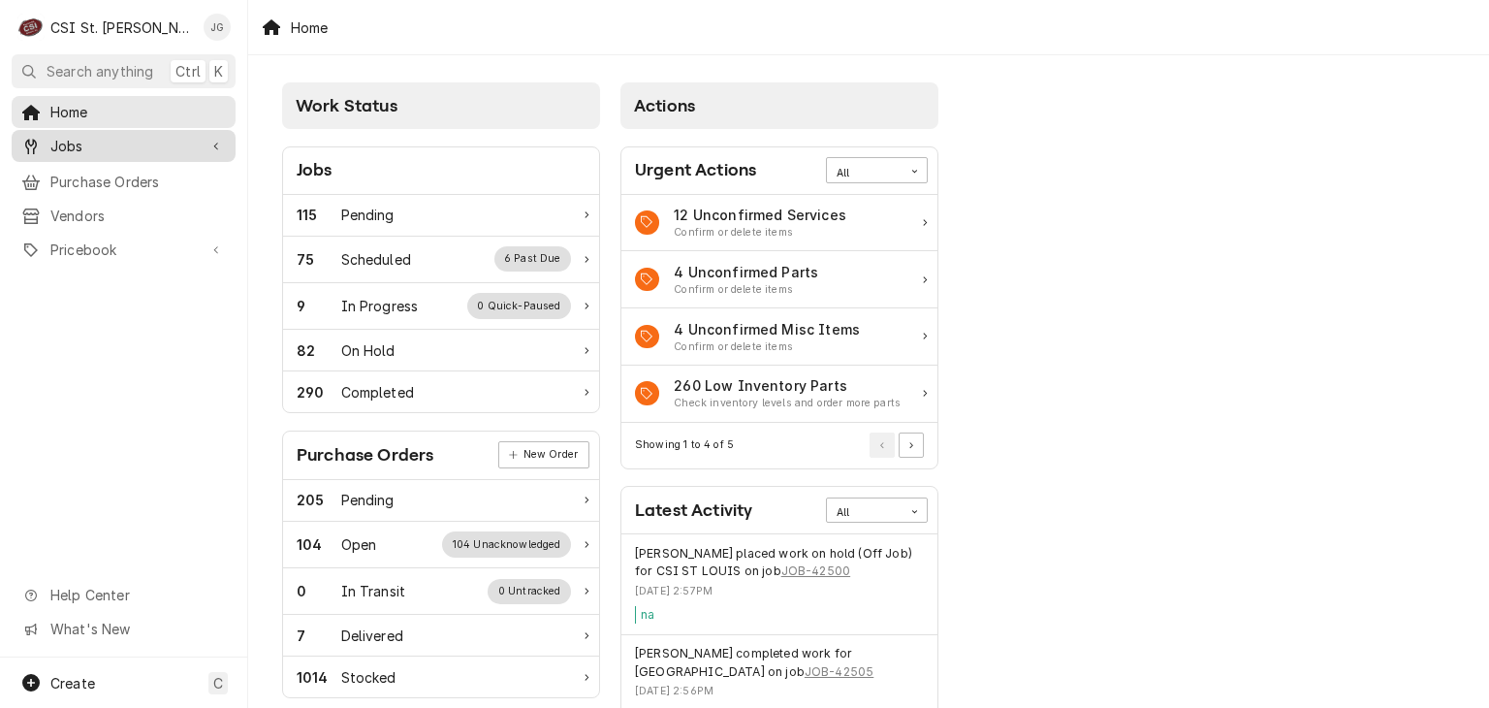
click at [79, 140] on span "Jobs" at bounding box center [123, 146] width 146 height 20
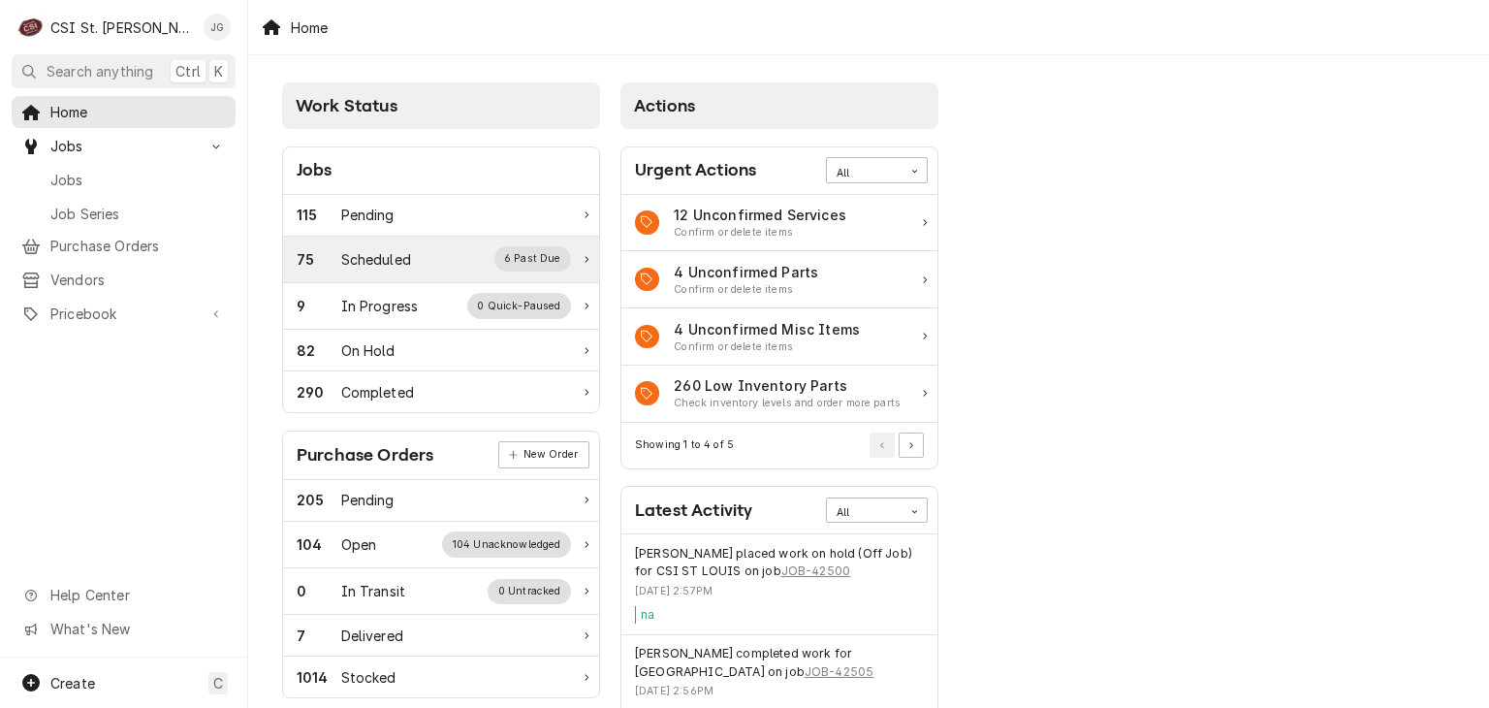
click at [432, 247] on div "75 Scheduled 6 Past Due" at bounding box center [434, 258] width 274 height 25
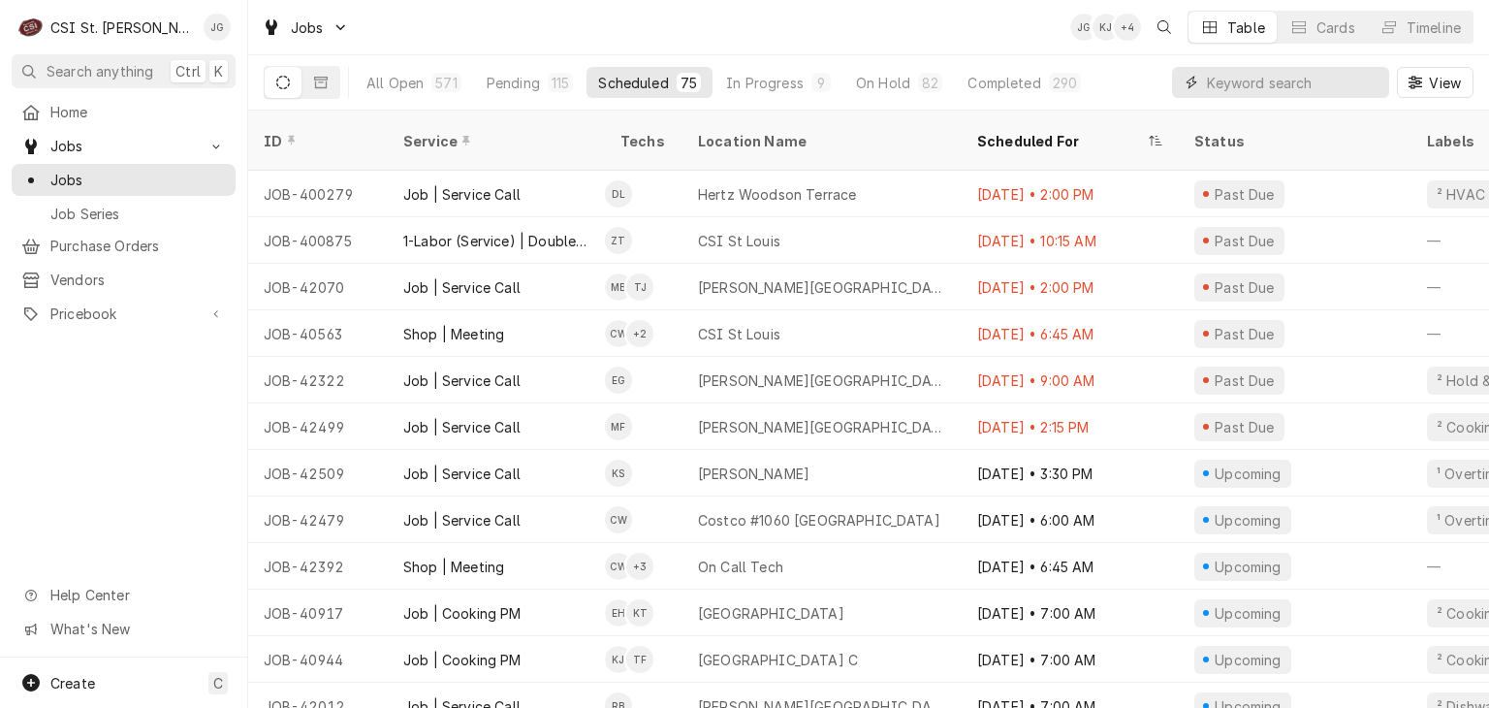
click at [1287, 82] on input "Dynamic Content Wrapper" at bounding box center [1293, 82] width 173 height 31
type input "jeff"
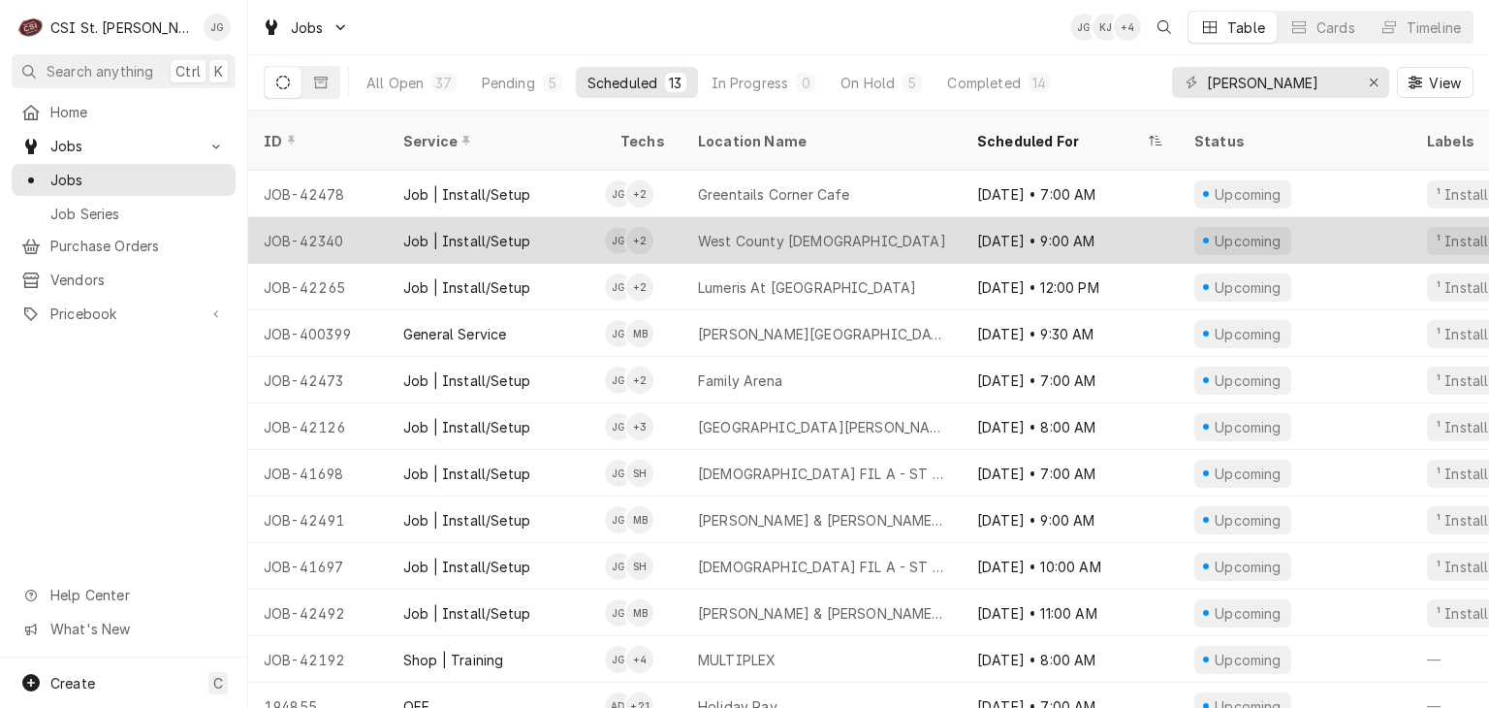
click at [825, 231] on div "West County Assembly of God Church" at bounding box center [822, 241] width 248 height 20
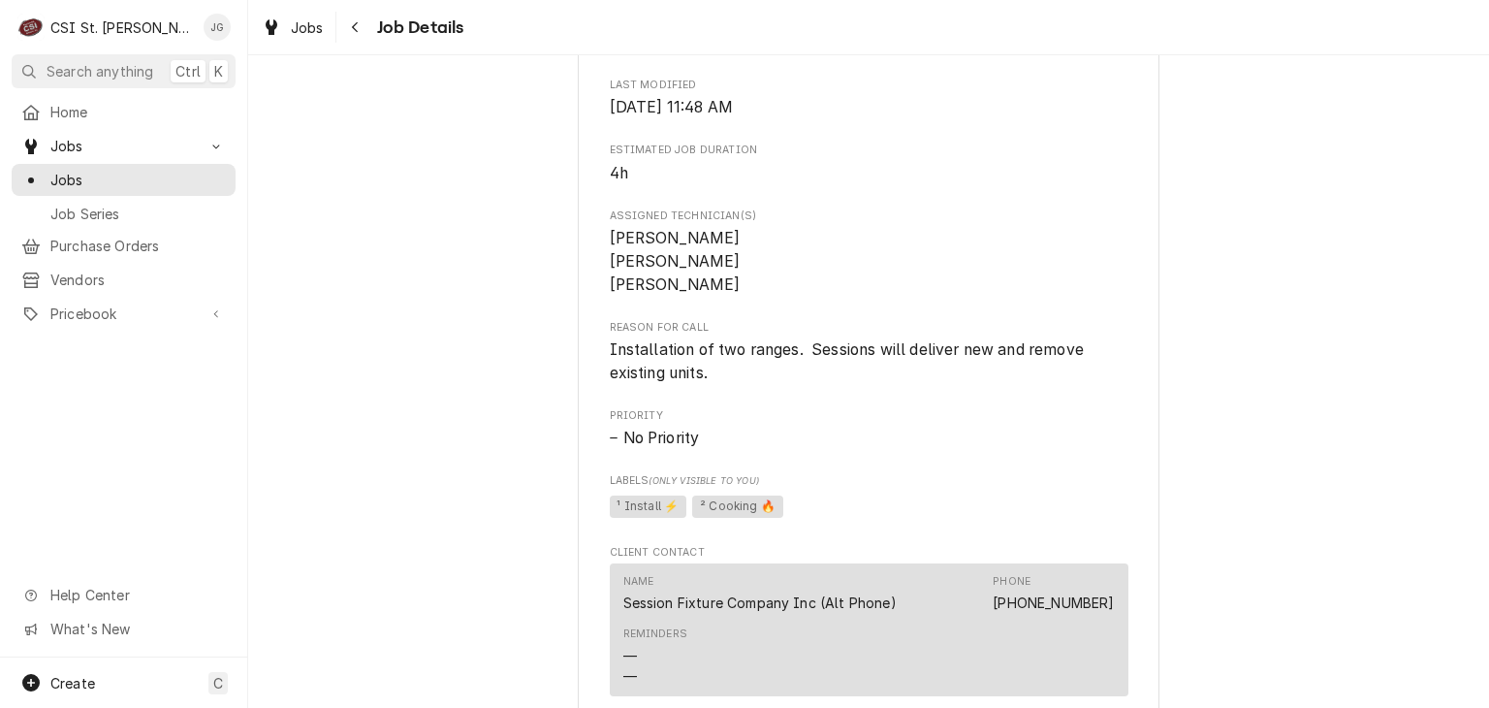
scroll to position [795, 0]
